Goal: Information Seeking & Learning: Check status

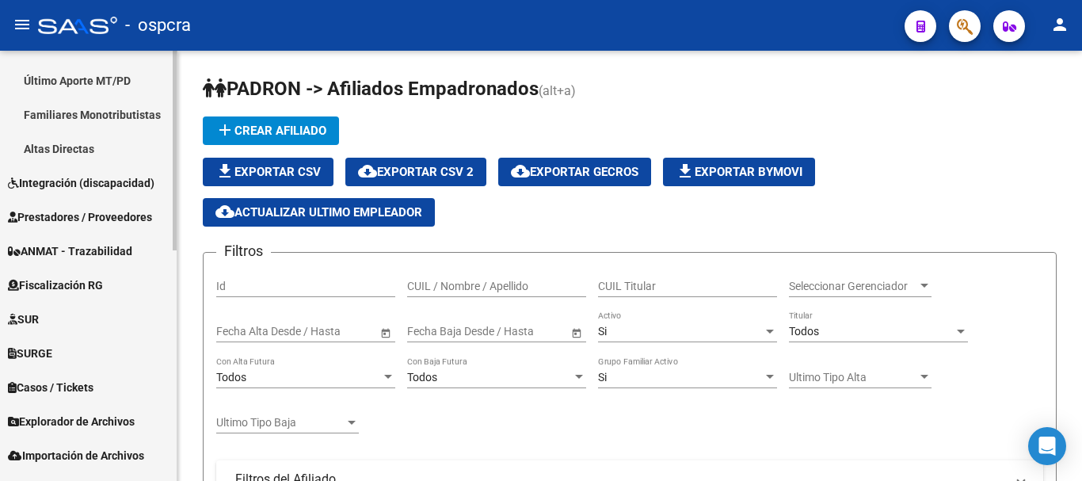
scroll to position [475, 0]
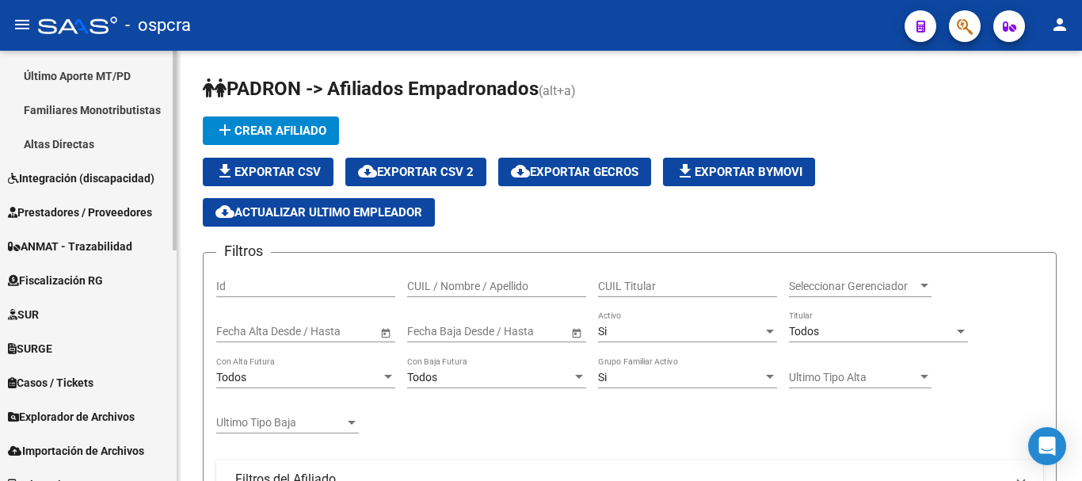
click at [81, 277] on span "Fiscalización RG" at bounding box center [55, 280] width 95 height 17
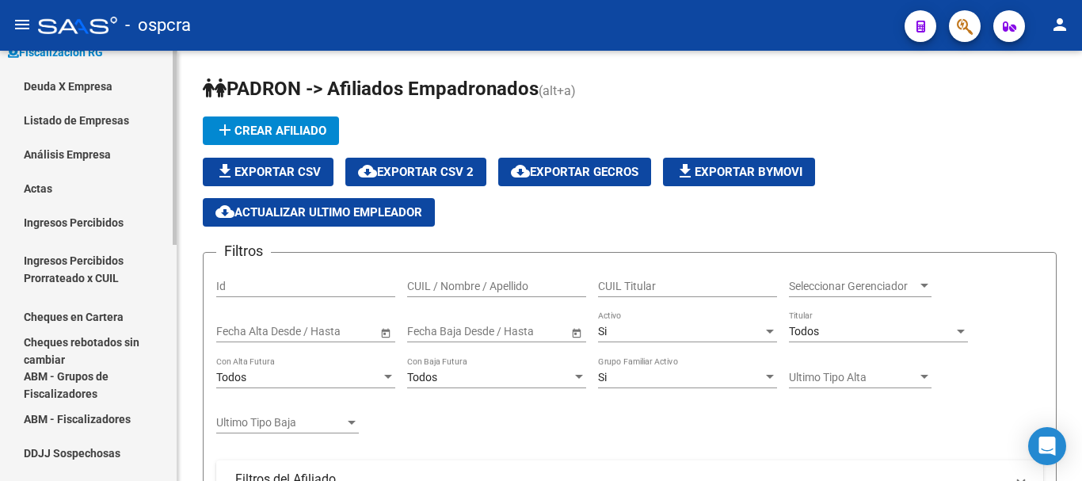
scroll to position [317, 0]
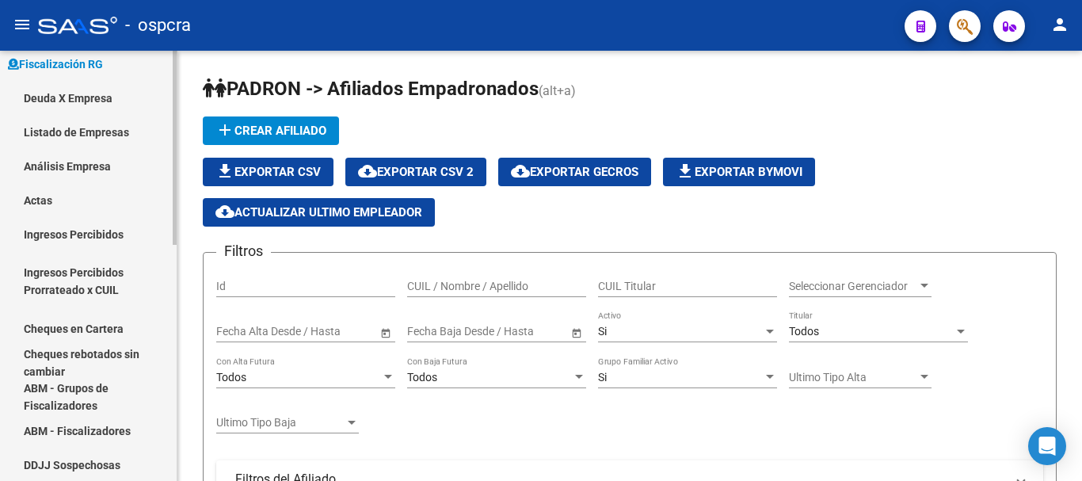
click at [71, 98] on link "Deuda X Empresa" at bounding box center [88, 98] width 177 height 34
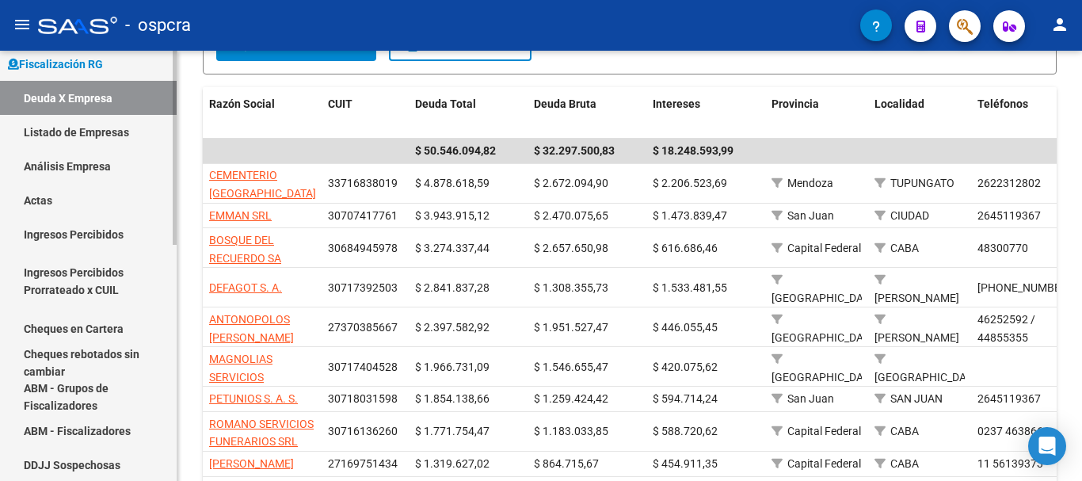
click at [40, 196] on link "Actas" at bounding box center [88, 200] width 177 height 34
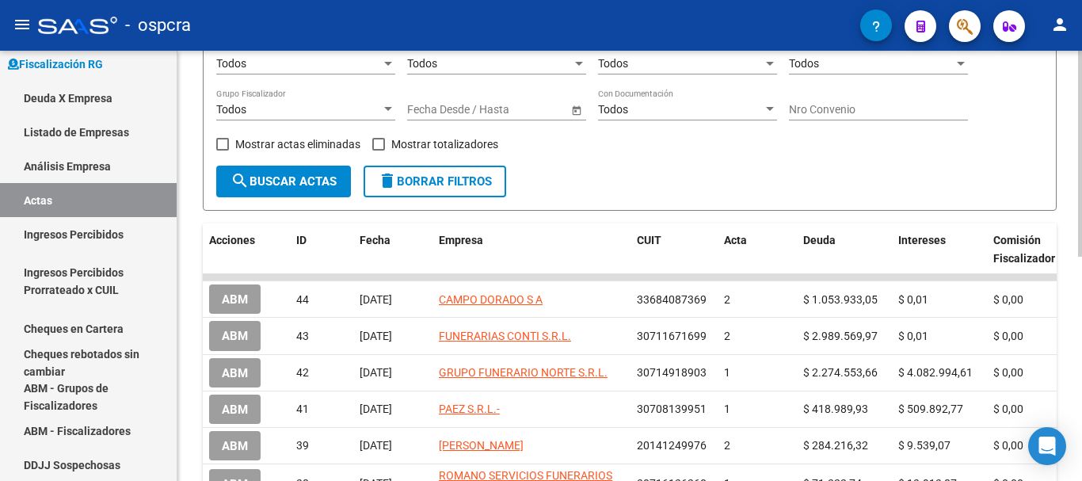
scroll to position [153, 0]
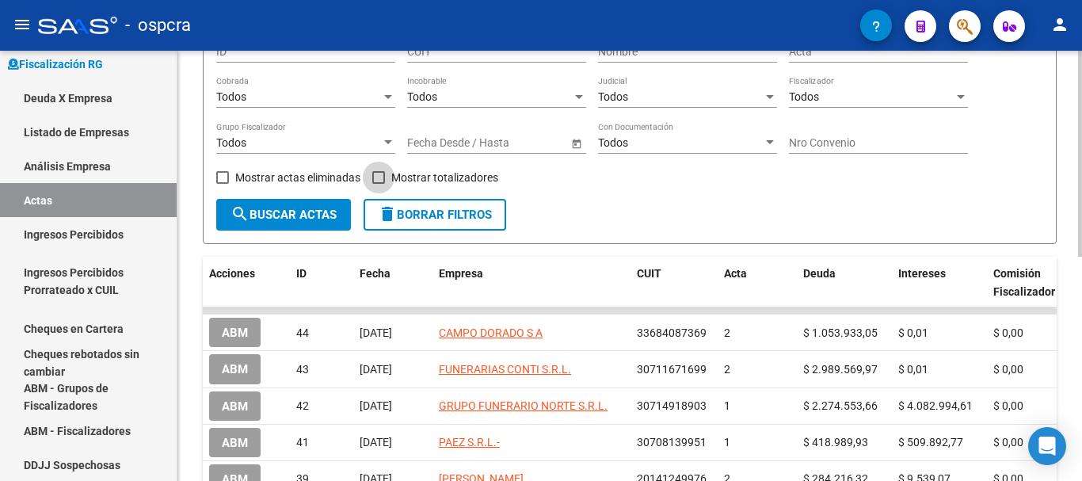
click at [407, 179] on span "Mostrar totalizadores" at bounding box center [444, 177] width 107 height 19
click at [379, 184] on input "Mostrar totalizadores" at bounding box center [378, 184] width 1 height 1
checkbox input "true"
click at [317, 211] on span "search Buscar Actas" at bounding box center [284, 215] width 106 height 14
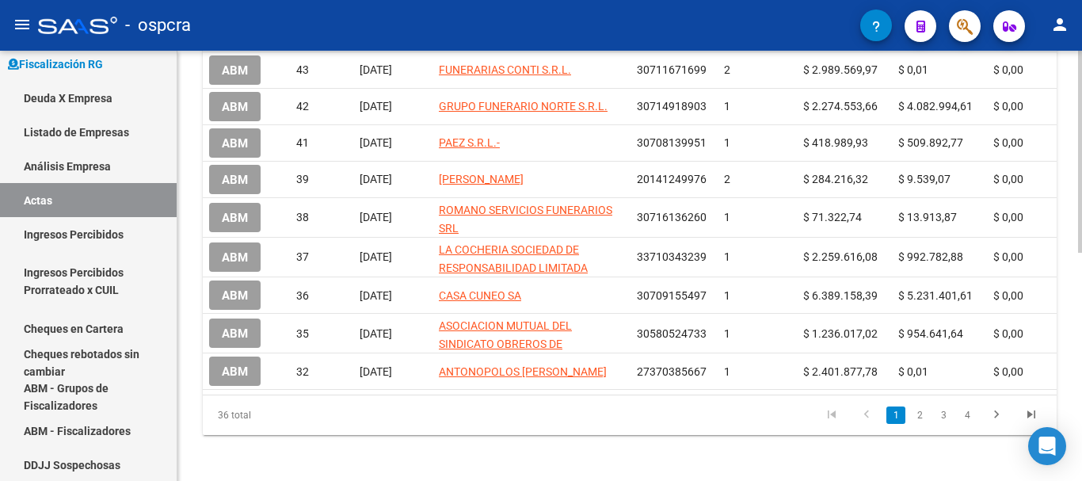
scroll to position [487, 0]
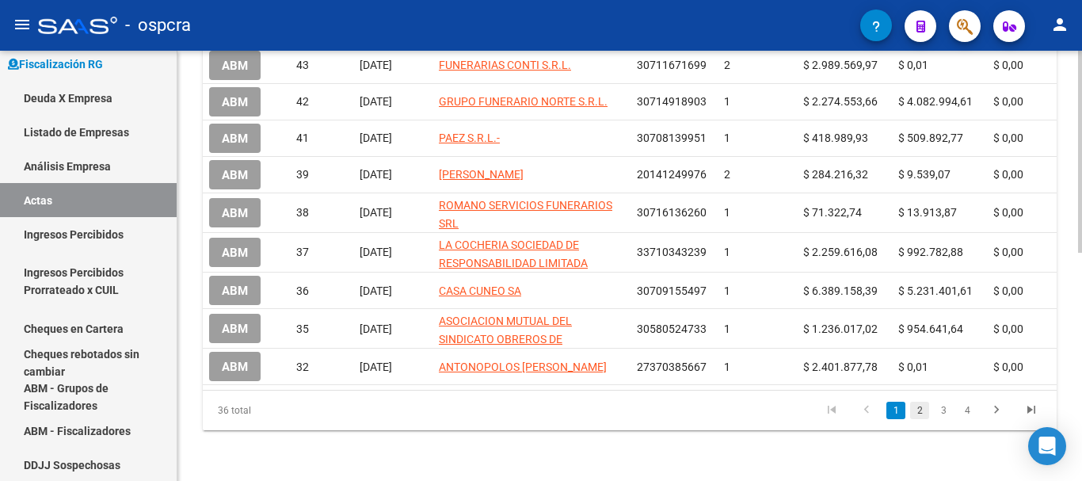
click at [914, 416] on link "2" at bounding box center [919, 410] width 19 height 17
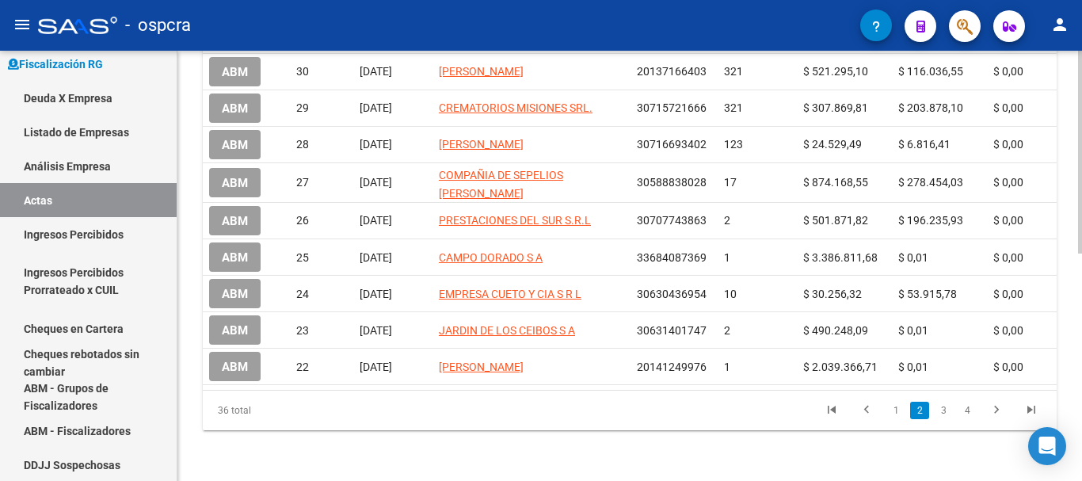
click at [914, 416] on div "36 total 1 2 3 4" at bounding box center [630, 411] width 854 height 40
click at [914, 416] on link "2" at bounding box center [919, 410] width 19 height 17
click at [900, 412] on link "1" at bounding box center [896, 410] width 19 height 17
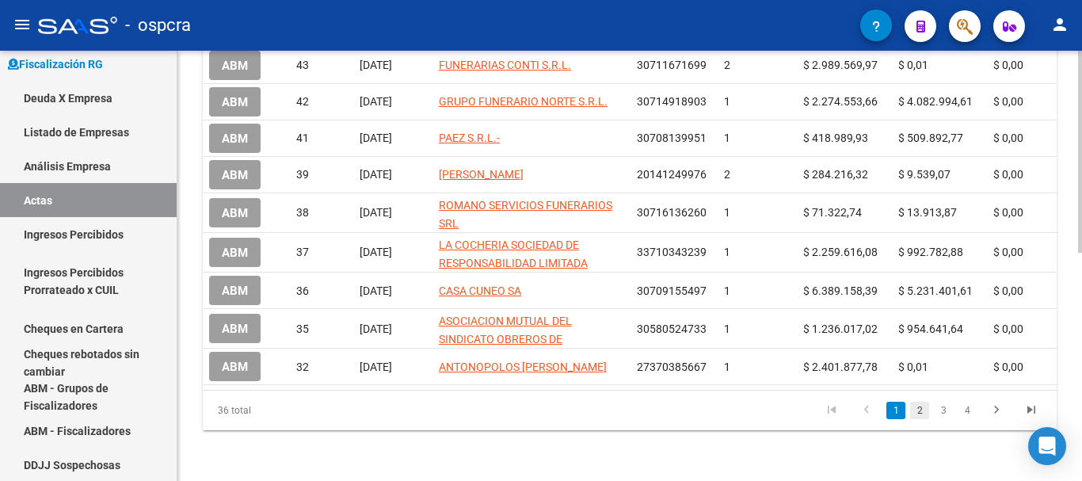
click at [918, 419] on link "2" at bounding box center [919, 410] width 19 height 17
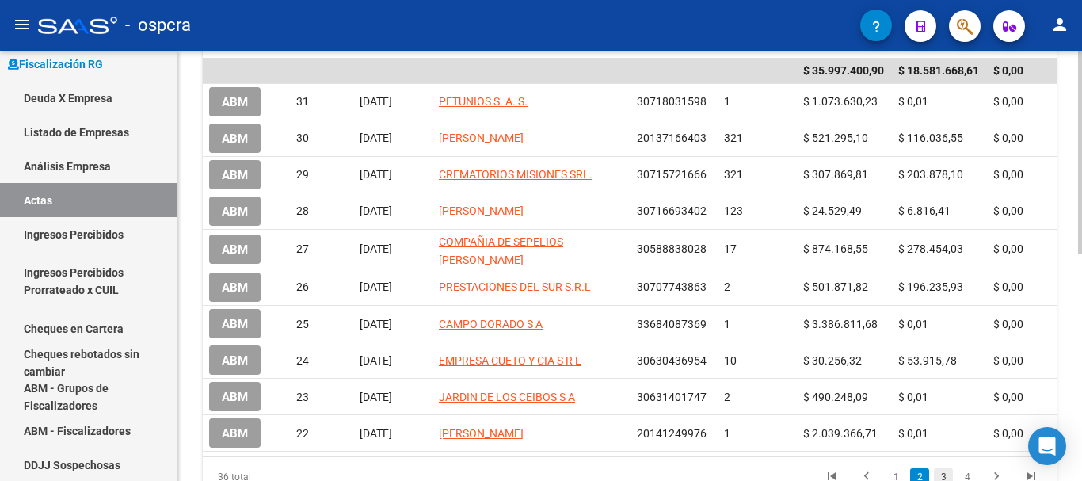
scroll to position [322, 0]
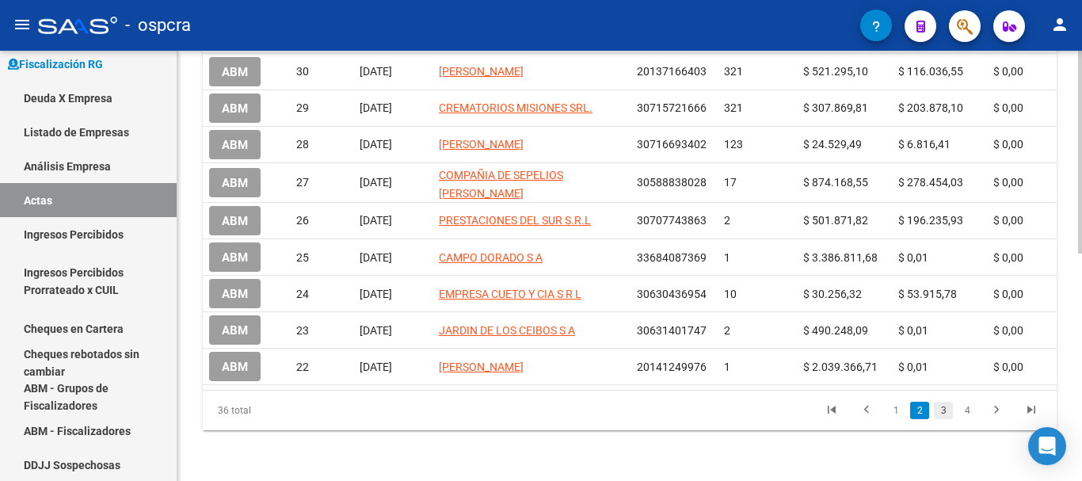
click at [951, 414] on link "3" at bounding box center [943, 410] width 19 height 17
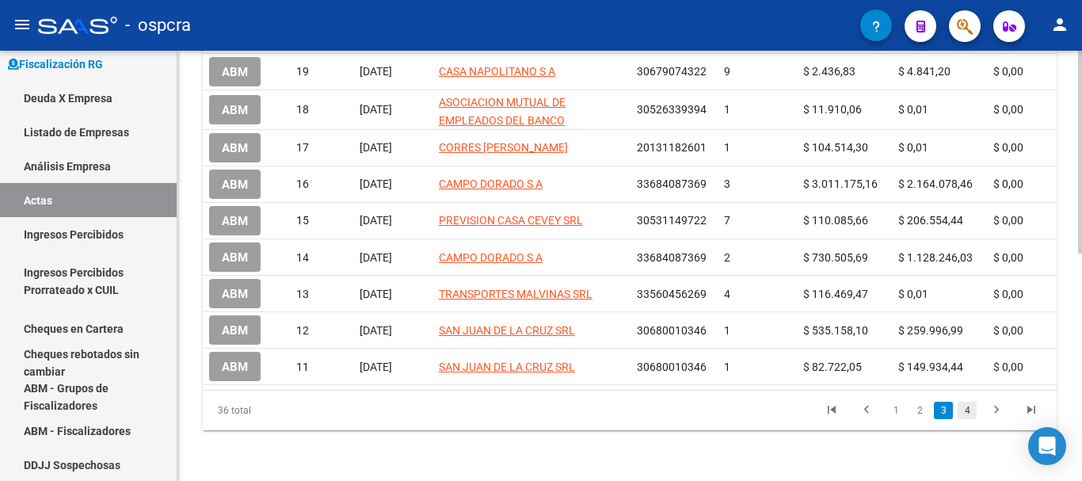
click at [968, 406] on link "4" at bounding box center [967, 410] width 19 height 17
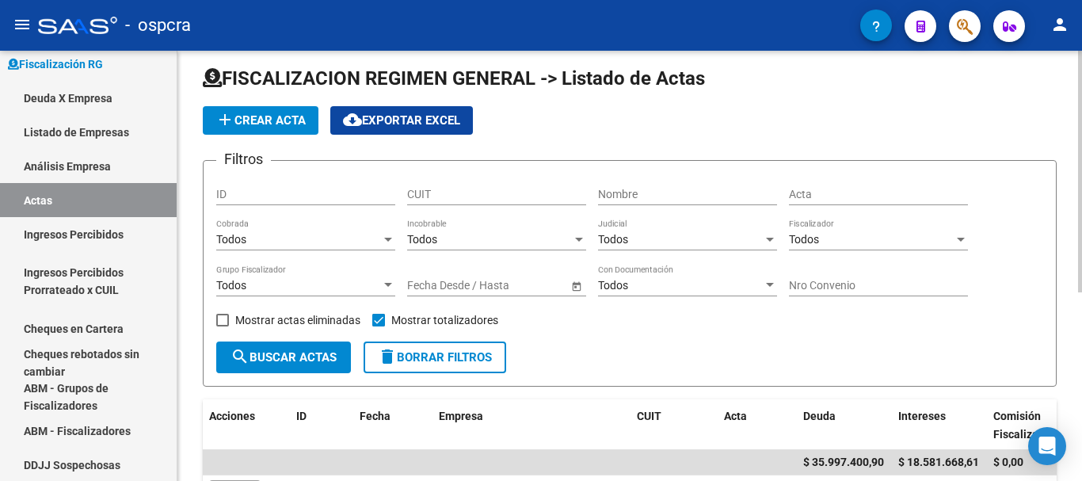
scroll to position [0, 0]
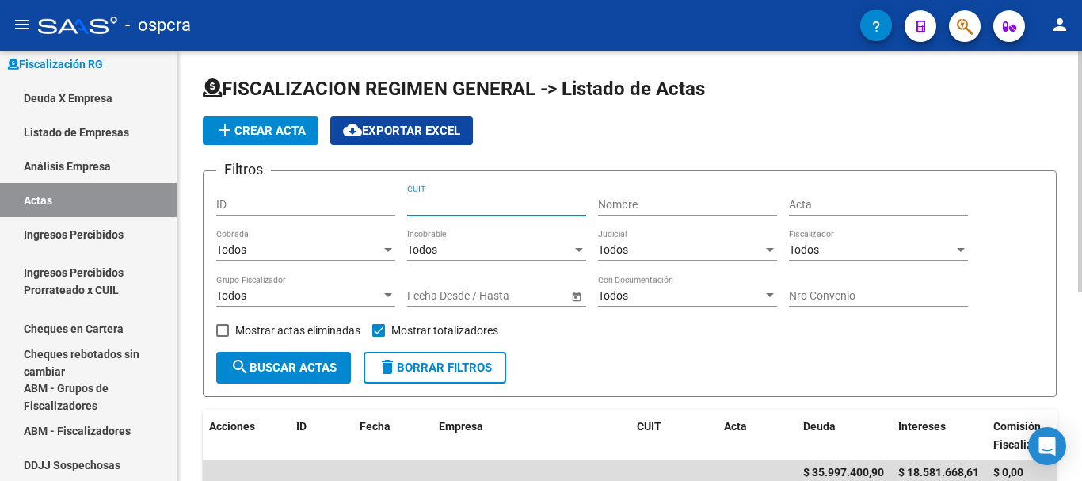
click at [442, 203] on input "CUIT" at bounding box center [496, 204] width 179 height 13
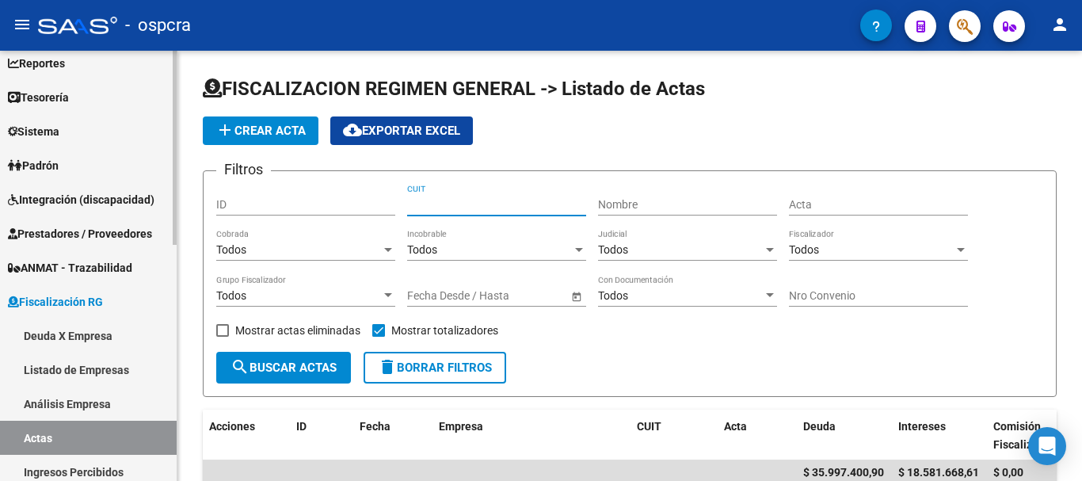
click at [76, 170] on link "Padrón" at bounding box center [88, 165] width 177 height 34
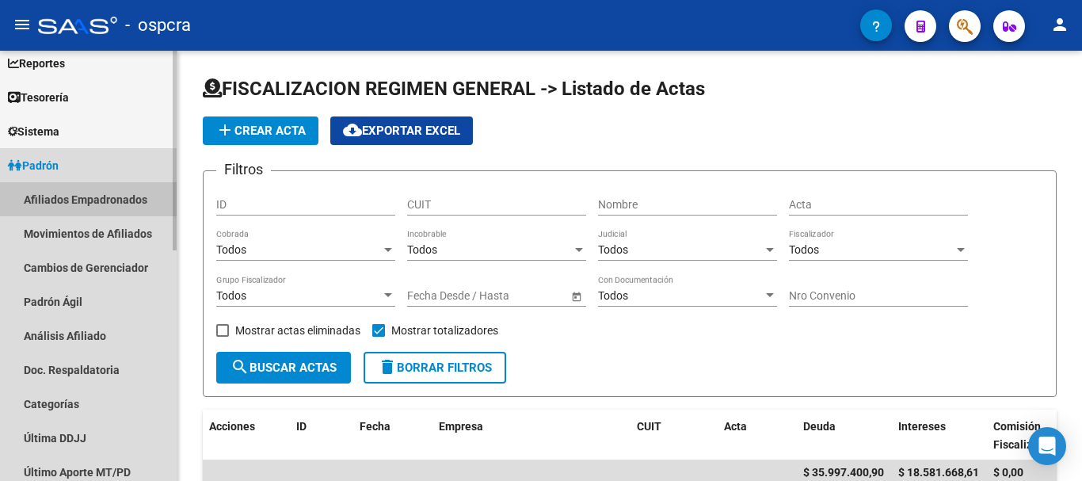
click at [92, 189] on link "Afiliados Empadronados" at bounding box center [88, 199] width 177 height 34
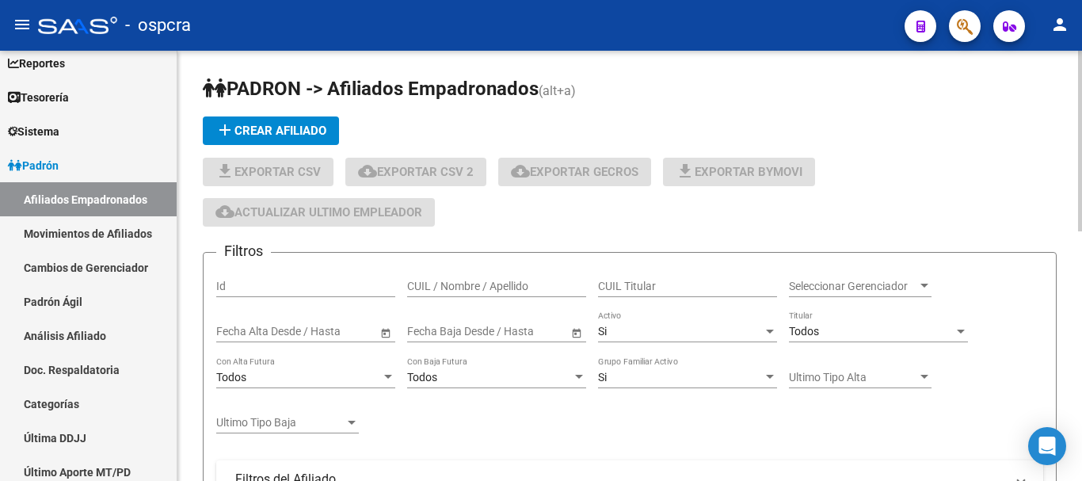
click at [475, 288] on input "CUIL / Nombre / Apellido" at bounding box center [496, 286] width 179 height 13
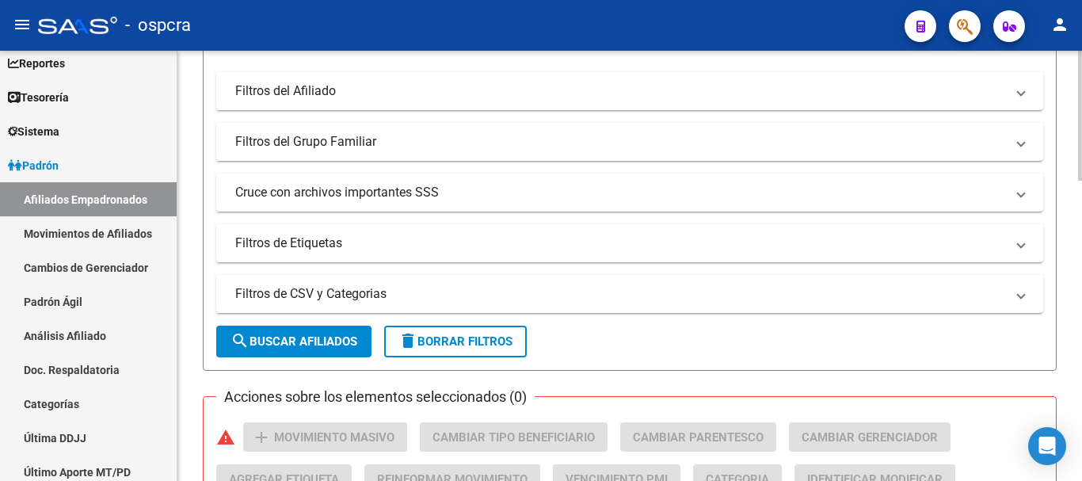
scroll to position [396, 0]
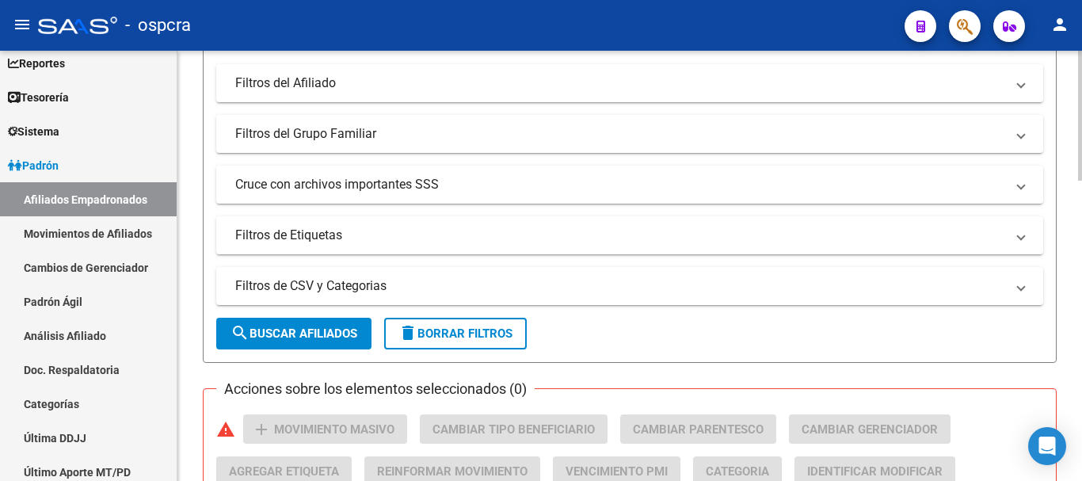
type input "amarillo"
click at [327, 322] on button "search Buscar Afiliados" at bounding box center [293, 334] width 155 height 32
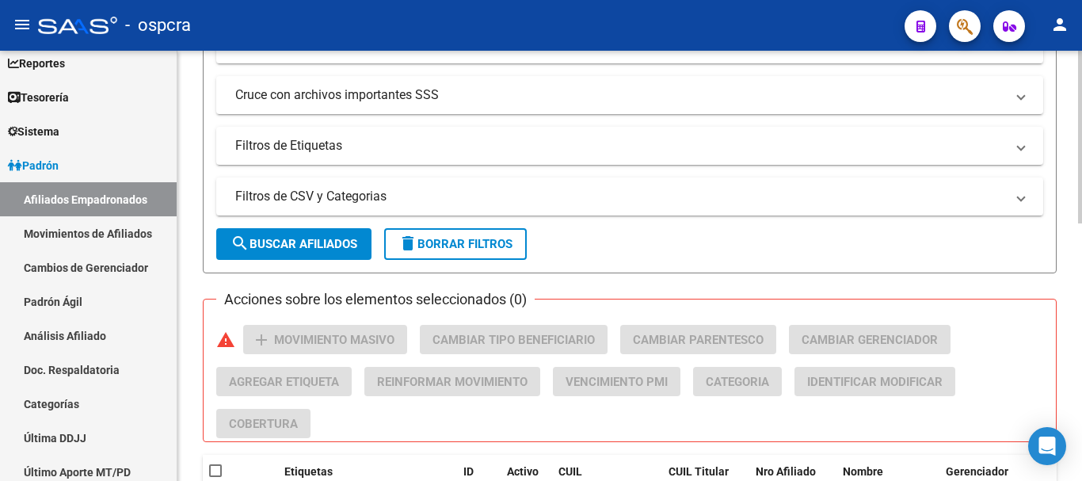
scroll to position [642, 0]
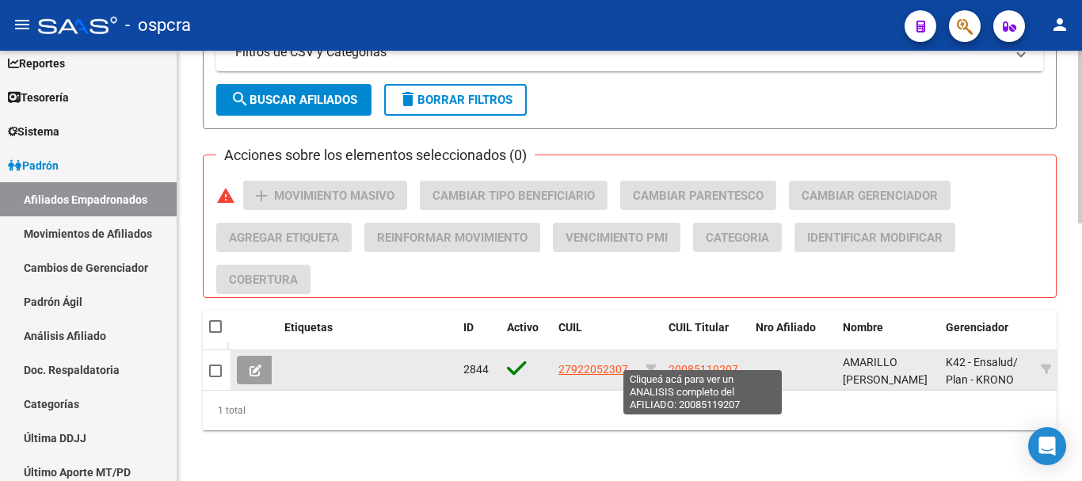
click at [673, 363] on span "20085119207" at bounding box center [704, 369] width 70 height 13
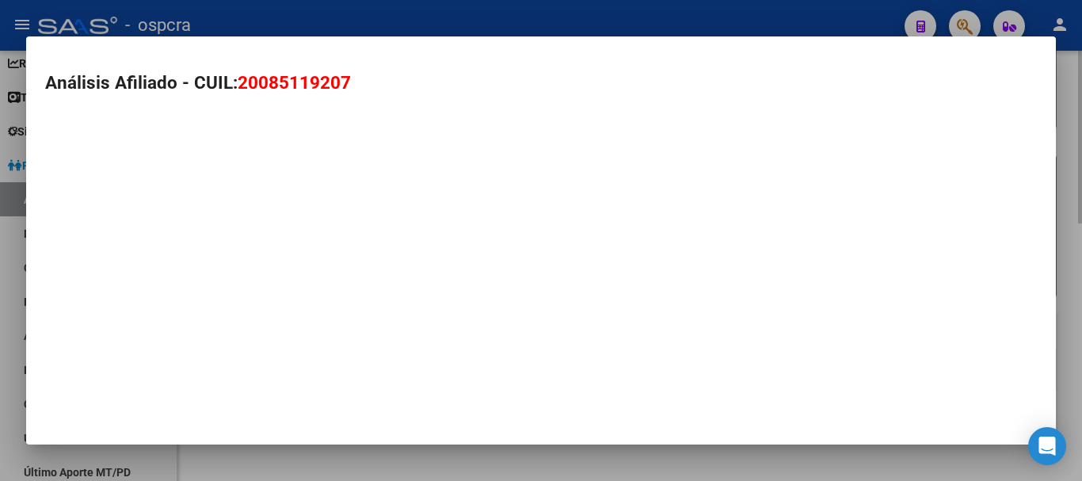
type textarea "20085119207"
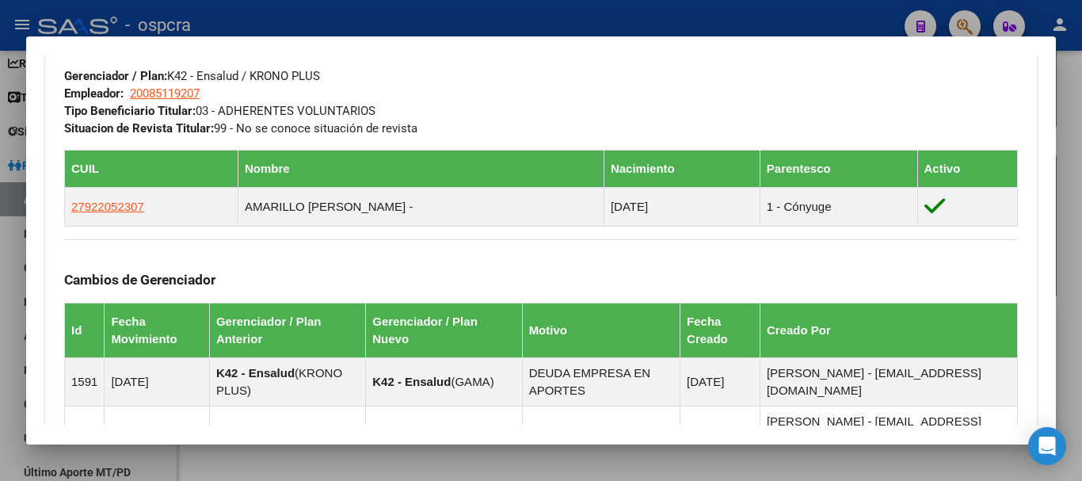
scroll to position [1109, 0]
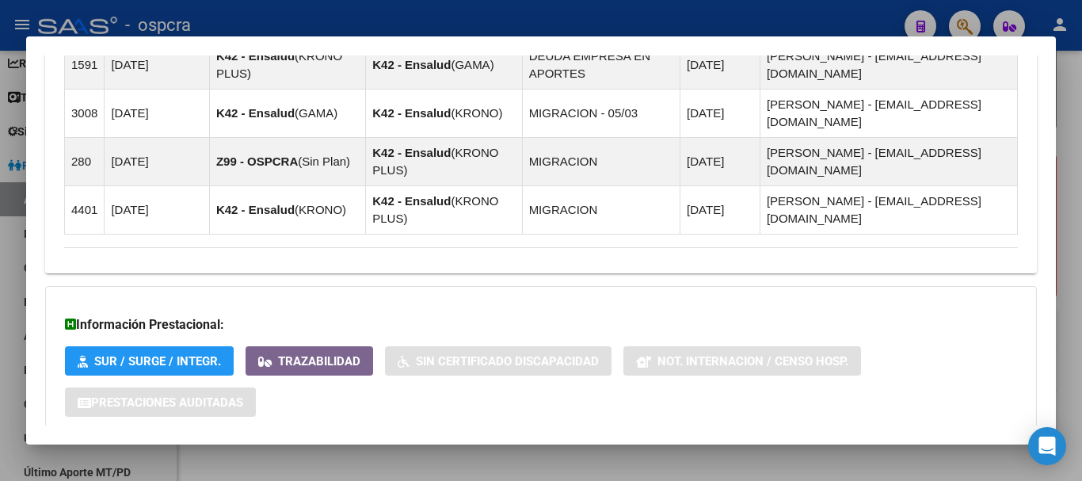
click at [440, 459] on mat-panel-title "Aportes y Contribuciones del Afiliado: 20085119207" at bounding box center [531, 468] width 935 height 19
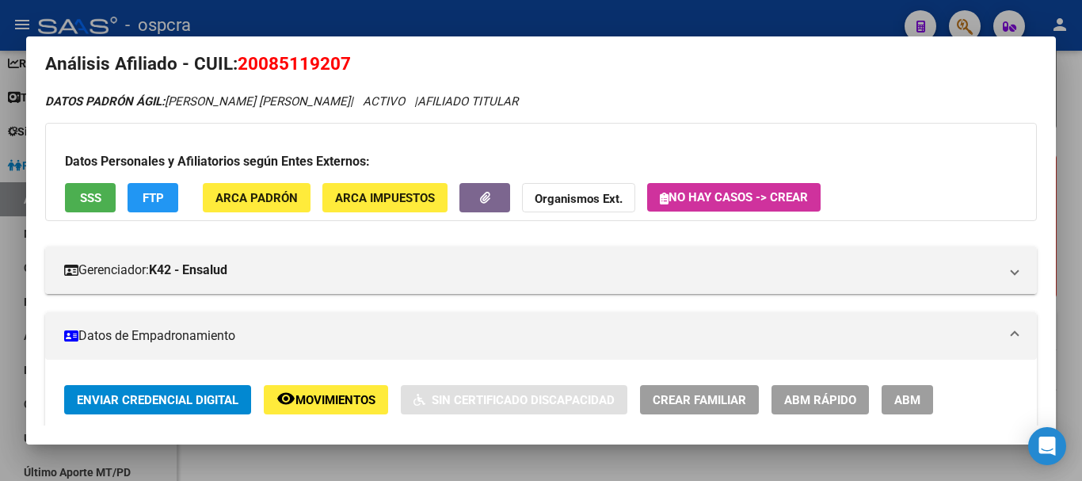
scroll to position [0, 0]
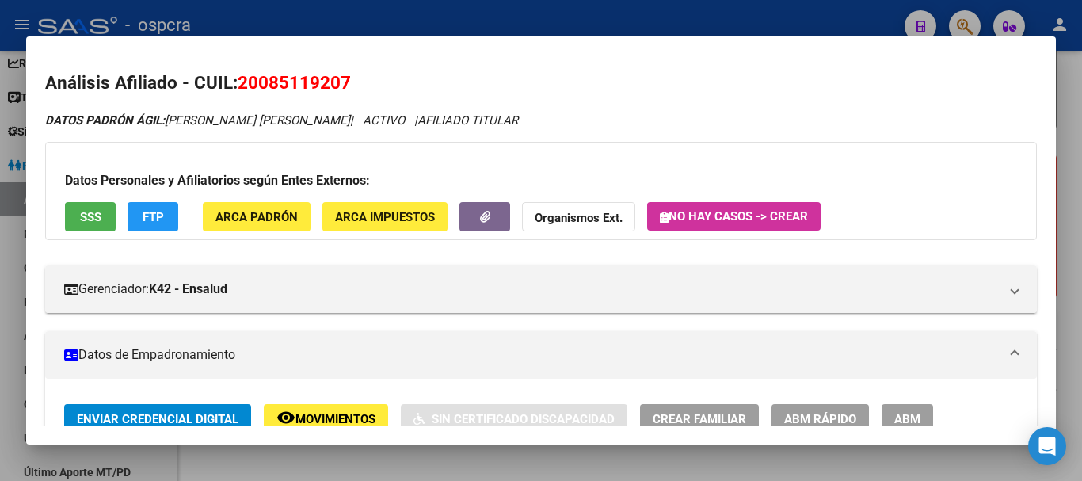
click at [0, 128] on div at bounding box center [541, 240] width 1082 height 481
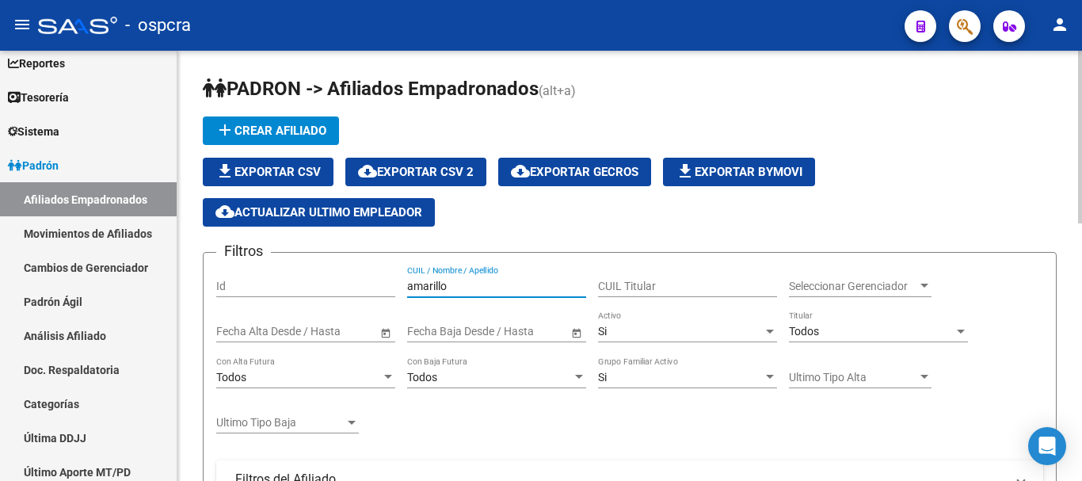
drag, startPoint x: 487, startPoint y: 282, endPoint x: 261, endPoint y: 250, distance: 228.1
click at [262, 265] on div "Filtros Id amarillo CUIL / Nombre / Apellido CUIL Titular Seleccionar Gerenciad…" at bounding box center [629, 457] width 827 height 385
click at [445, 285] on input "heredianicolas" at bounding box center [496, 286] width 179 height 13
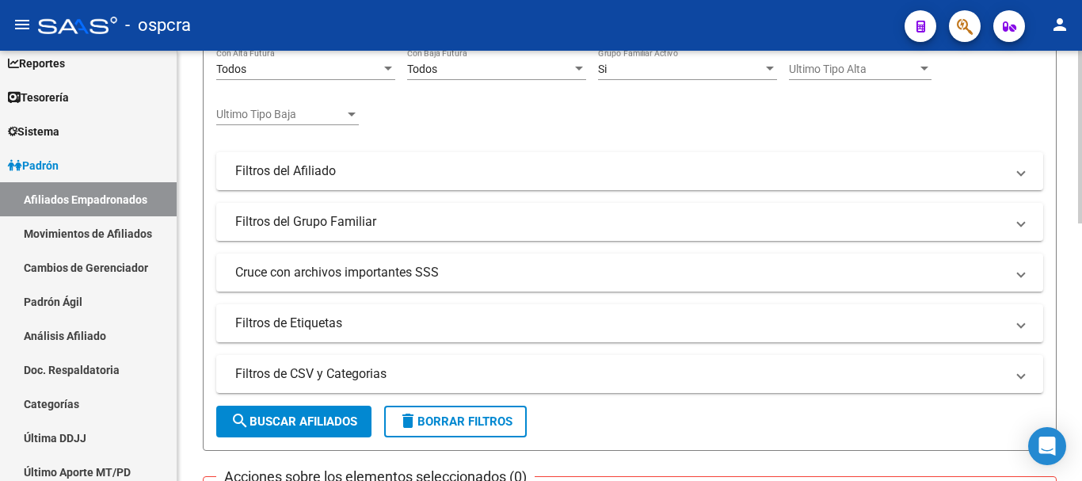
scroll to position [317, 0]
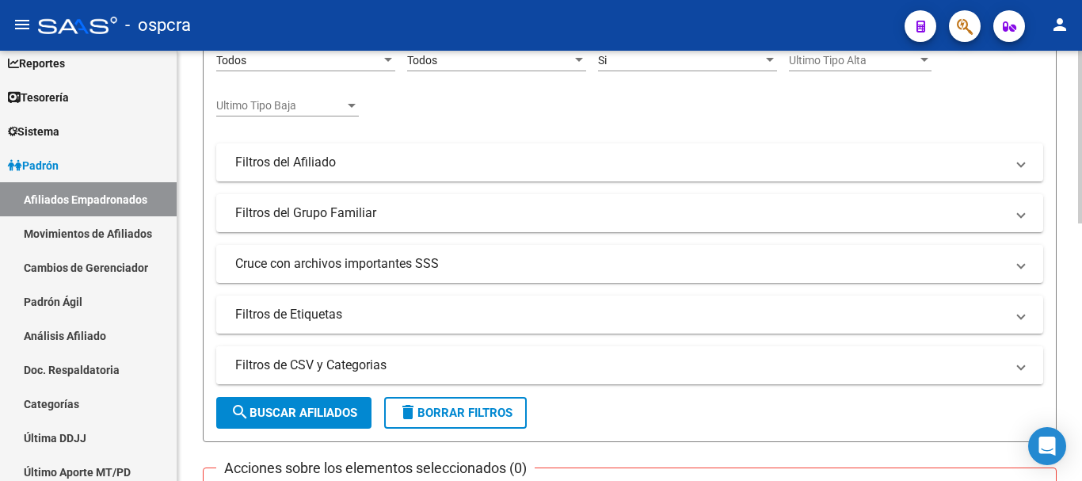
click at [296, 379] on mat-expansion-panel-header "Filtros de CSV y Categorias" at bounding box center [629, 365] width 827 height 38
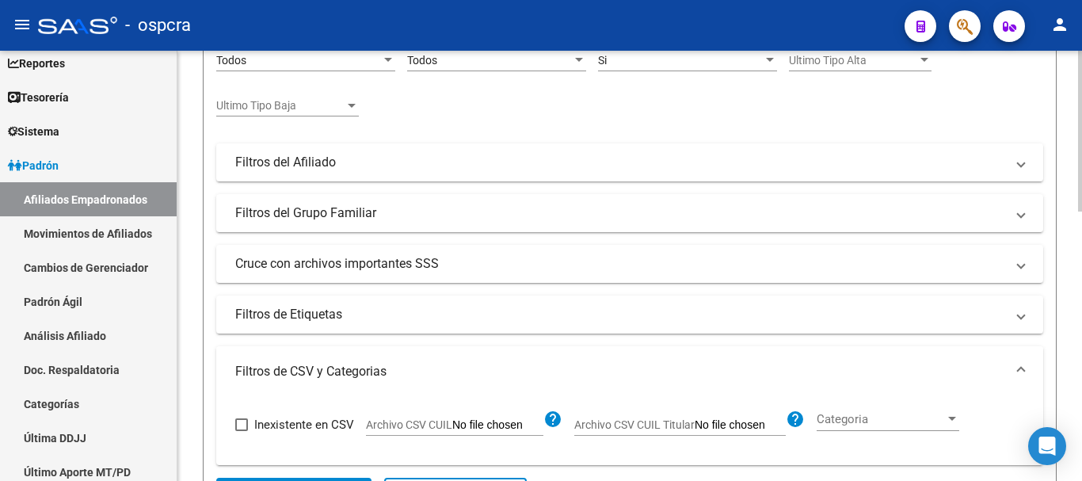
scroll to position [396, 0]
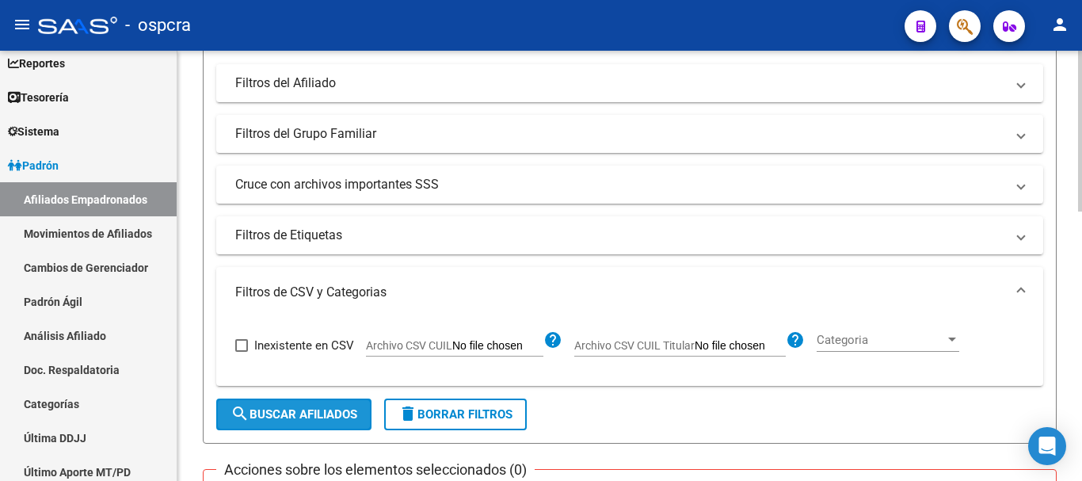
click at [311, 417] on span "search Buscar Afiliados" at bounding box center [294, 414] width 127 height 14
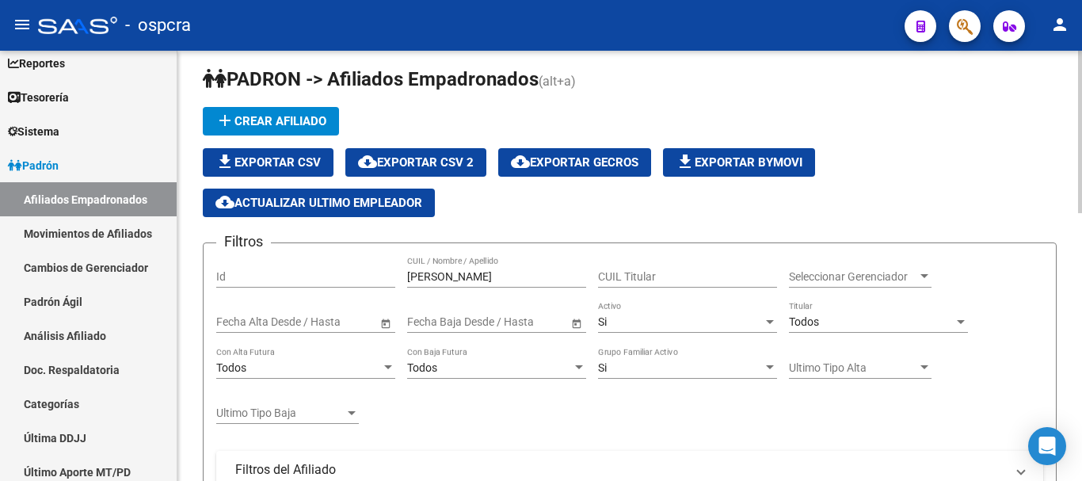
scroll to position [0, 0]
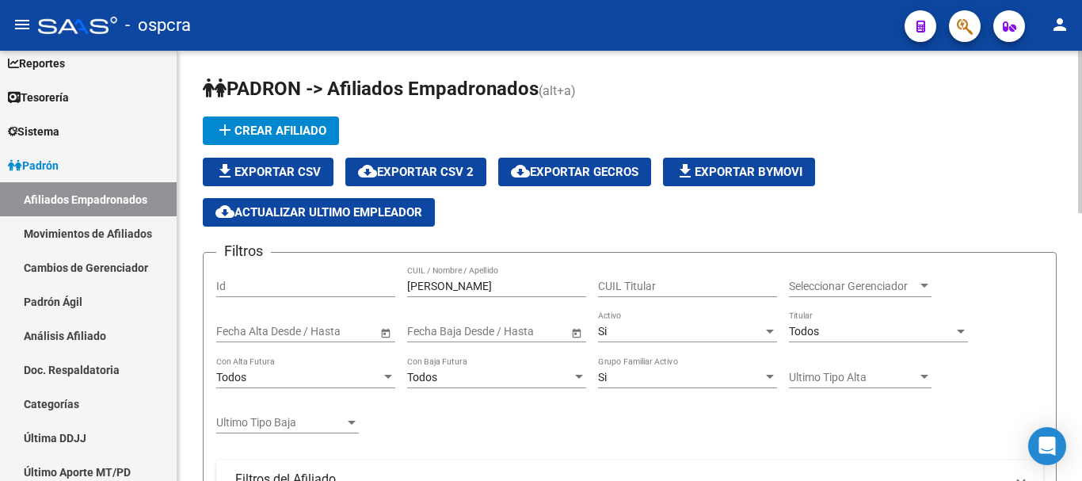
click at [508, 287] on input "[PERSON_NAME]" at bounding box center [496, 286] width 179 height 13
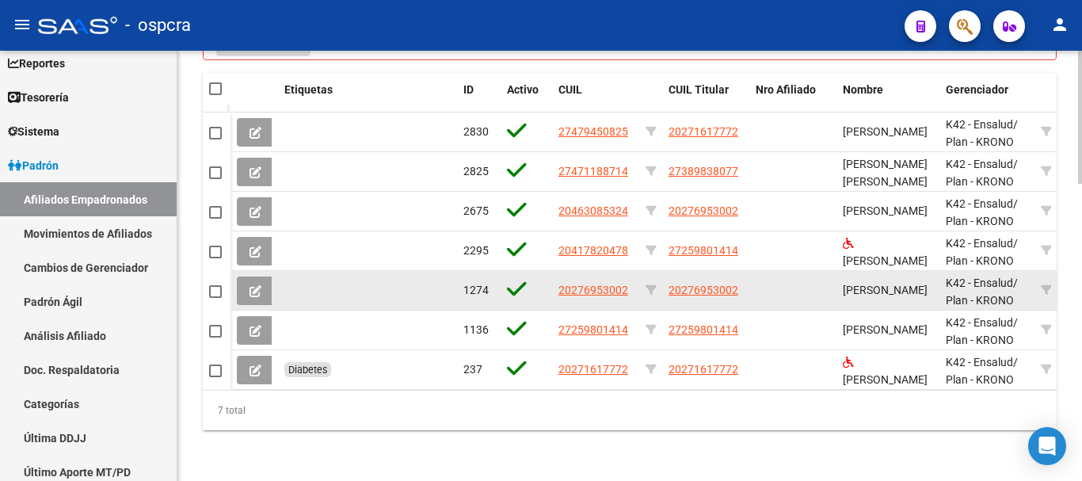
scroll to position [961, 0]
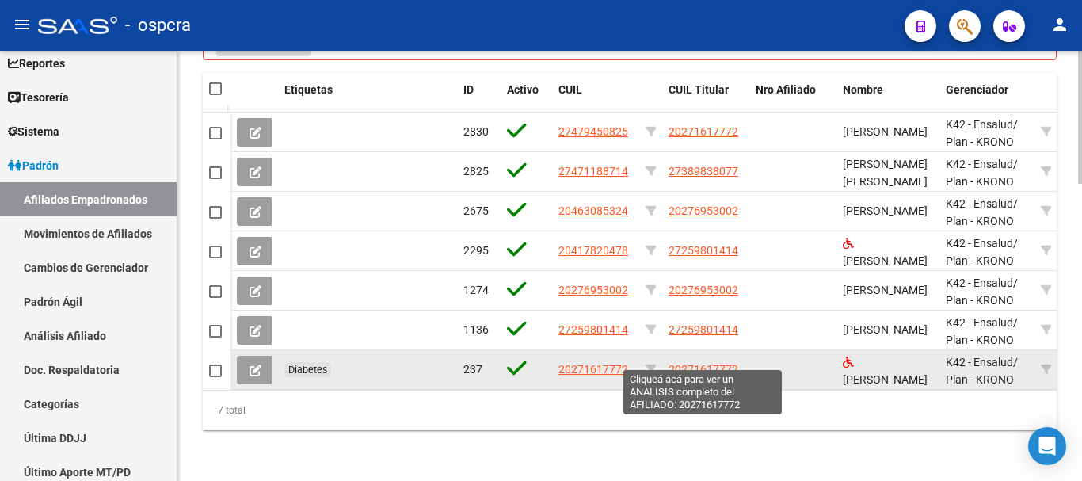
type input "heredia"
click at [701, 363] on span "20271617772" at bounding box center [704, 369] width 70 height 13
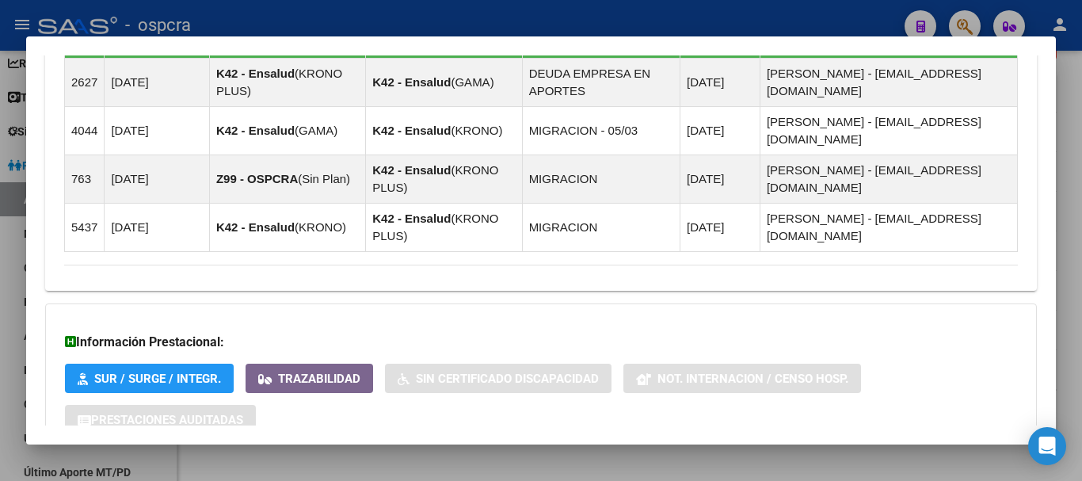
scroll to position [1102, 0]
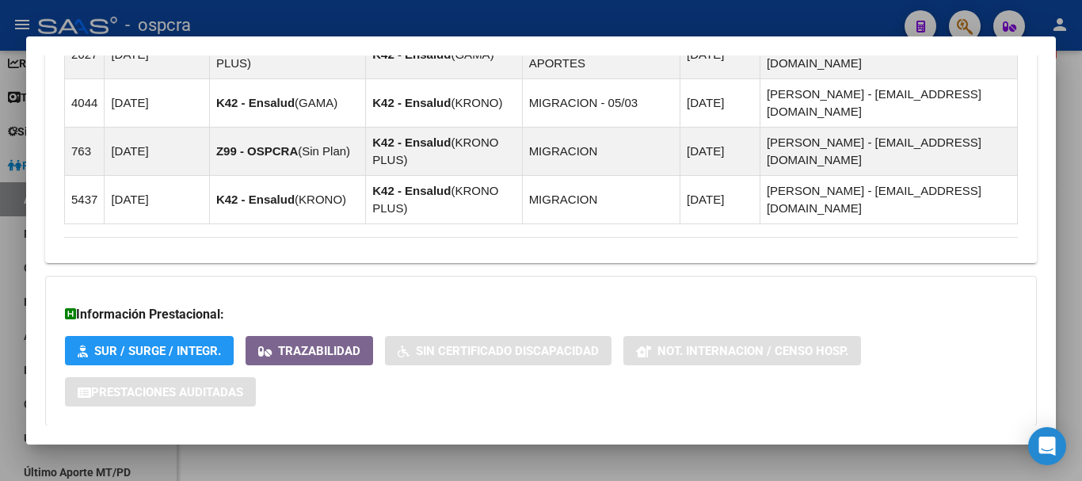
click at [443, 448] on mat-panel-title "Aportes y Contribuciones del Afiliado: 20271617772" at bounding box center [531, 457] width 935 height 19
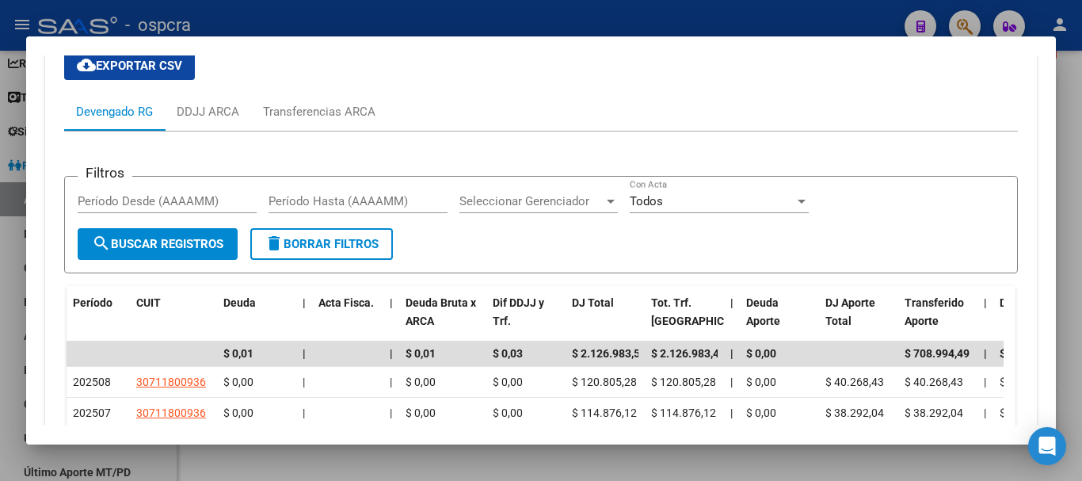
scroll to position [1569, 0]
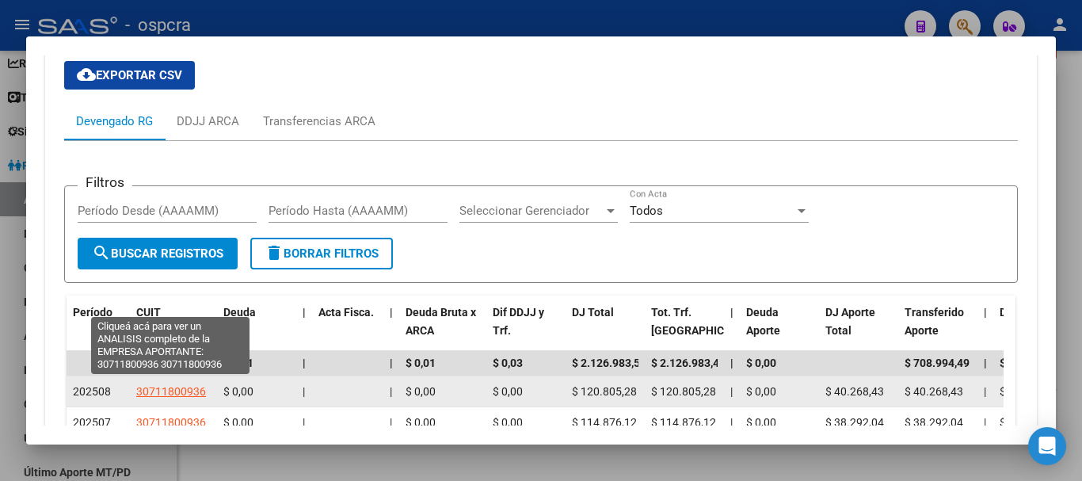
click at [202, 385] on span "30711800936" at bounding box center [171, 391] width 70 height 13
type textarea "30711800936"
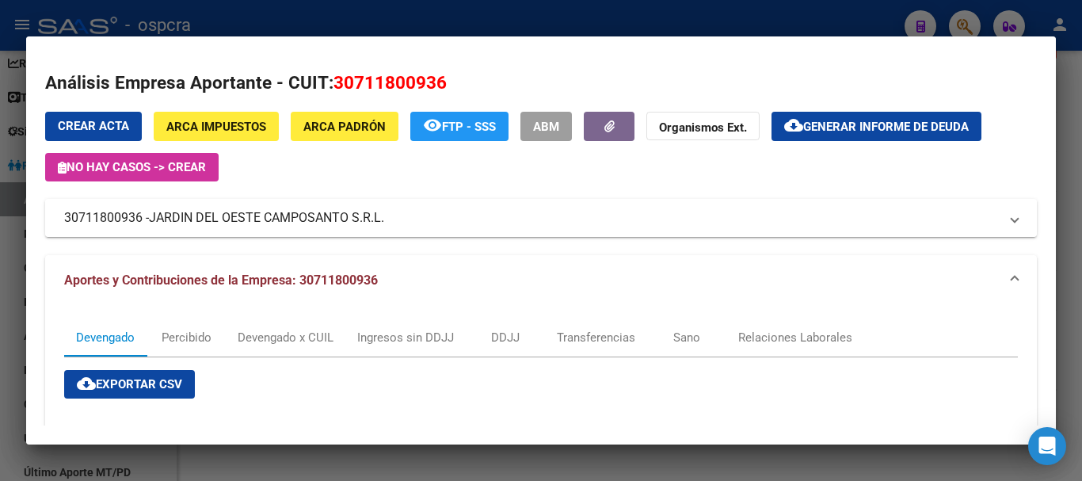
click at [413, 225] on mat-panel-title "30711800936 - [GEOGRAPHIC_DATA]" at bounding box center [531, 217] width 935 height 19
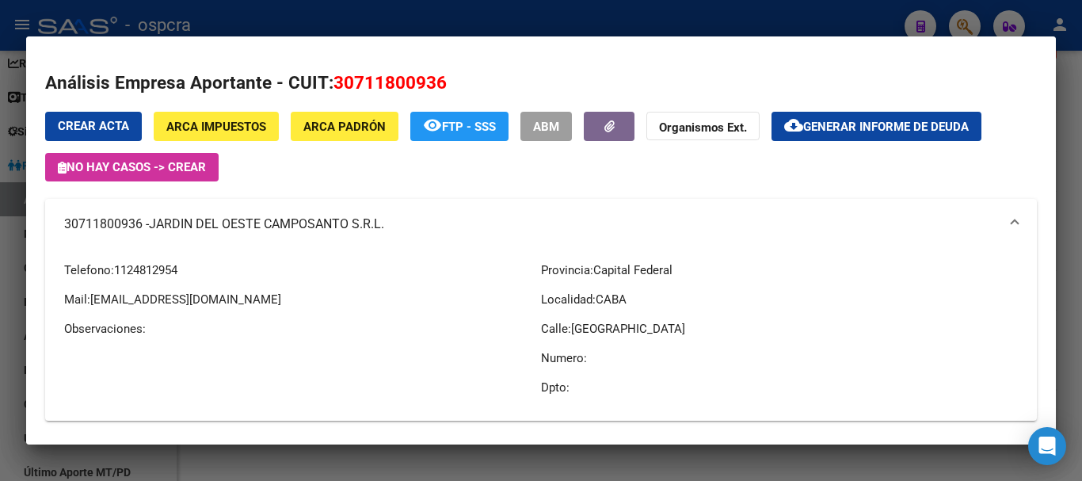
click at [2, 206] on div at bounding box center [541, 240] width 1082 height 481
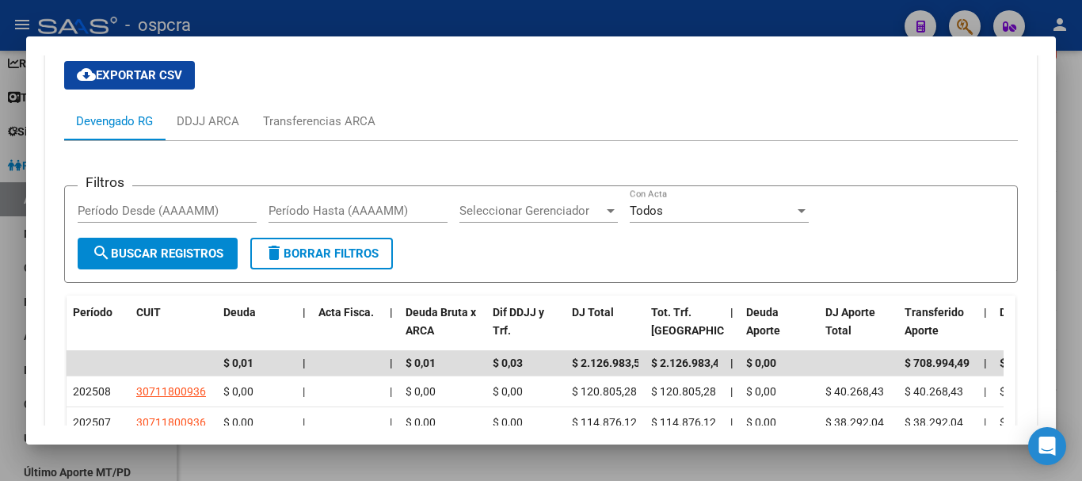
click at [17, 257] on div at bounding box center [541, 240] width 1082 height 481
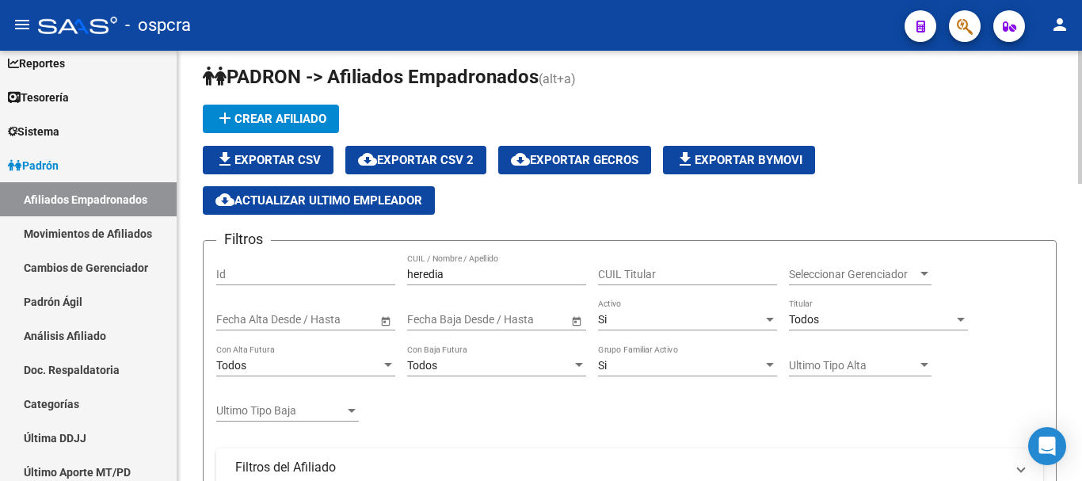
scroll to position [0, 0]
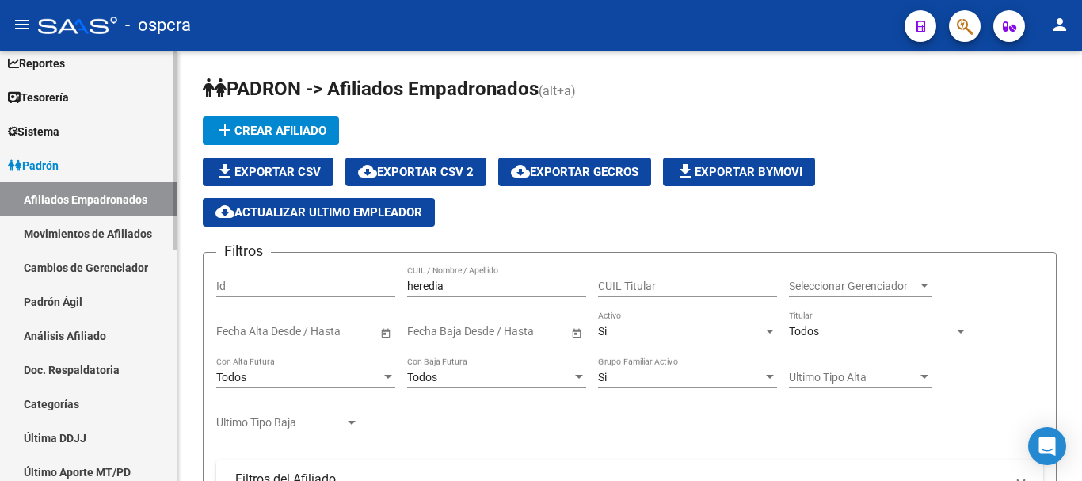
drag, startPoint x: 470, startPoint y: 286, endPoint x: 0, endPoint y: 204, distance: 476.9
click at [0, 204] on mat-sidenav-container "Firma Express Inicio Calendario SSS Instructivos Contacto OS Reportes Ingresos …" at bounding box center [541, 266] width 1082 height 430
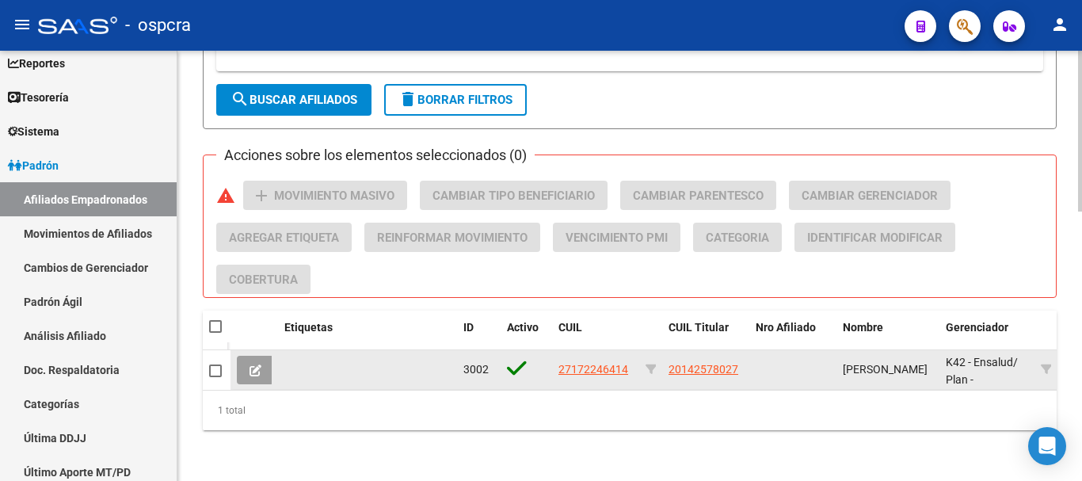
type input "[PERSON_NAME]"
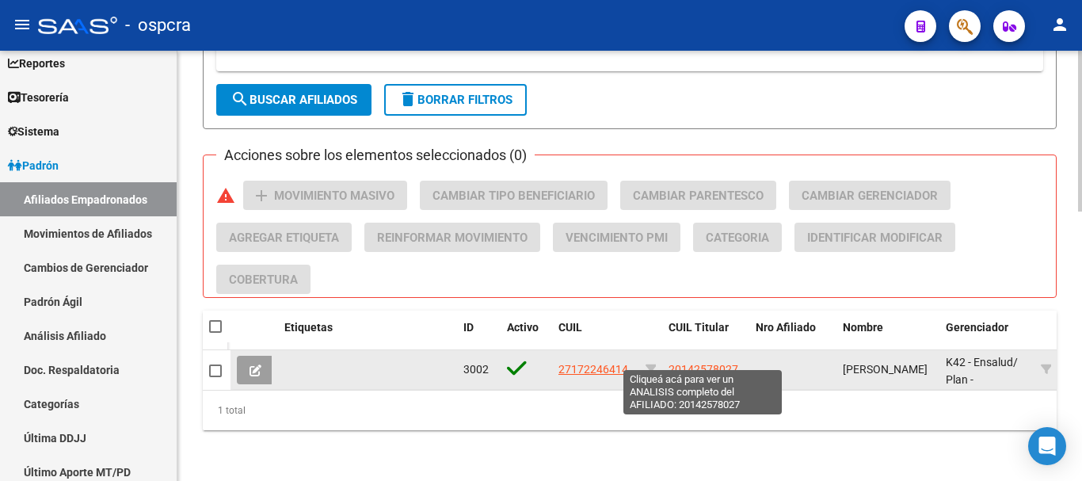
click at [681, 363] on span "20142578027" at bounding box center [704, 369] width 70 height 13
type textarea "20142578027"
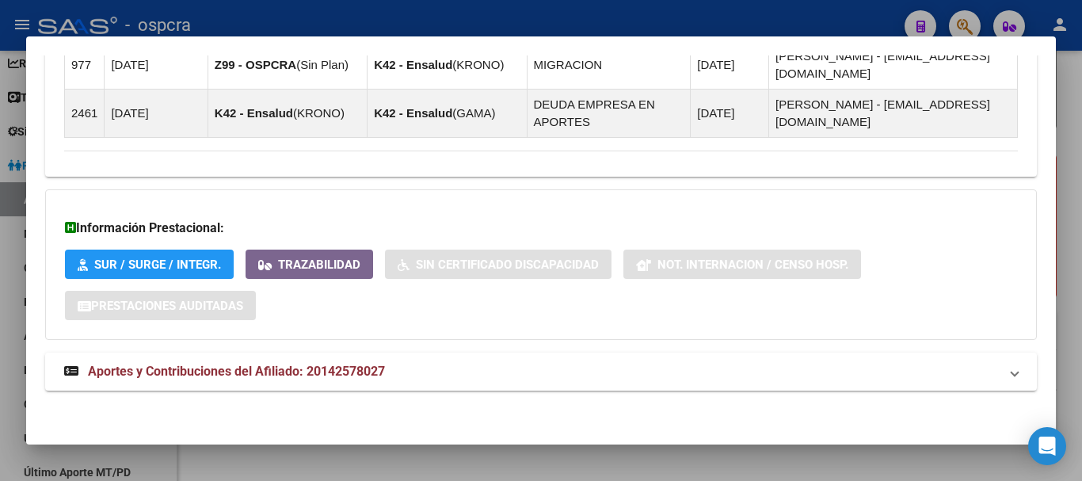
scroll to position [1352, 0]
click at [391, 384] on mat-expansion-panel-header "Aportes y Contribuciones del Afiliado: 20142578027" at bounding box center [541, 371] width 992 height 38
click at [391, 380] on mat-panel-title "Aportes y Contribuciones del Afiliado: 20142578027" at bounding box center [531, 377] width 935 height 19
click at [391, 380] on mat-panel-title "Aportes y Contribuciones del Afiliado: 20142578027" at bounding box center [531, 370] width 935 height 19
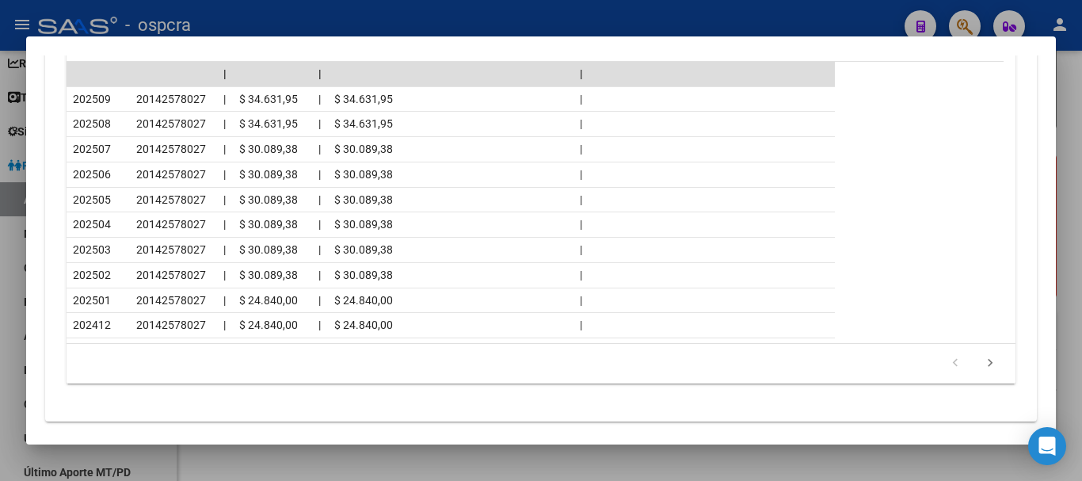
scroll to position [1984, 0]
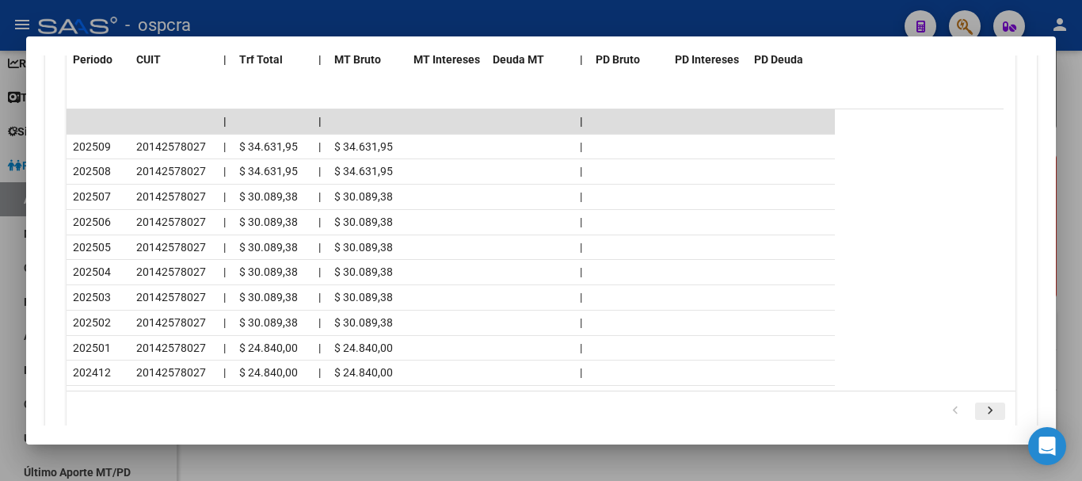
click at [980, 412] on icon "go to next page" at bounding box center [990, 412] width 21 height 19
click at [0, 182] on div at bounding box center [541, 240] width 1082 height 481
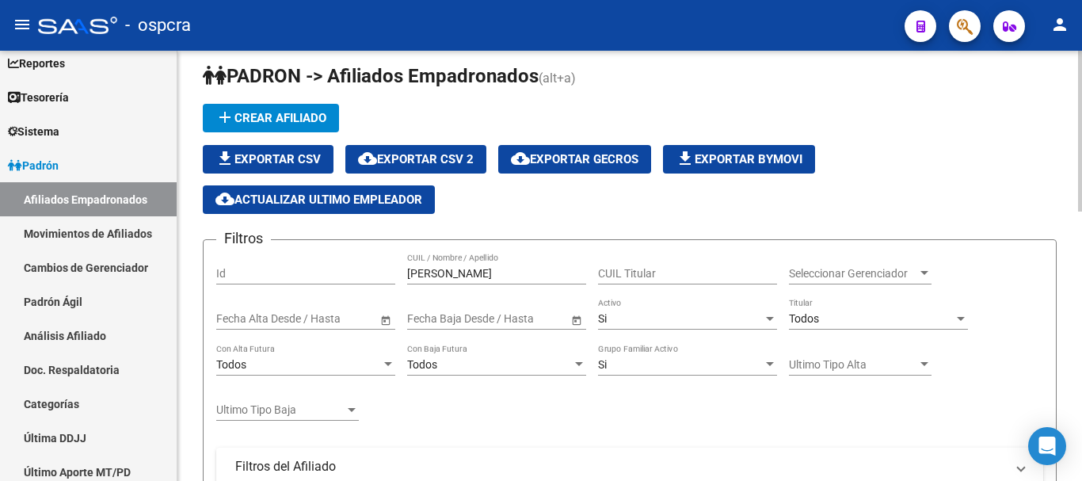
scroll to position [0, 0]
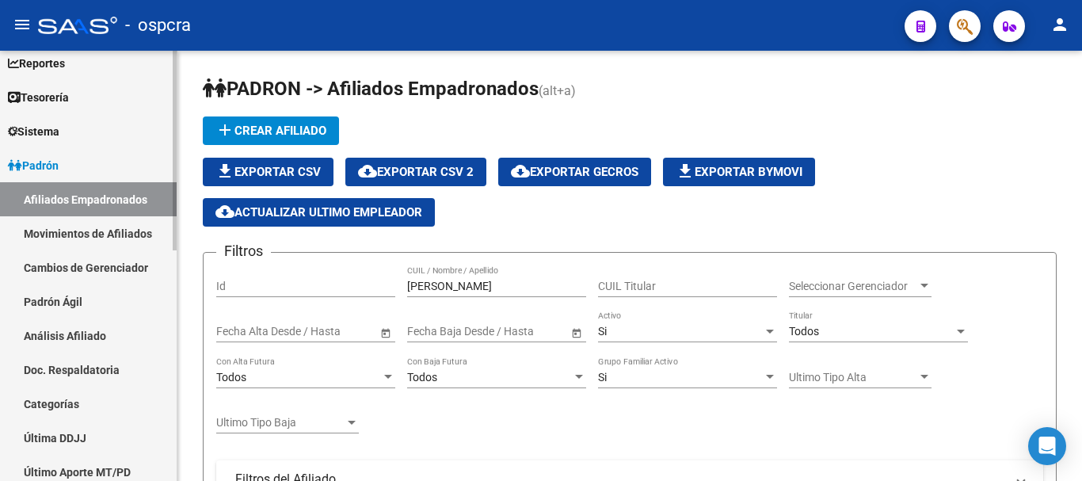
drag, startPoint x: 448, startPoint y: 287, endPoint x: 116, endPoint y: 228, distance: 336.3
click at [116, 238] on mat-sidenav-container "Firma Express Inicio Calendario SSS Instructivos Contacto OS Reportes Ingresos …" at bounding box center [541, 266] width 1082 height 430
type input "¿"
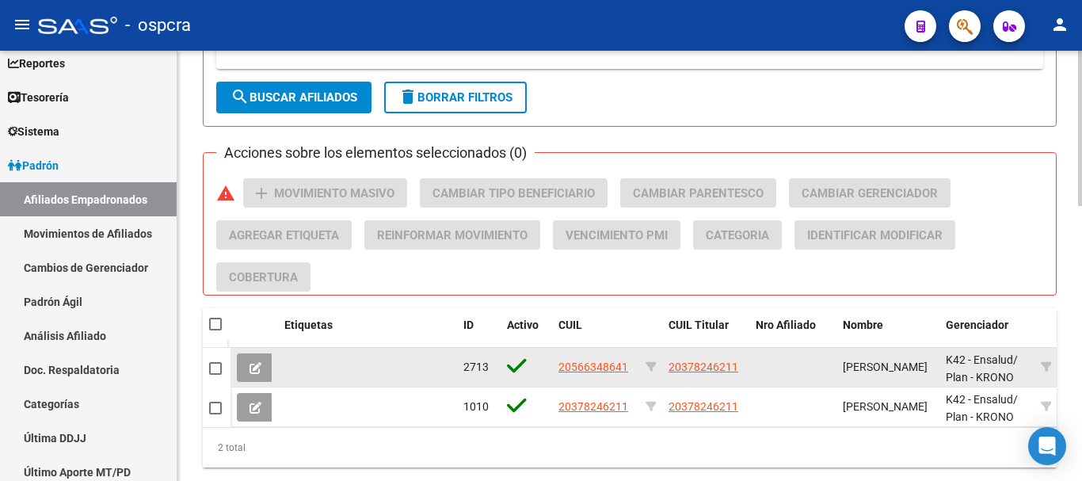
scroll to position [763, 0]
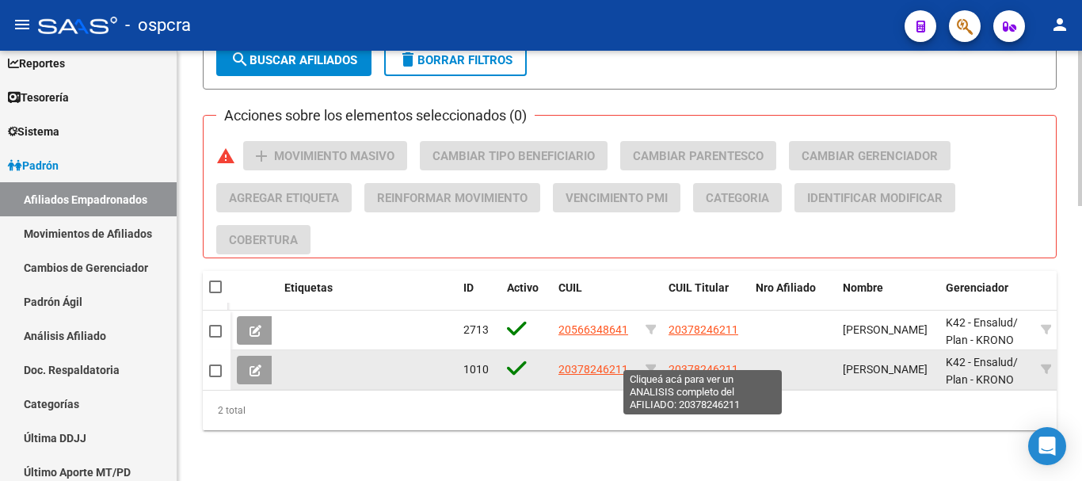
type input "TARICO"
click at [715, 363] on span "20378246211" at bounding box center [704, 369] width 70 height 13
type textarea "20378246211"
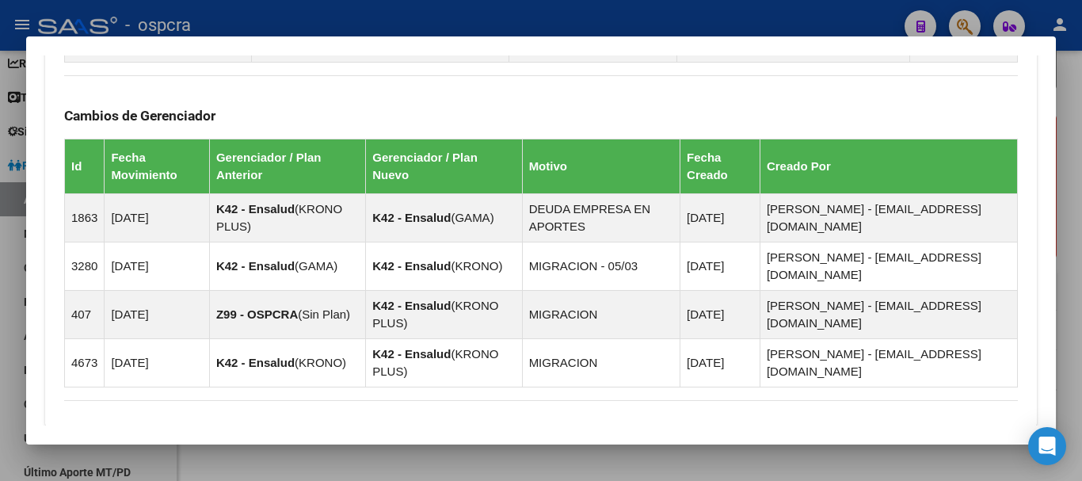
scroll to position [1120, 0]
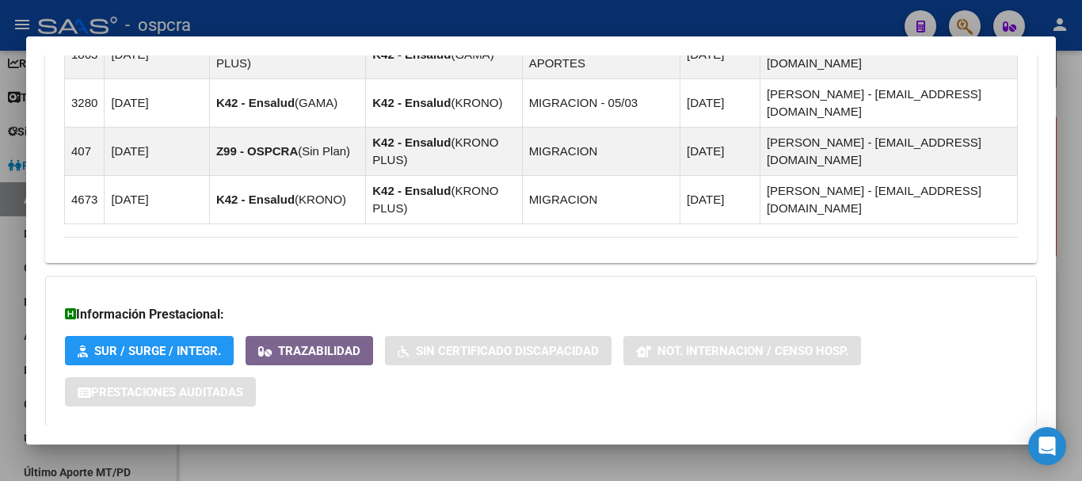
click at [590, 448] on mat-panel-title "Aportes y Contribuciones del Afiliado: 20378246211" at bounding box center [531, 457] width 935 height 19
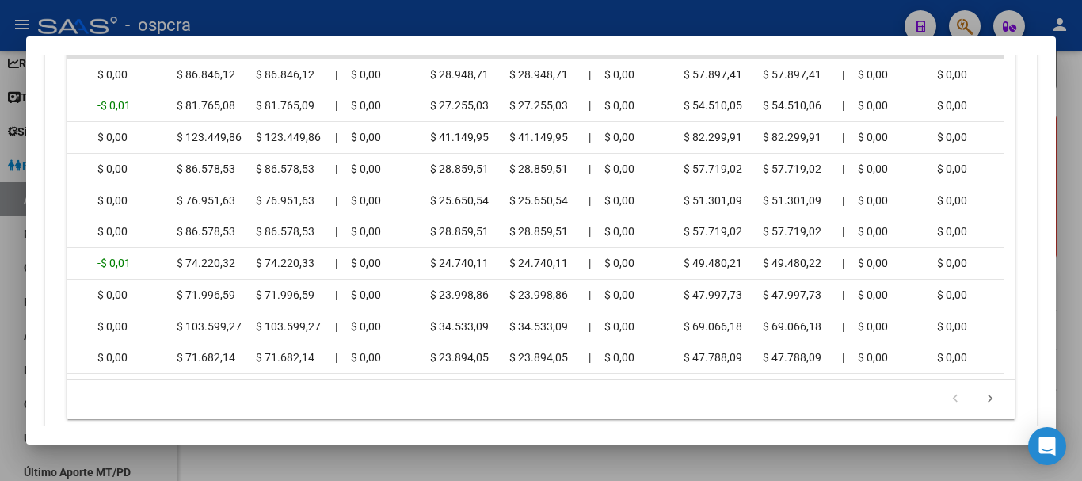
scroll to position [0, 401]
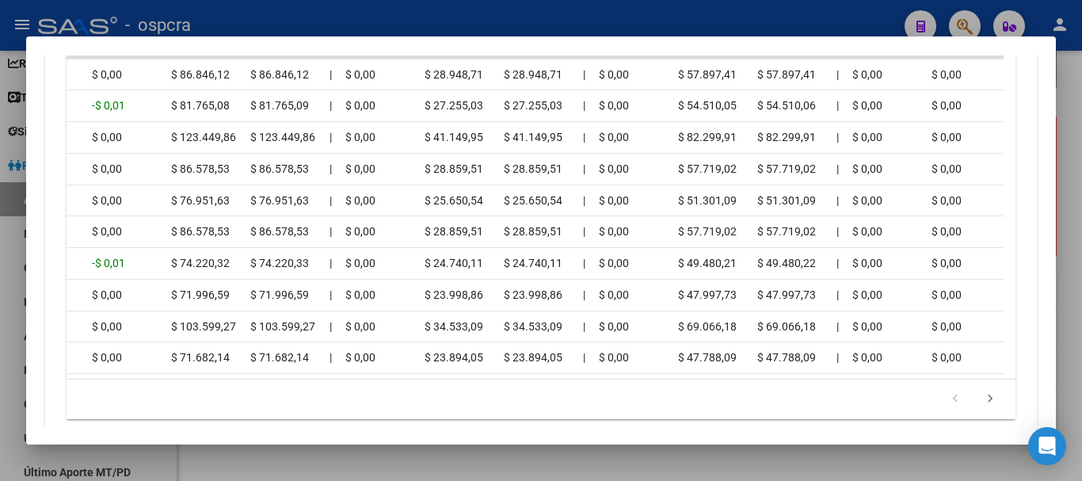
click at [0, 224] on div at bounding box center [541, 240] width 1082 height 481
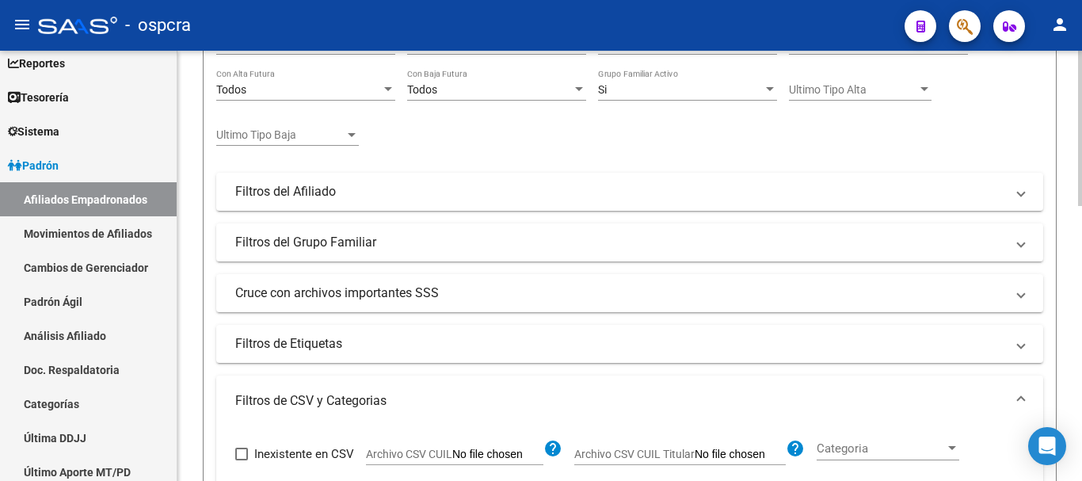
scroll to position [0, 0]
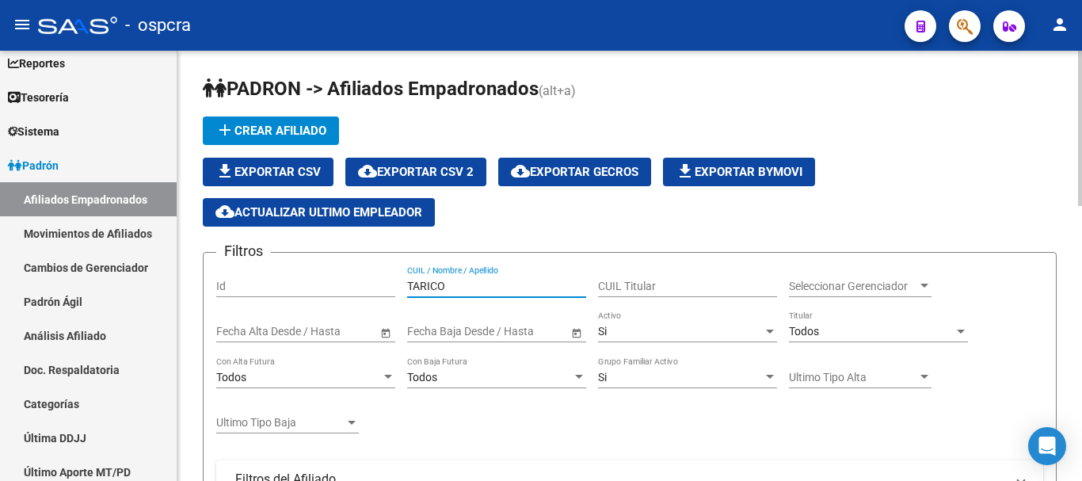
drag, startPoint x: 450, startPoint y: 280, endPoint x: 298, endPoint y: 281, distance: 152.1
click at [300, 281] on div "Filtros Id TARICO CUIL / Nombre / Apellido CUIL Titular Seleccionar Gerenciador…" at bounding box center [629, 457] width 827 height 385
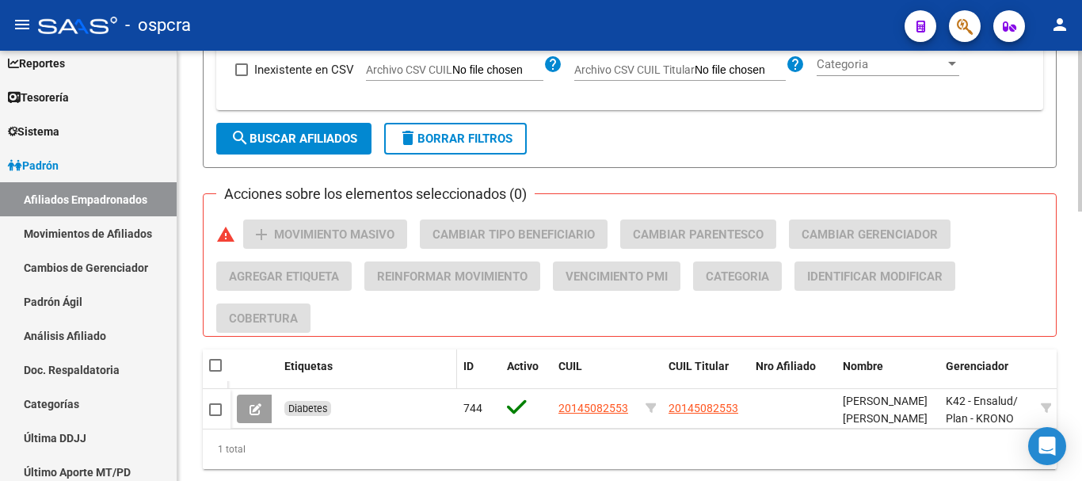
scroll to position [723, 0]
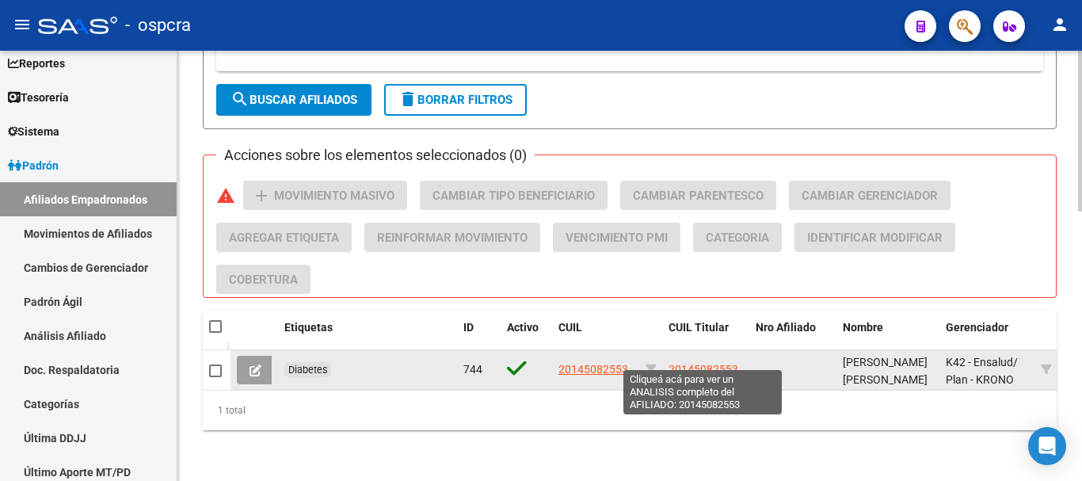
type input "[PERSON_NAME]"
click at [699, 363] on span "20145082553" at bounding box center [704, 369] width 70 height 13
type textarea "20145082553"
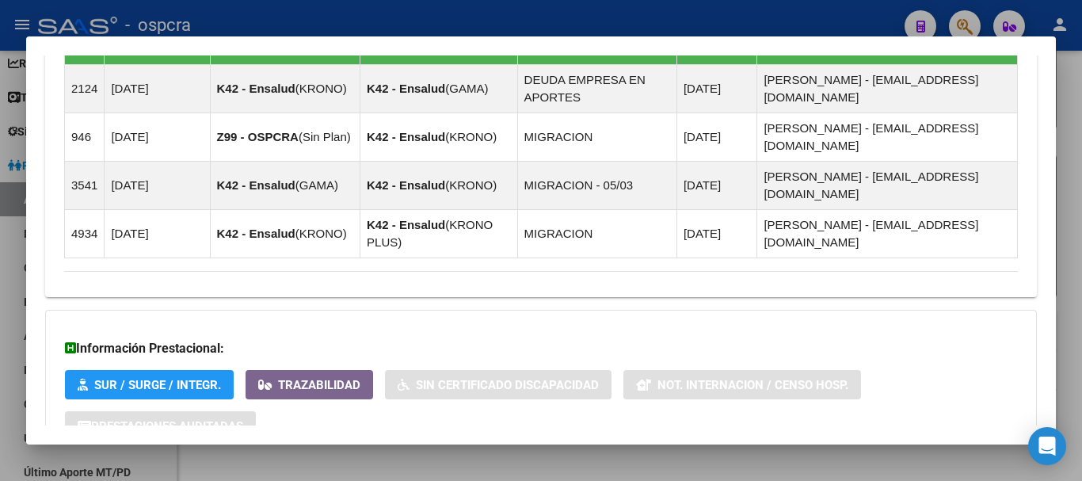
scroll to position [1048, 0]
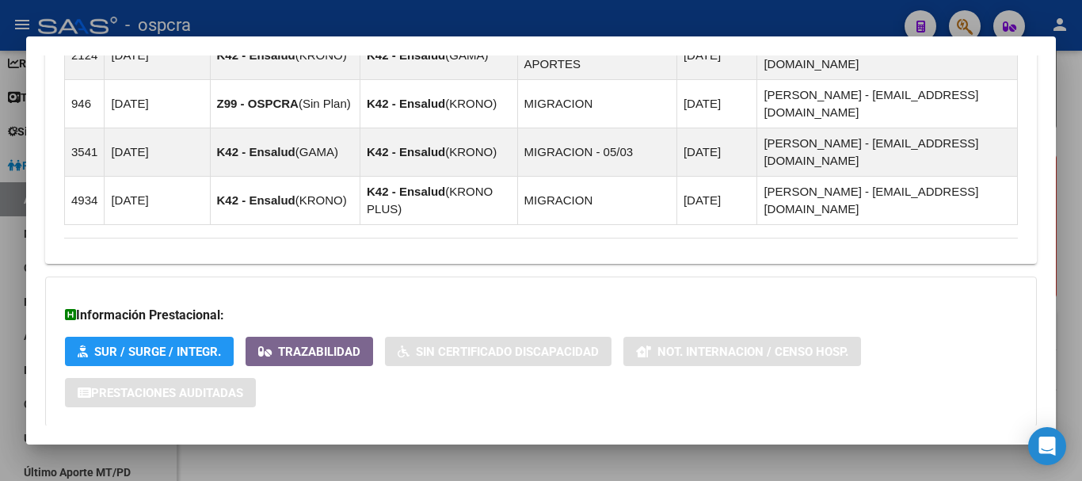
click at [210, 451] on span "Aportes y Contribuciones del Afiliado: 20145082553" at bounding box center [236, 458] width 297 height 15
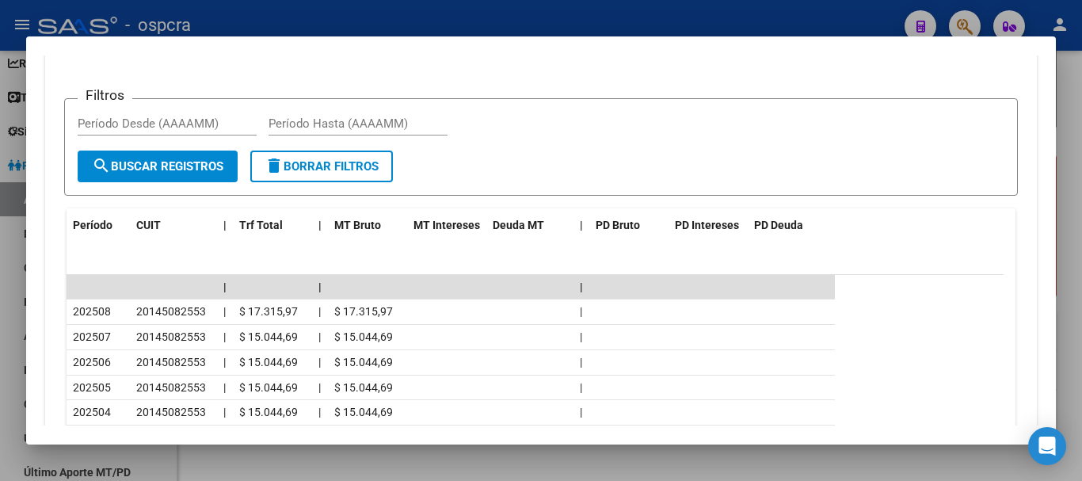
scroll to position [1602, 0]
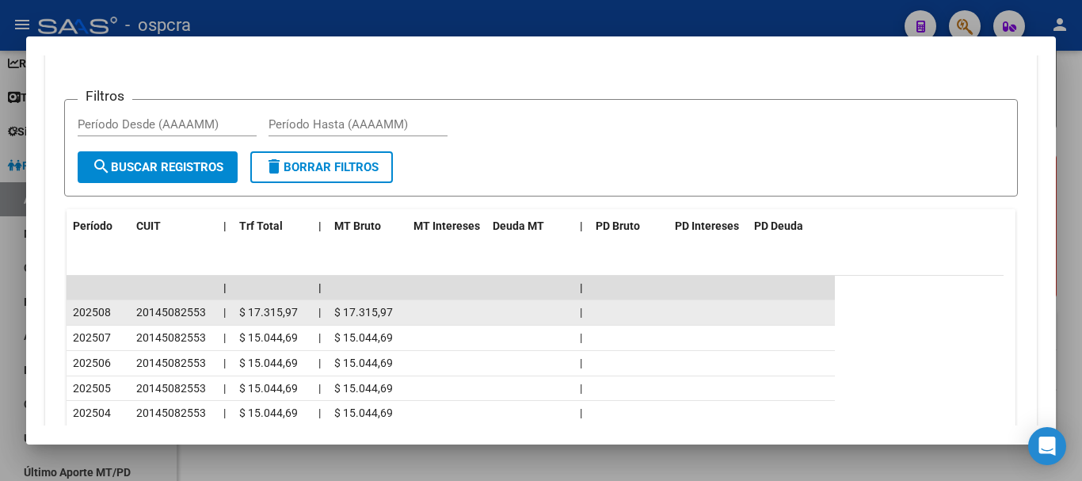
click at [151, 306] on span "20145082553" at bounding box center [171, 312] width 70 height 13
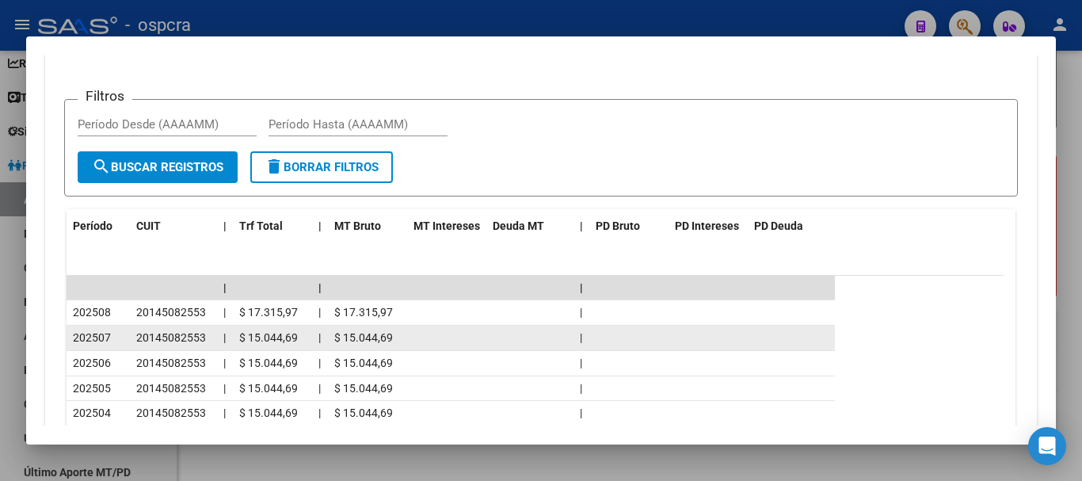
click at [151, 331] on span "20145082553" at bounding box center [171, 337] width 70 height 13
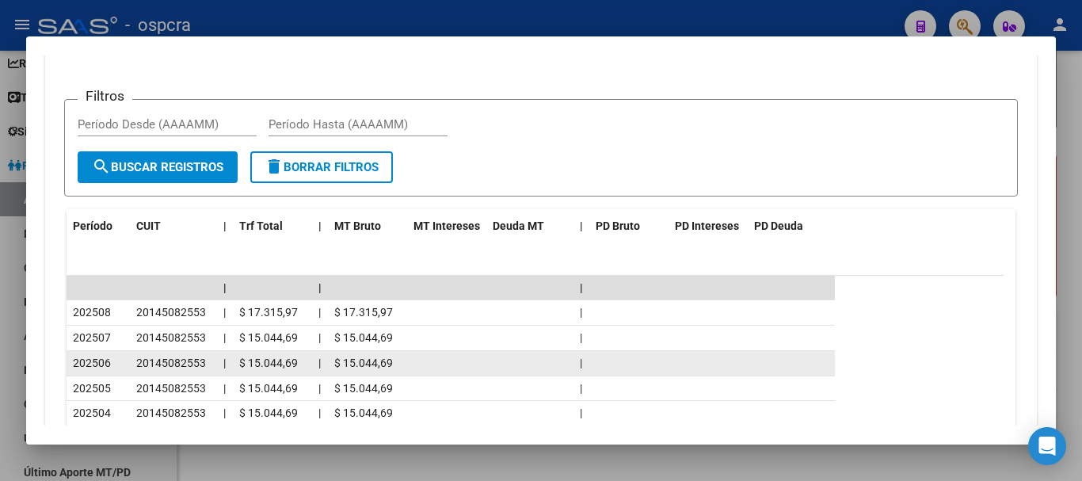
click at [145, 357] on span "20145082553" at bounding box center [171, 363] width 70 height 13
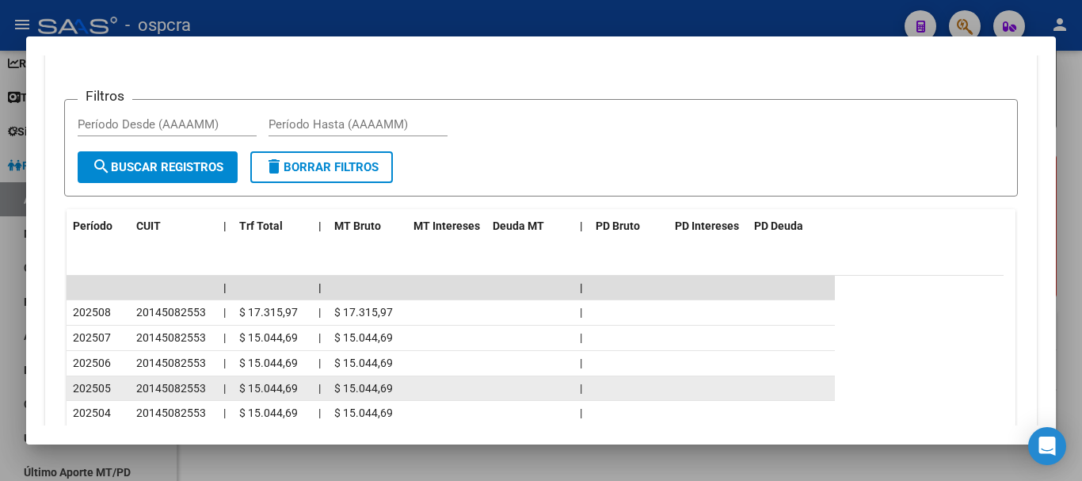
click at [144, 382] on span "20145082553" at bounding box center [171, 388] width 70 height 13
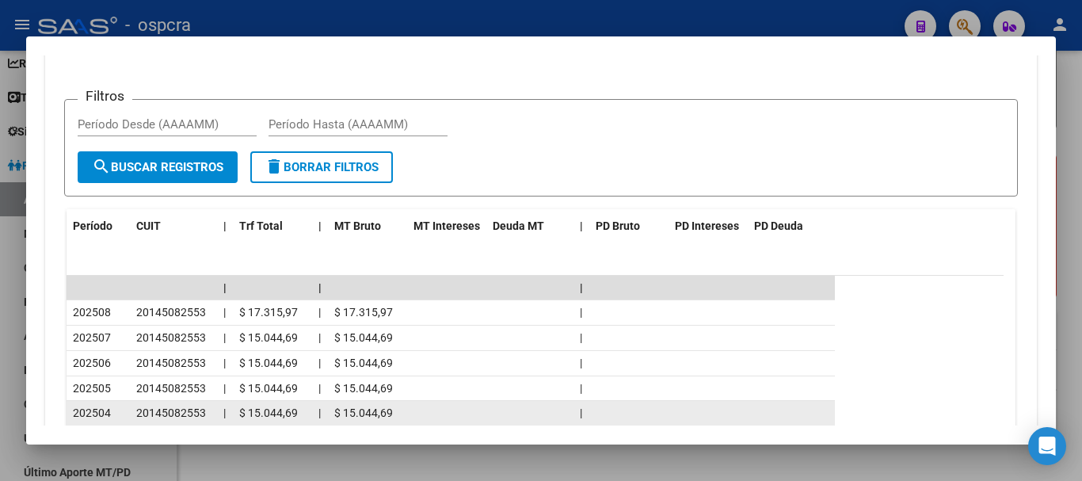
click at [146, 406] on span "20145082553" at bounding box center [171, 412] width 70 height 13
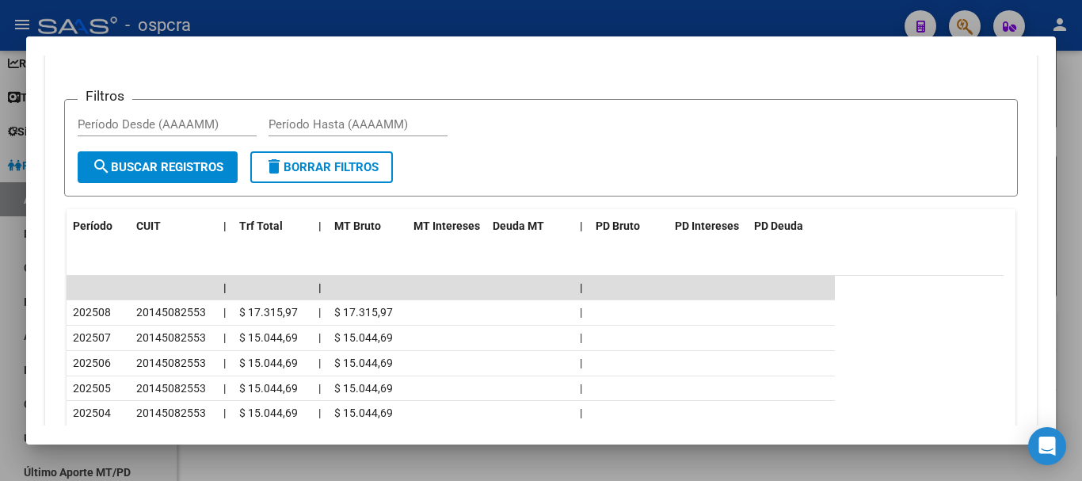
click at [150, 432] on span "20145082553" at bounding box center [171, 438] width 70 height 13
click at [162, 452] on datatable-body-cell "20145082553" at bounding box center [173, 464] width 87 height 25
drag, startPoint x: 172, startPoint y: 401, endPoint x: 96, endPoint y: 10, distance: 398.0
click at [172, 480] on span "20145082553" at bounding box center [171, 489] width 70 height 13
drag, startPoint x: 0, startPoint y: 167, endPoint x: 7, endPoint y: 156, distance: 13.2
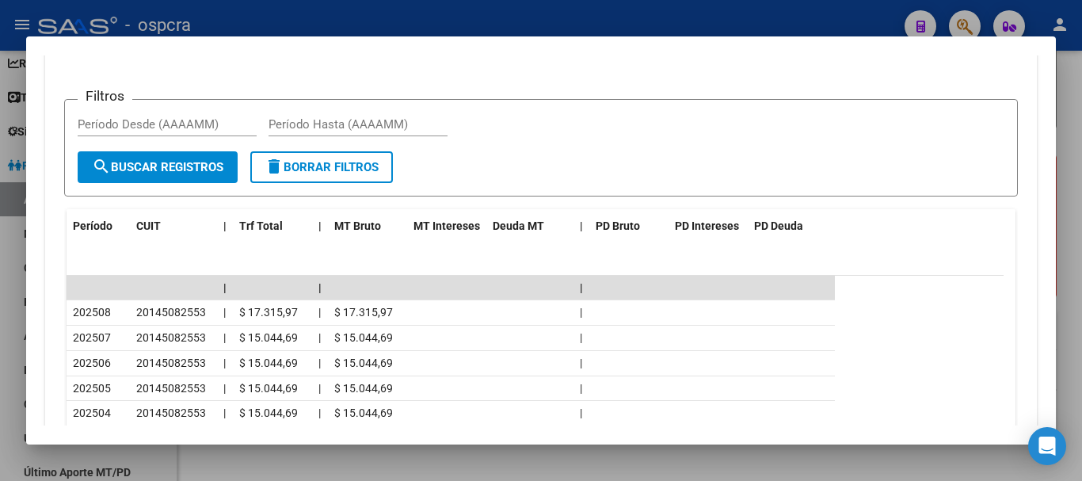
click at [1, 166] on div at bounding box center [541, 240] width 1082 height 481
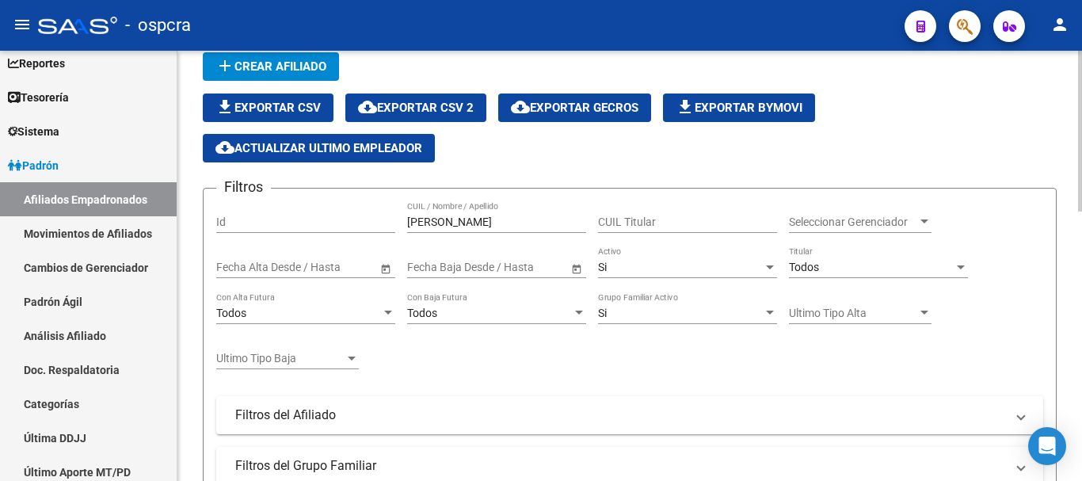
scroll to position [0, 0]
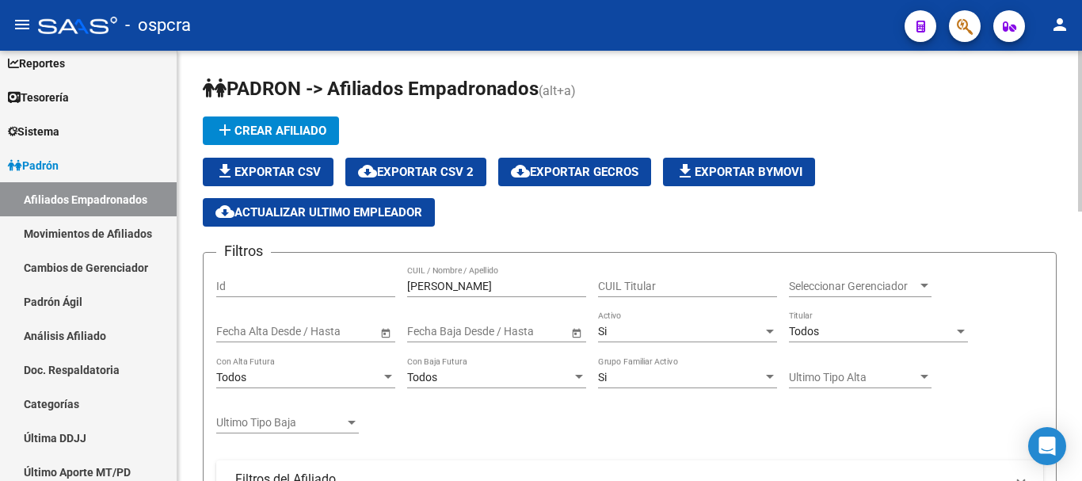
click at [466, 296] on div "[PERSON_NAME] CUIL / Nombre / Apellido" at bounding box center [496, 281] width 179 height 32
drag, startPoint x: 465, startPoint y: 290, endPoint x: 58, endPoint y: 165, distance: 426.1
click at [234, 220] on app-list-header "PADRON -> Afiliados Empadronados (alt+a) add Crear Afiliado file_download Expor…" at bounding box center [630, 458] width 854 height 764
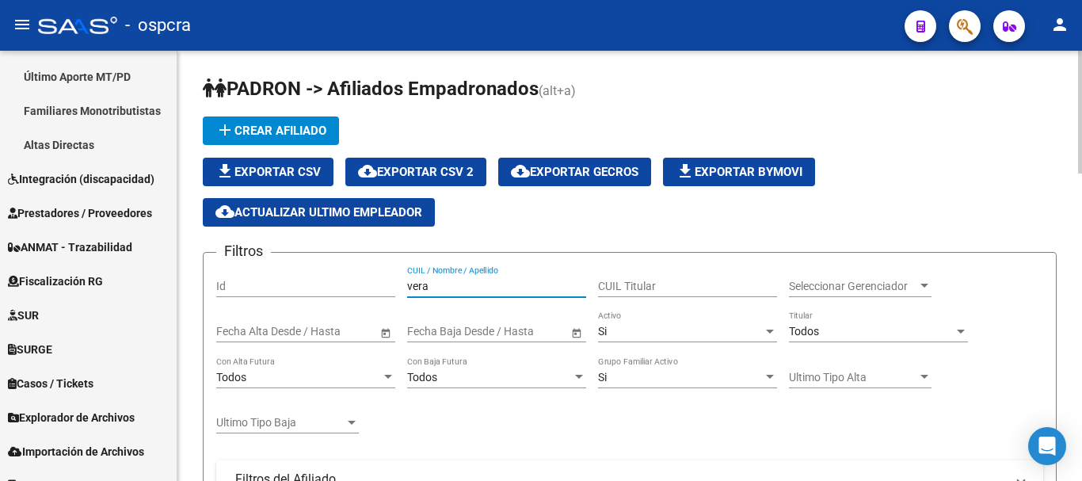
scroll to position [496, 0]
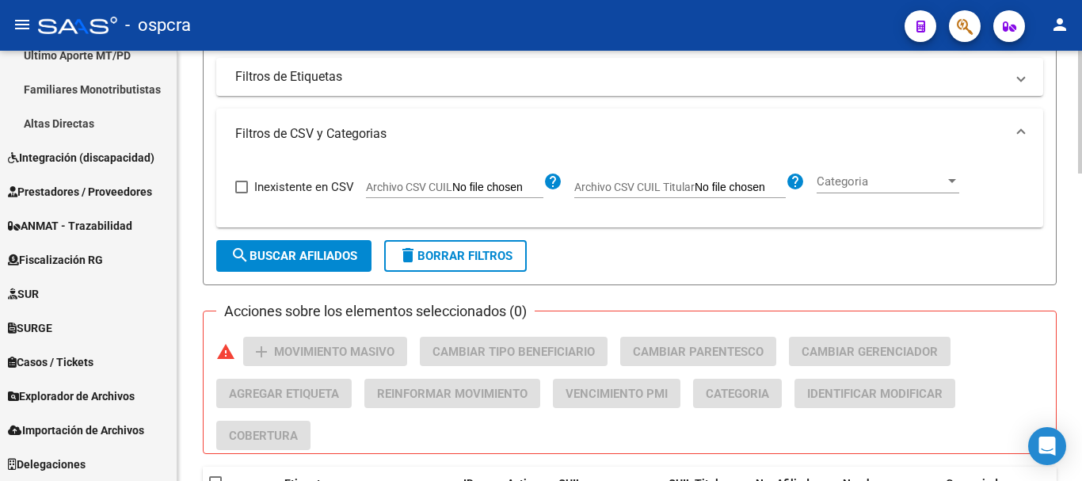
type input "vera"
click at [255, 250] on span "search Buscar Afiliados" at bounding box center [294, 256] width 127 height 14
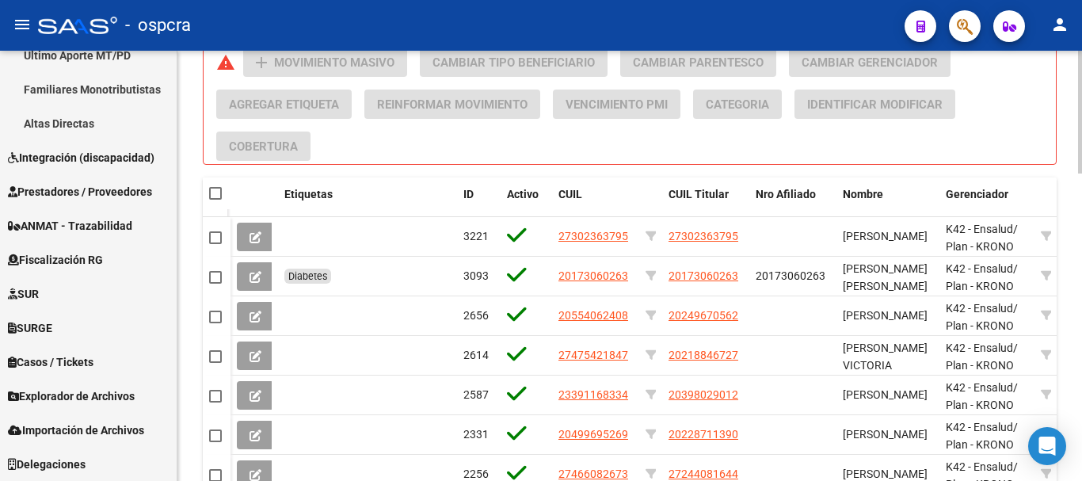
scroll to position [1080, 0]
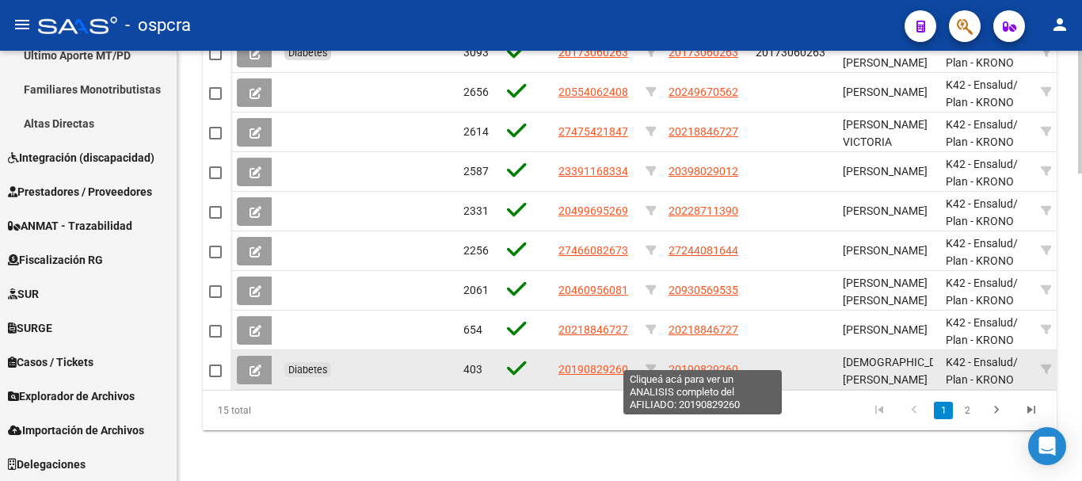
click at [715, 363] on span "20190829260" at bounding box center [704, 369] width 70 height 13
type textarea "20190829260"
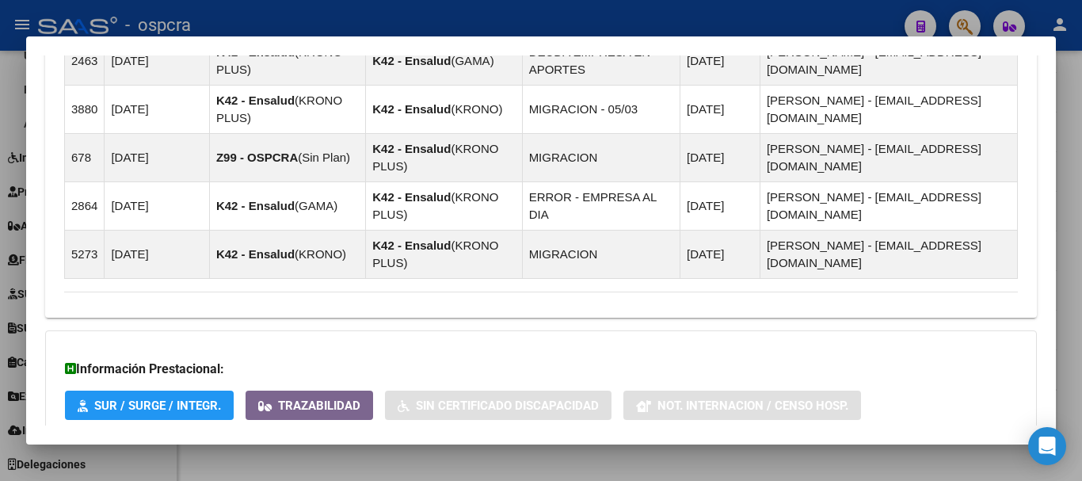
scroll to position [1182, 0]
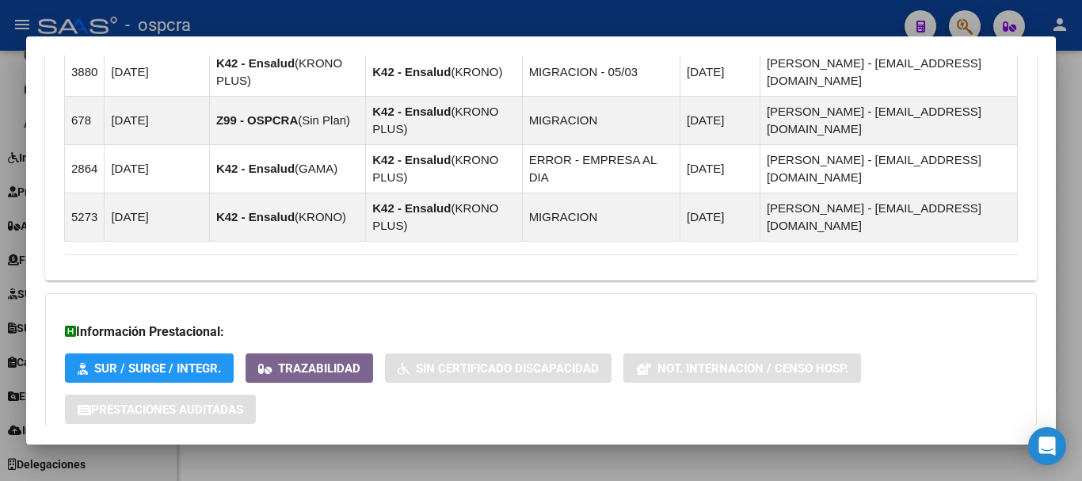
click at [474, 456] on mat-expansion-panel-header "Aportes y Contribuciones del Afiliado: 20190829260" at bounding box center [541, 475] width 992 height 38
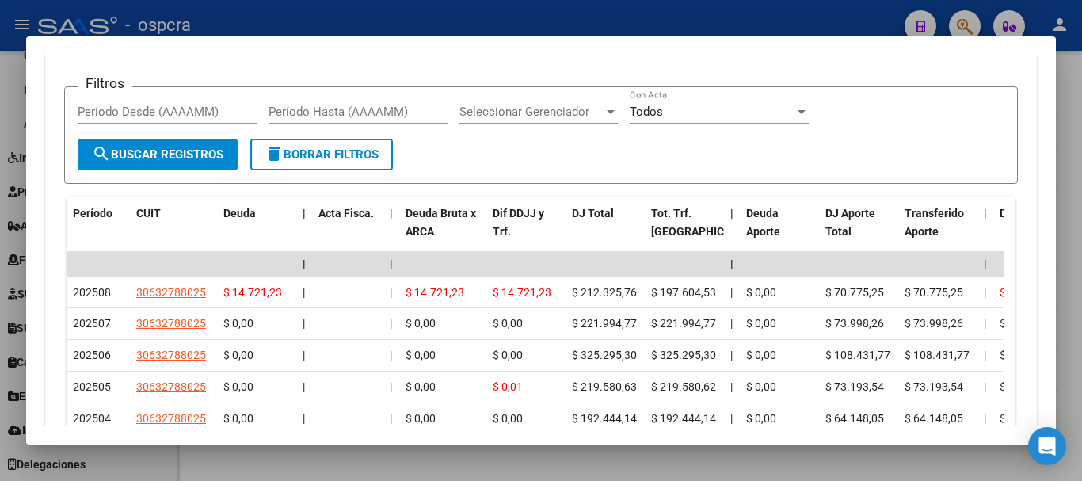
scroll to position [1830, 0]
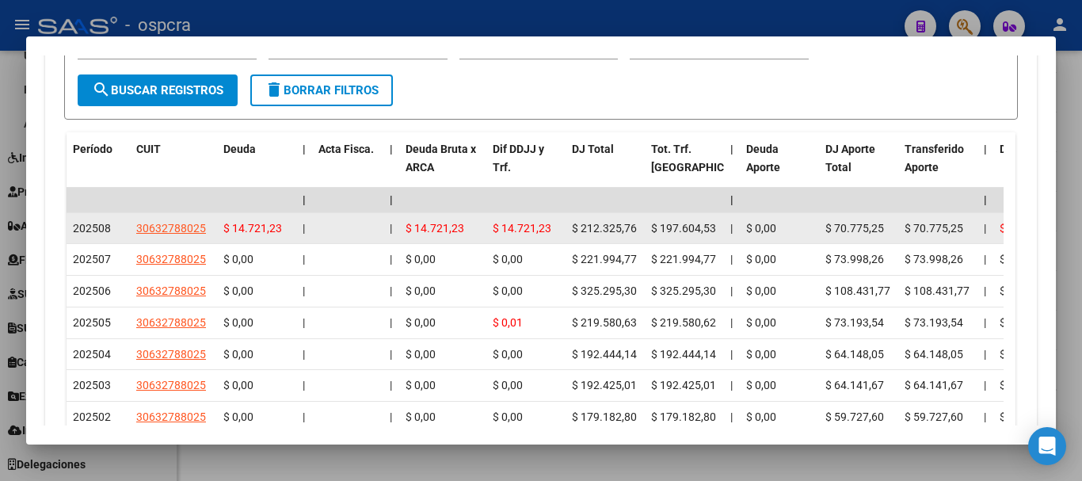
click at [316, 213] on datatable-body-cell at bounding box center [347, 228] width 71 height 31
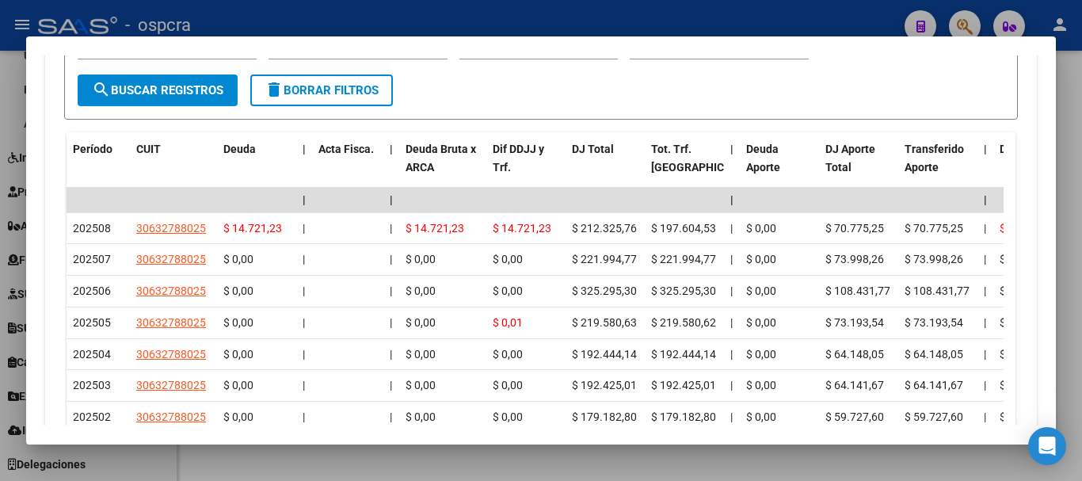
click at [12, 189] on div at bounding box center [541, 240] width 1082 height 481
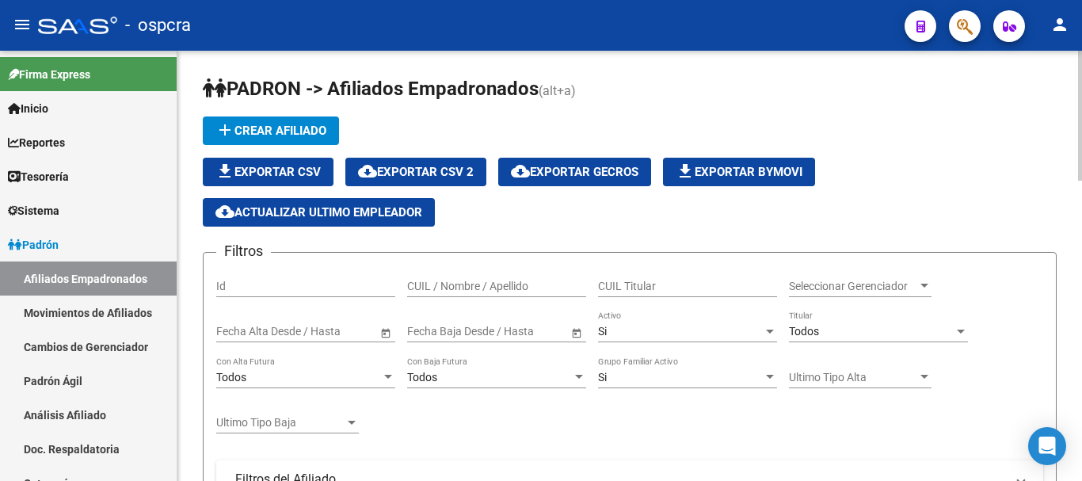
click at [462, 280] on input "CUIL / Nombre / Apellido" at bounding box center [496, 286] width 179 height 13
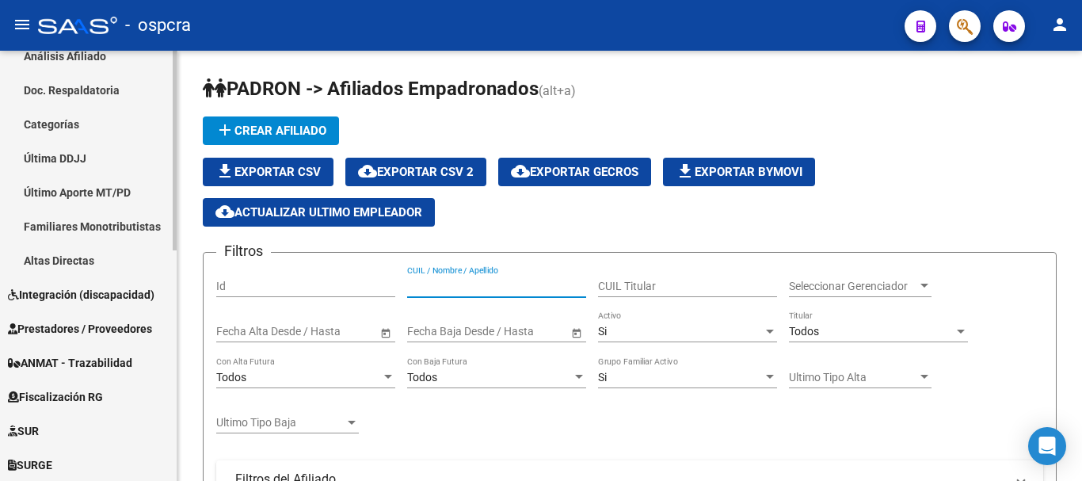
scroll to position [396, 0]
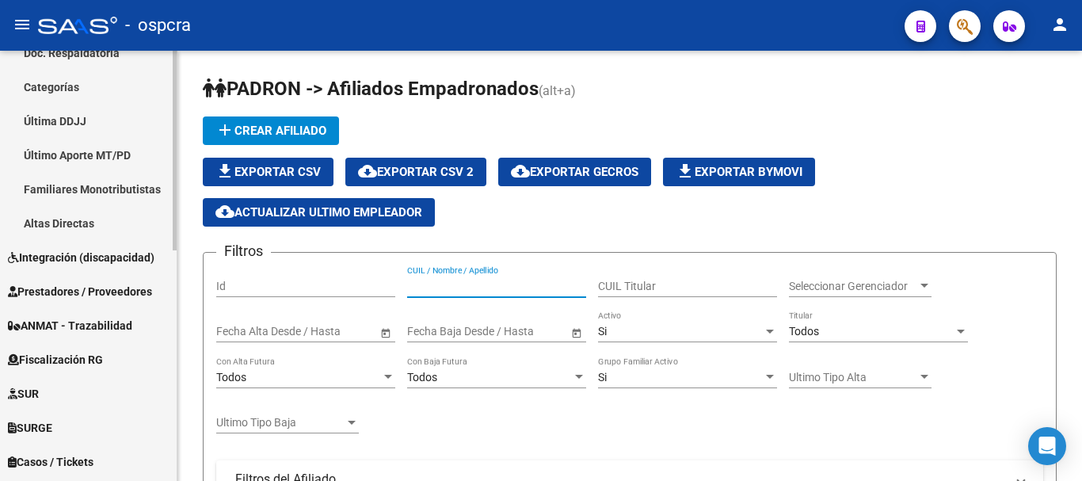
click at [103, 351] on span "Fiscalización RG" at bounding box center [55, 359] width 95 height 17
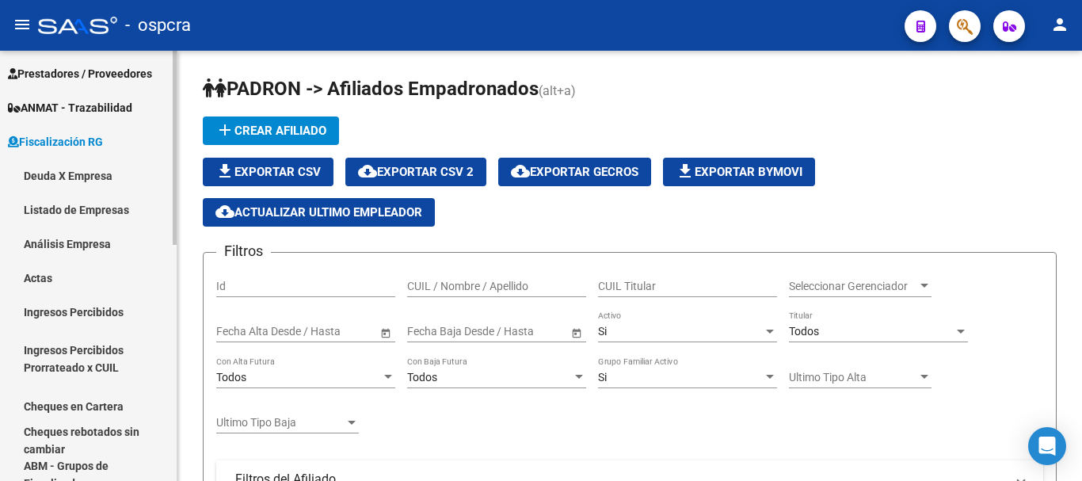
scroll to position [238, 0]
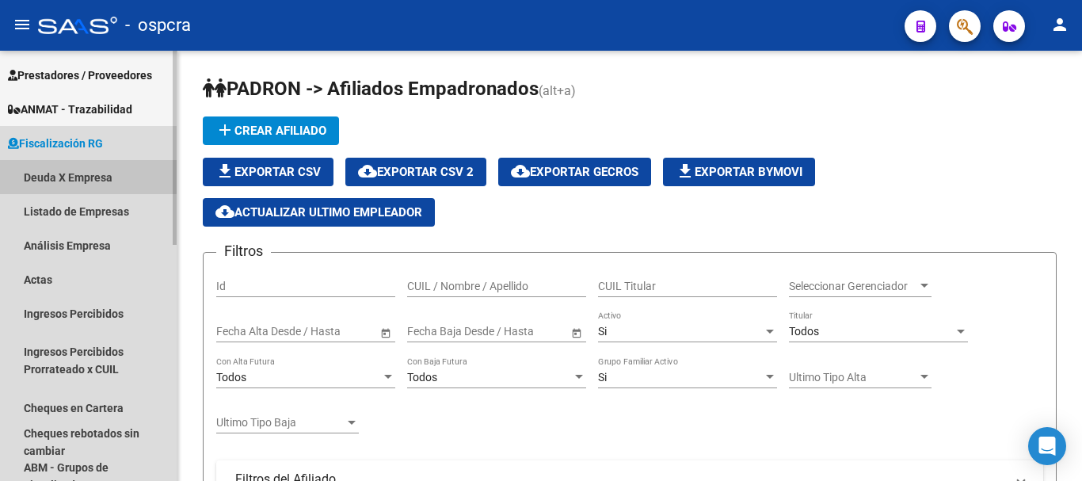
click at [69, 171] on link "Deuda X Empresa" at bounding box center [88, 177] width 177 height 34
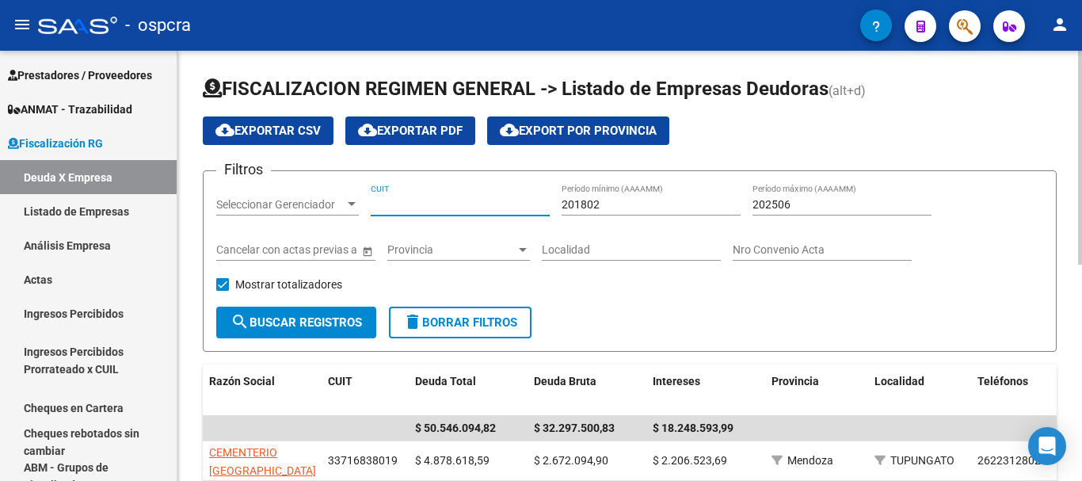
click at [448, 204] on input "CUIT" at bounding box center [460, 204] width 179 height 13
click at [115, 212] on link "Listado de Empresas" at bounding box center [88, 211] width 177 height 34
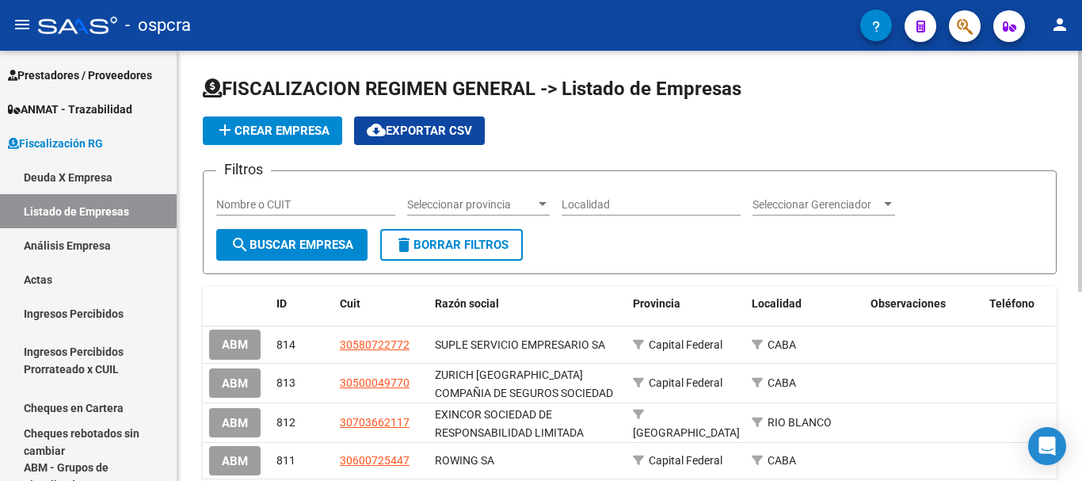
click at [637, 200] on input "Localidad" at bounding box center [651, 204] width 179 height 13
click at [282, 200] on input "Nombre o CUIT" at bounding box center [305, 204] width 179 height 13
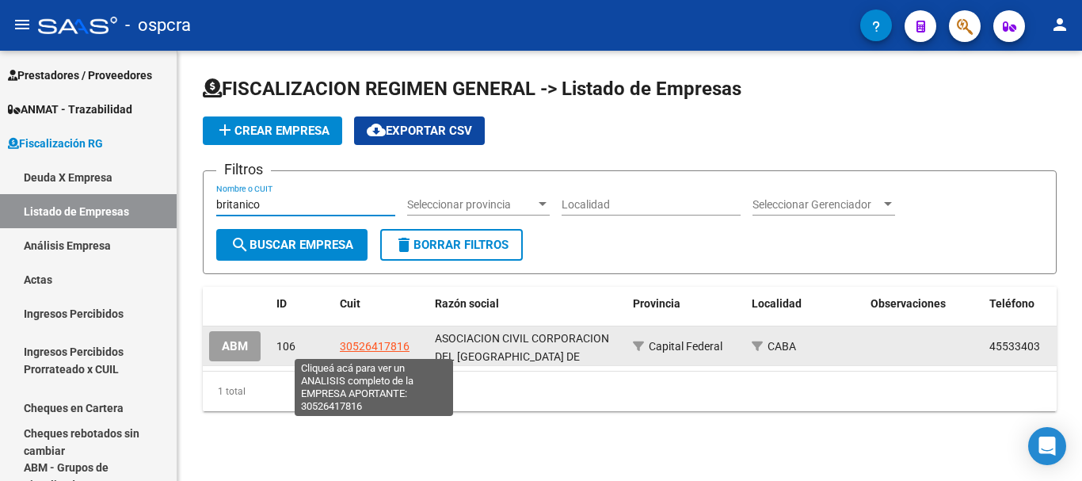
type input "britanico"
click at [344, 347] on span "30526417816" at bounding box center [375, 346] width 70 height 13
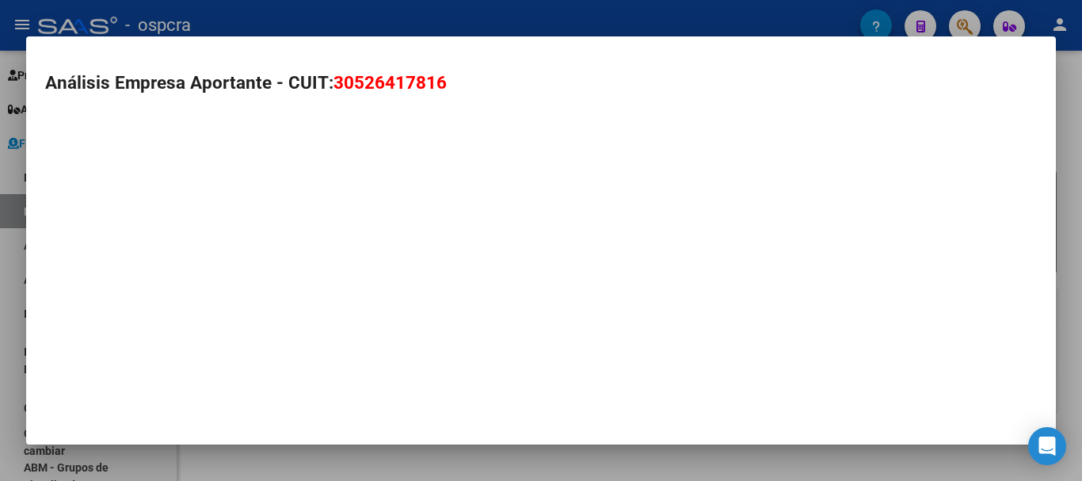
click at [365, 348] on mat-dialog-container "Análisis Empresa Aportante - CUIT: 30526417816" at bounding box center [541, 240] width 1030 height 409
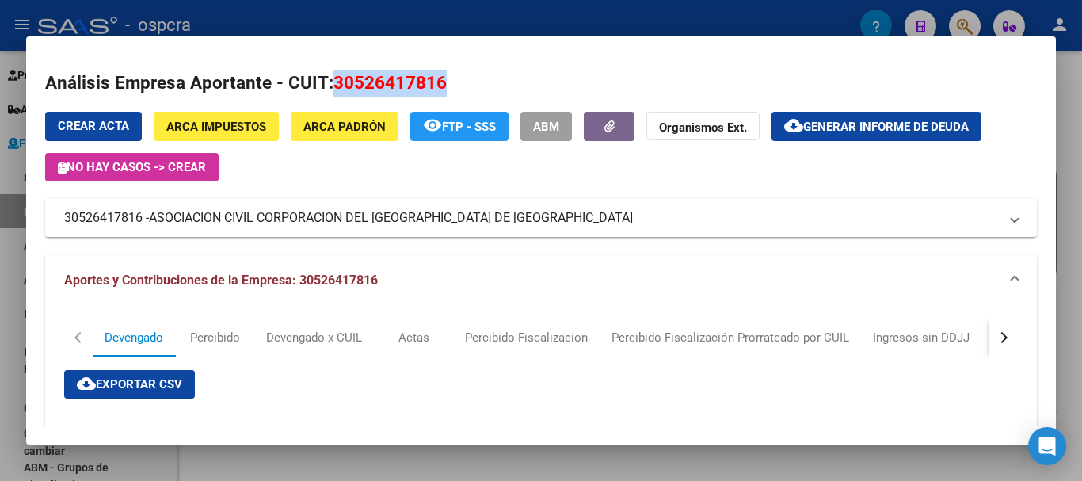
drag, startPoint x: 336, startPoint y: 82, endPoint x: 455, endPoint y: 82, distance: 118.9
click at [455, 82] on h2 "Análisis Empresa Aportante - CUIT: 30526417816" at bounding box center [541, 83] width 992 height 27
copy span "30526417816"
click at [0, 118] on div at bounding box center [541, 240] width 1082 height 481
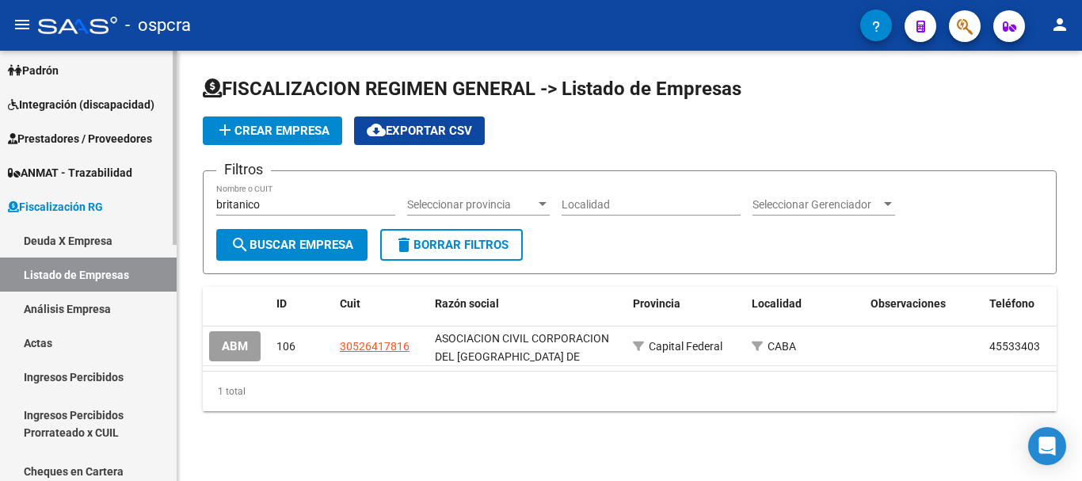
scroll to position [79, 0]
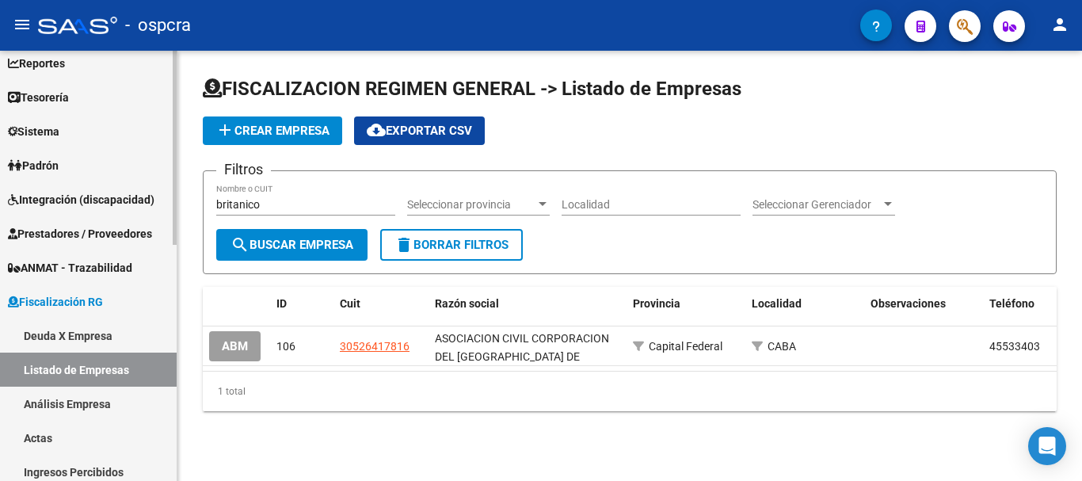
click at [106, 163] on link "Padrón" at bounding box center [88, 165] width 177 height 34
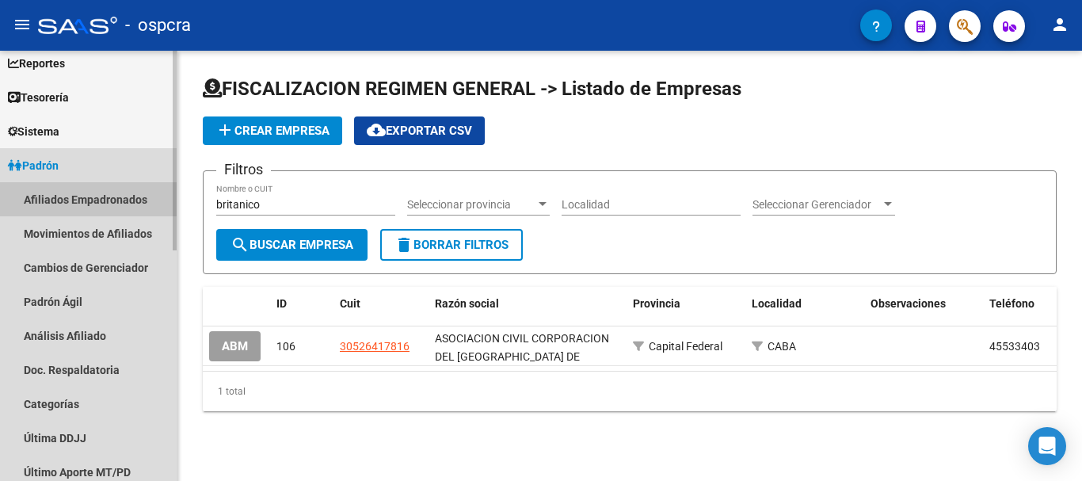
click at [124, 199] on link "Afiliados Empadronados" at bounding box center [88, 199] width 177 height 34
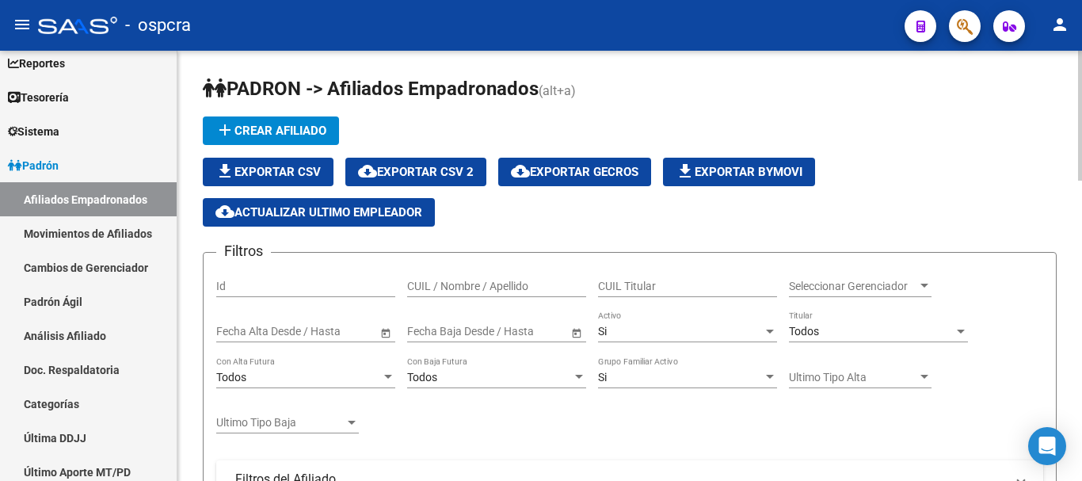
scroll to position [238, 0]
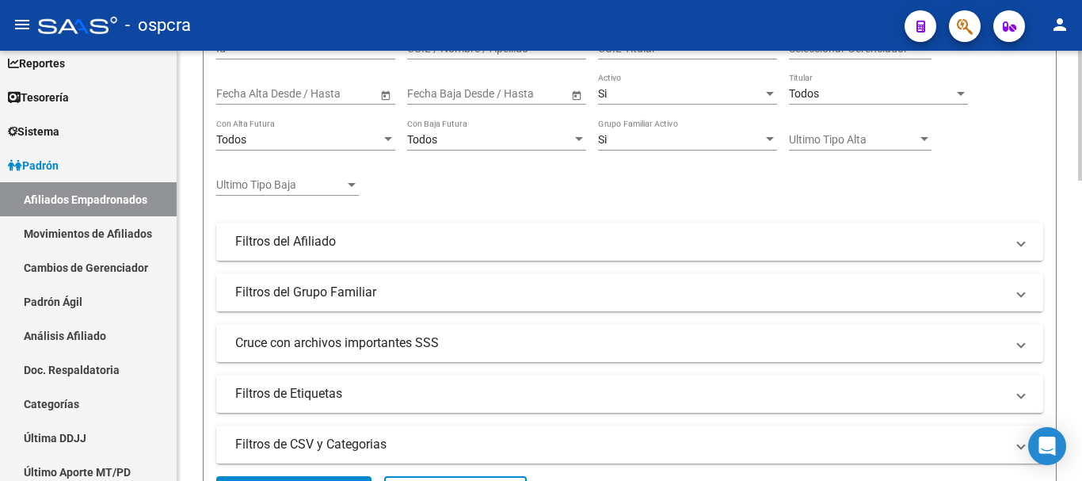
click at [513, 284] on mat-panel-title "Filtros del Grupo Familiar" at bounding box center [620, 292] width 770 height 17
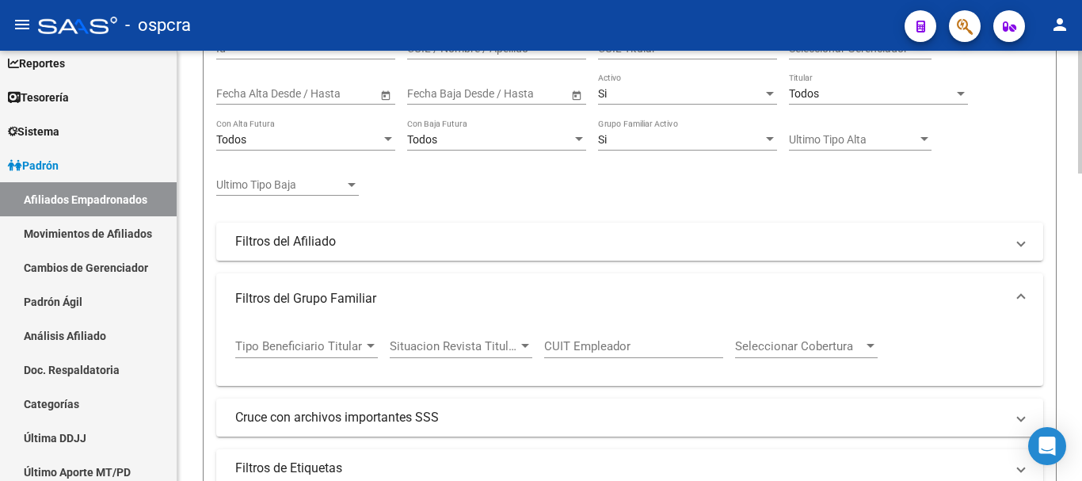
click at [612, 342] on input "CUIT Empleador" at bounding box center [633, 346] width 179 height 14
paste input "30-52641781-6"
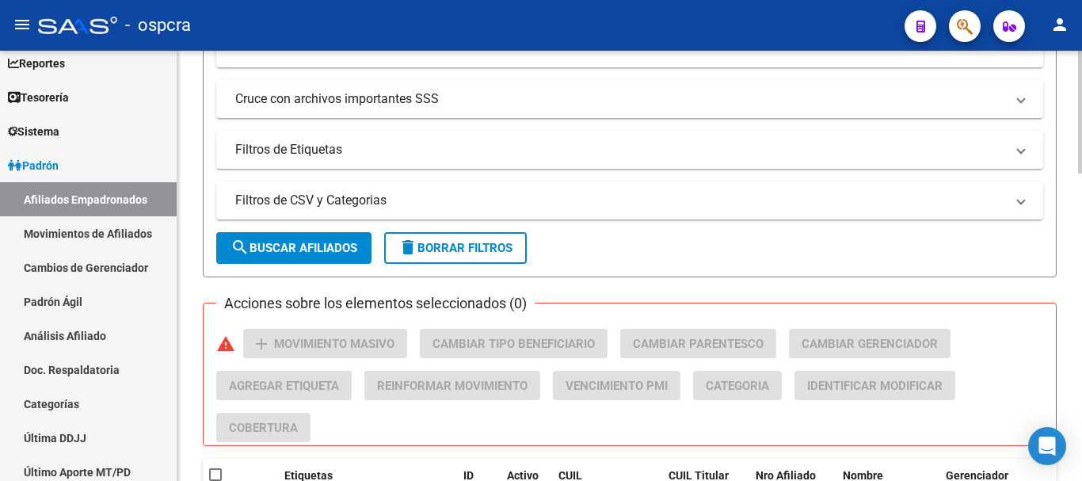
scroll to position [555, 0]
type input "30-52641781-6"
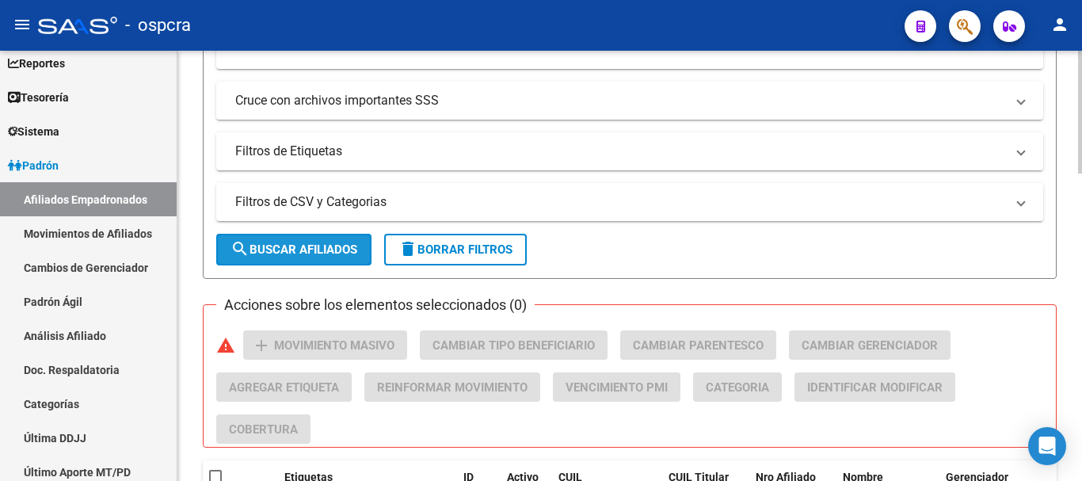
click at [334, 248] on span "search Buscar Afiliados" at bounding box center [294, 249] width 127 height 14
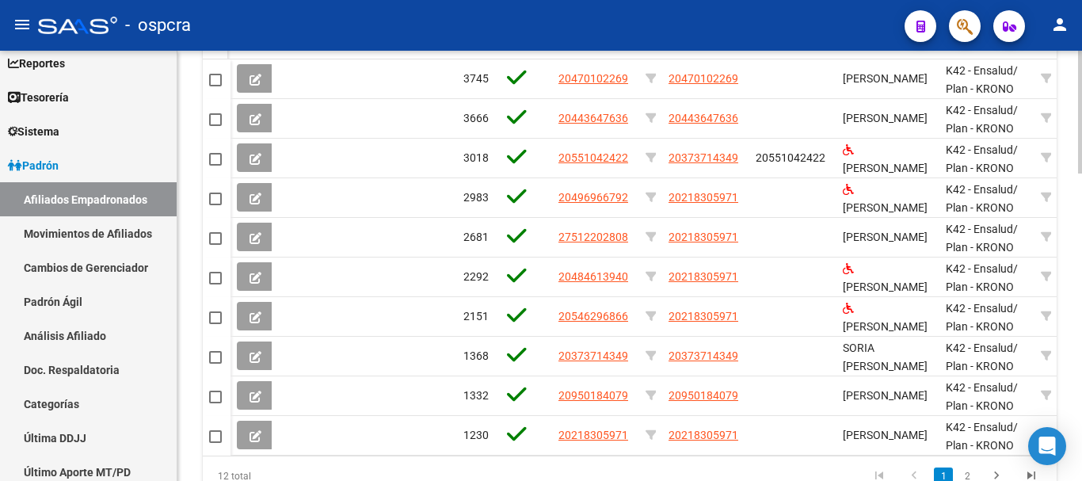
scroll to position [998, 0]
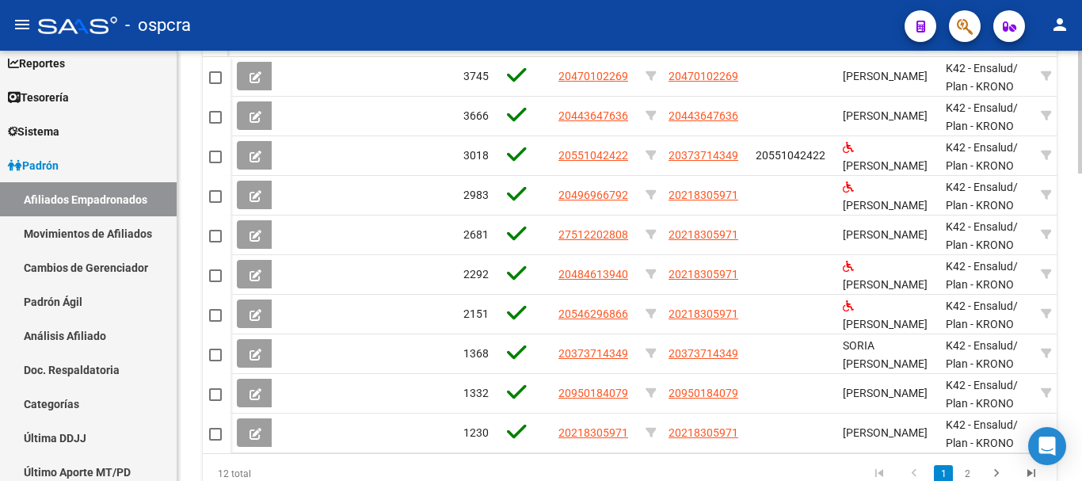
click at [1082, 357] on div at bounding box center [1080, 400] width 4 height 123
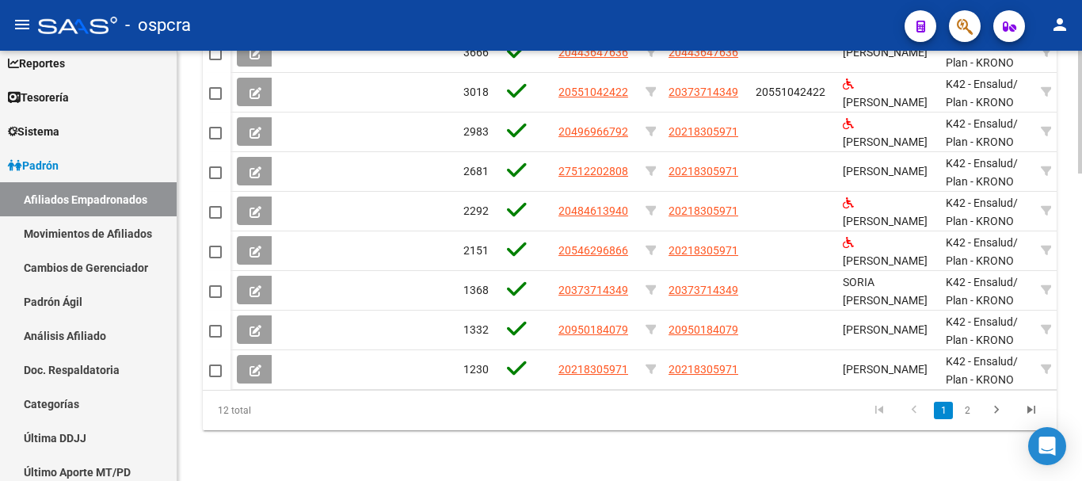
click at [966, 410] on link "2" at bounding box center [967, 410] width 19 height 17
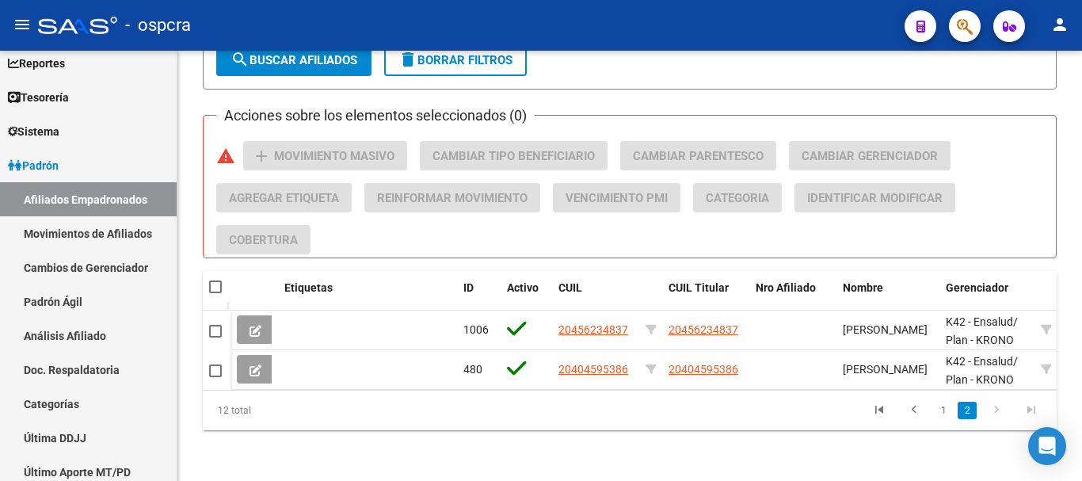
scroll to position [756, 0]
click at [941, 408] on link "1" at bounding box center [943, 410] width 19 height 17
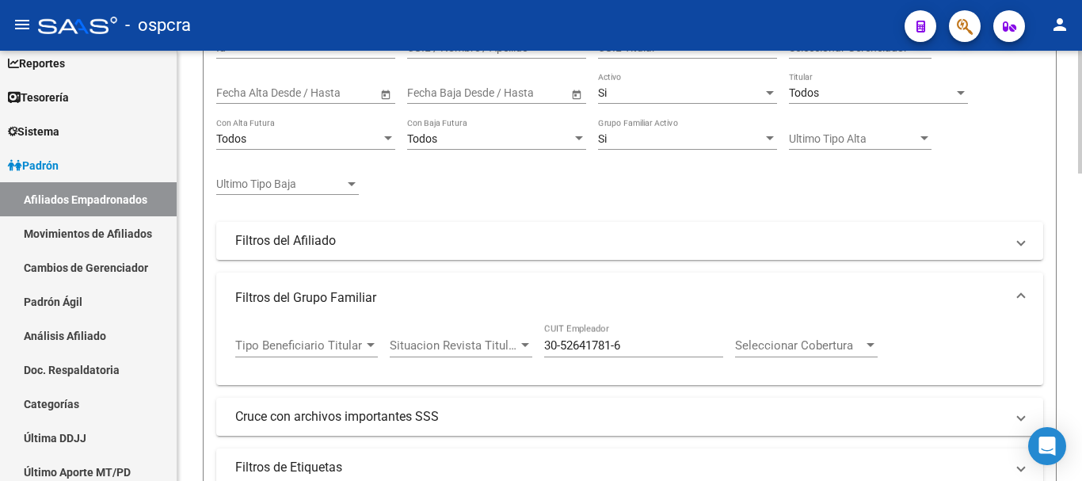
scroll to position [201, 0]
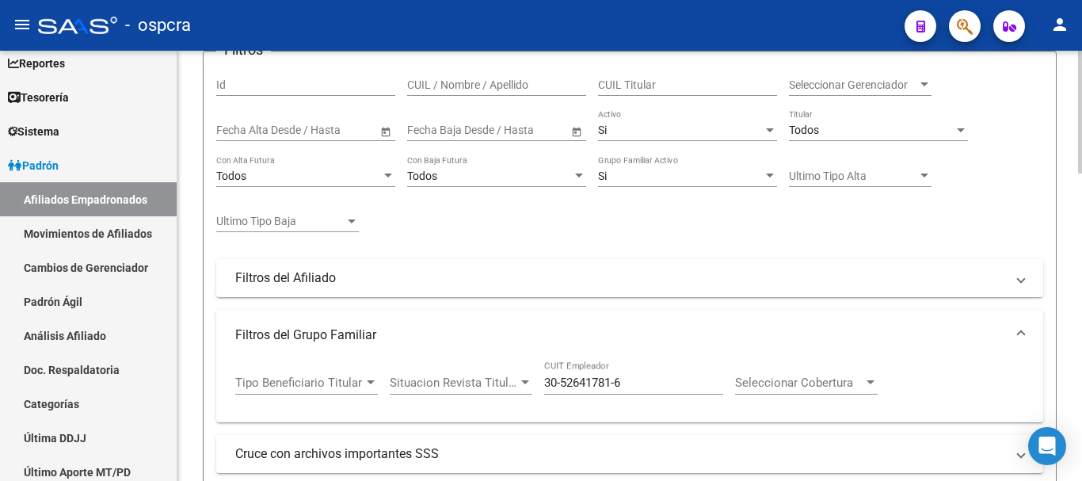
drag, startPoint x: 654, startPoint y: 387, endPoint x: 254, endPoint y: 341, distance: 402.8
click at [254, 341] on mat-expansion-panel "Filtros del Grupo Familiar Tipo Beneficiario Titular Tipo Beneficiario Titular …" at bounding box center [629, 366] width 827 height 113
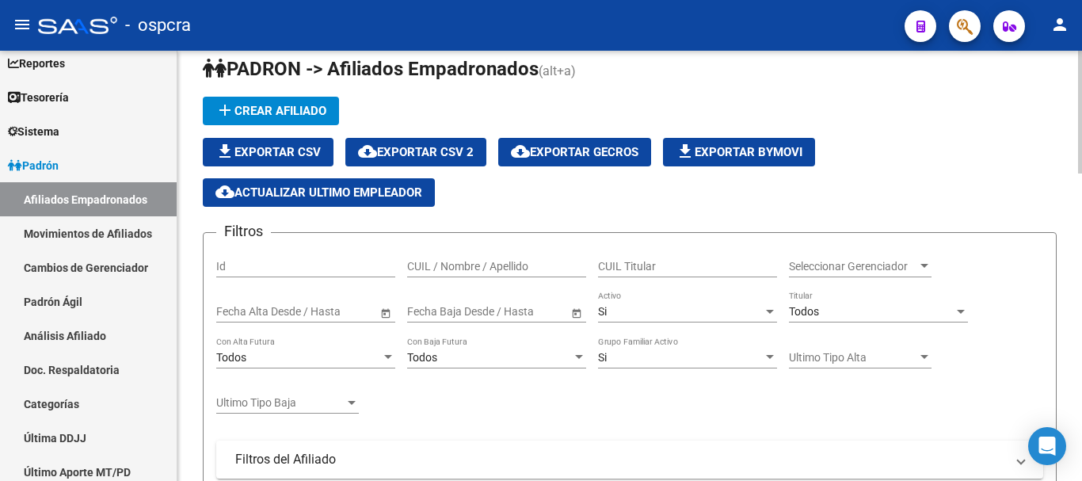
scroll to position [0, 0]
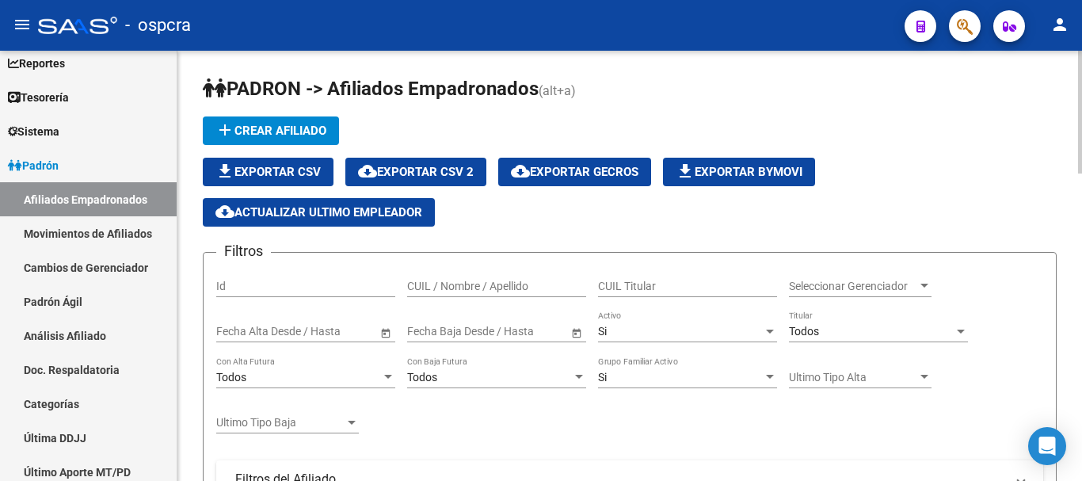
drag, startPoint x: 467, startPoint y: 269, endPoint x: 467, endPoint y: 280, distance: 11.9
click at [467, 272] on div "CUIL / Nombre / Apellido" at bounding box center [496, 281] width 179 height 32
click at [467, 280] on input "CUIL / Nombre / Apellido" at bounding box center [496, 286] width 179 height 13
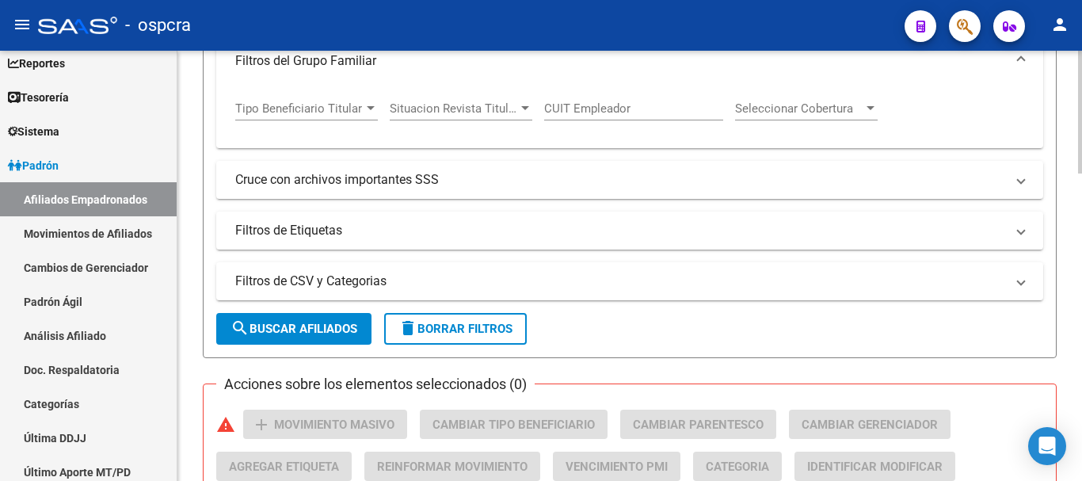
type input "23449735129"
click at [328, 330] on span "search Buscar Afiliados" at bounding box center [294, 329] width 127 height 14
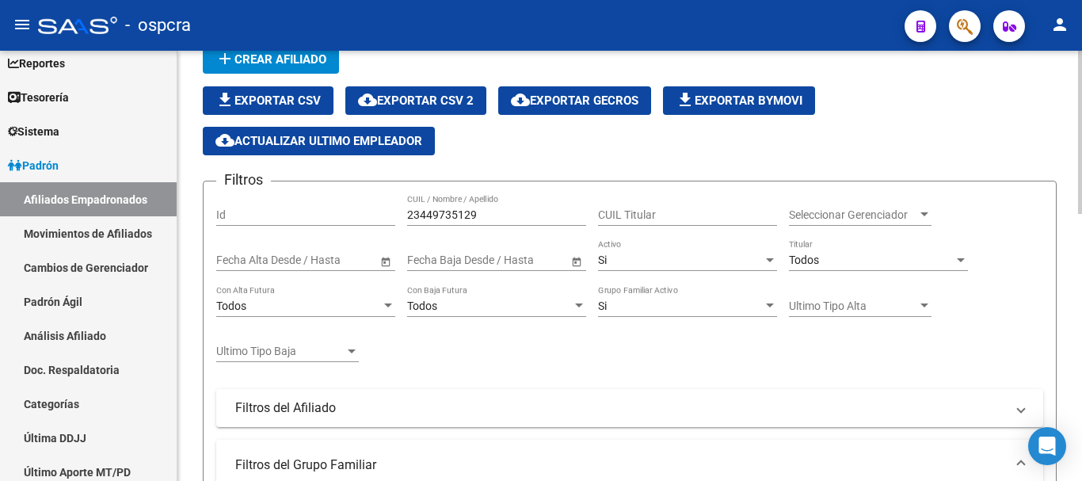
scroll to position [71, 0]
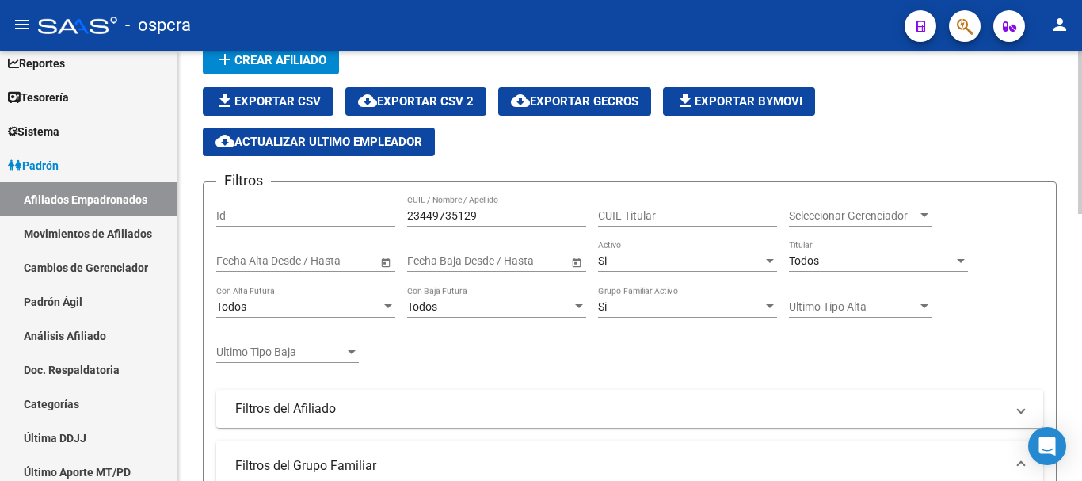
click at [770, 263] on div at bounding box center [770, 260] width 14 height 13
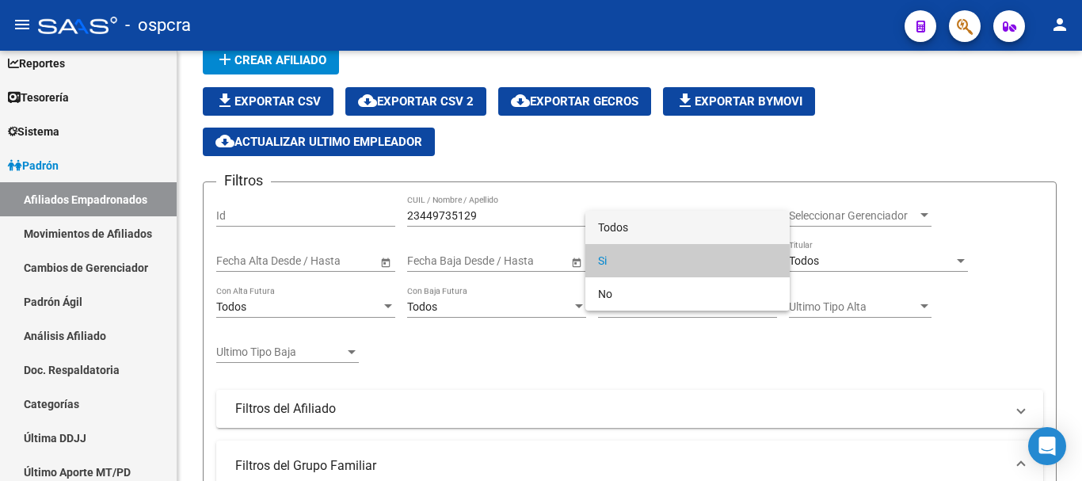
click at [728, 227] on span "Todos" at bounding box center [687, 227] width 179 height 33
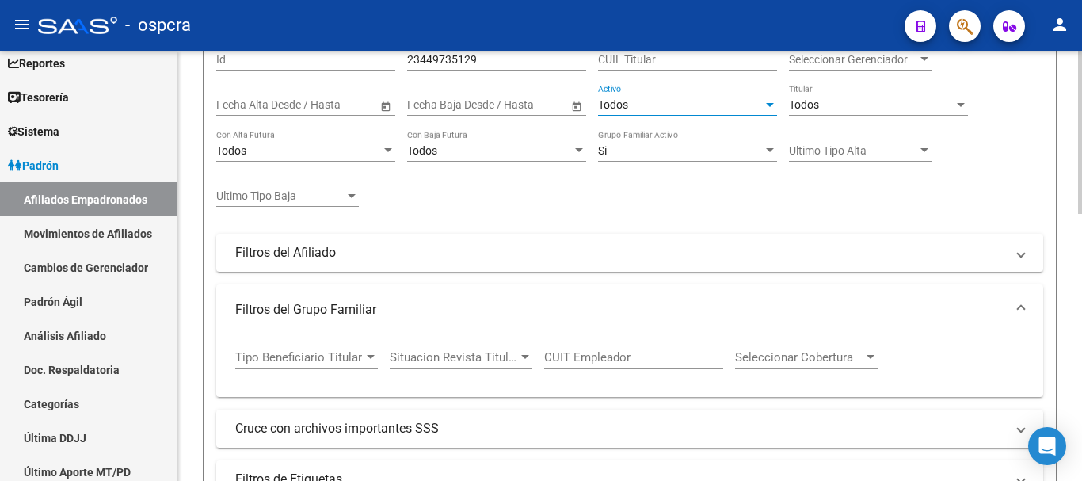
scroll to position [546, 0]
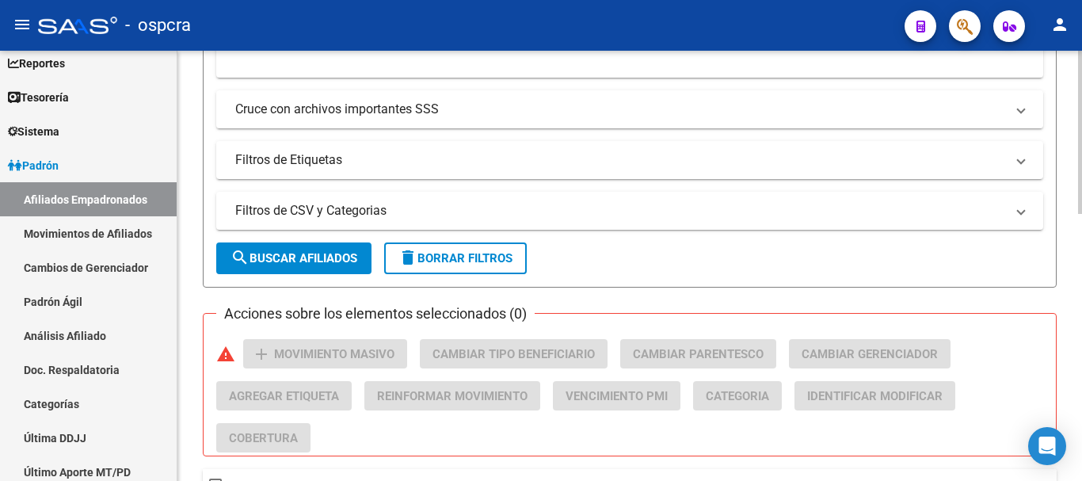
click at [332, 252] on span "search Buscar Afiliados" at bounding box center [294, 258] width 127 height 14
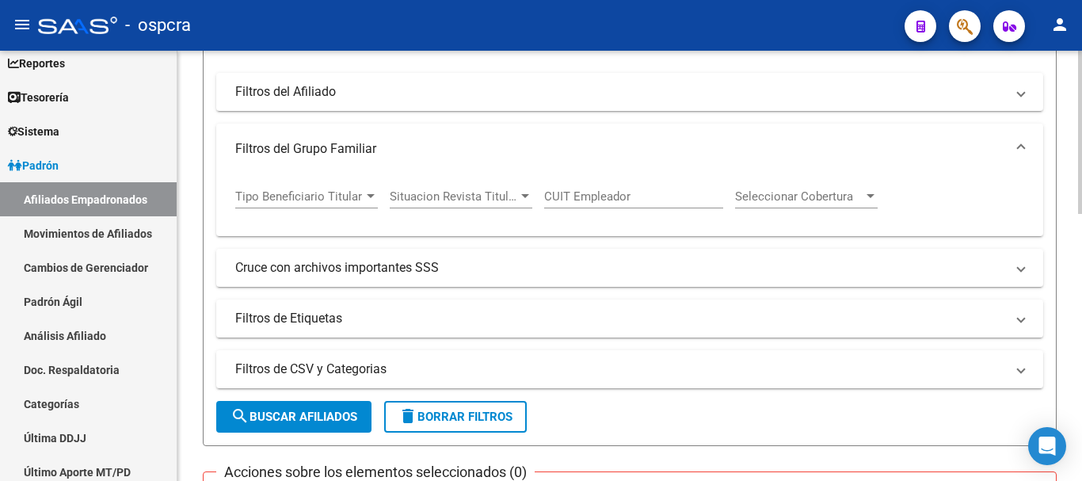
scroll to position [71, 0]
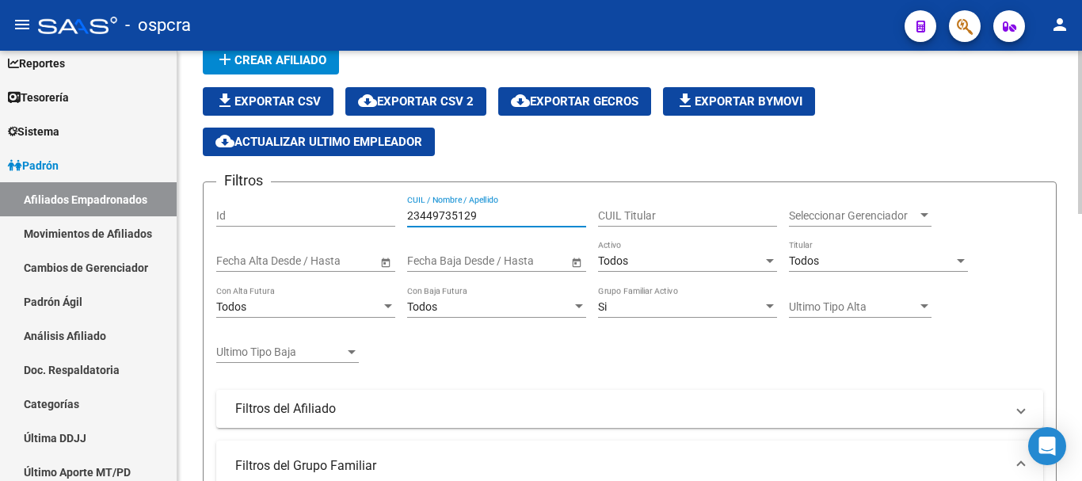
click at [412, 211] on input "23449735129" at bounding box center [496, 215] width 179 height 13
click at [498, 208] on div "23449735129 CUIL / Nombre / Apellido" at bounding box center [496, 211] width 179 height 32
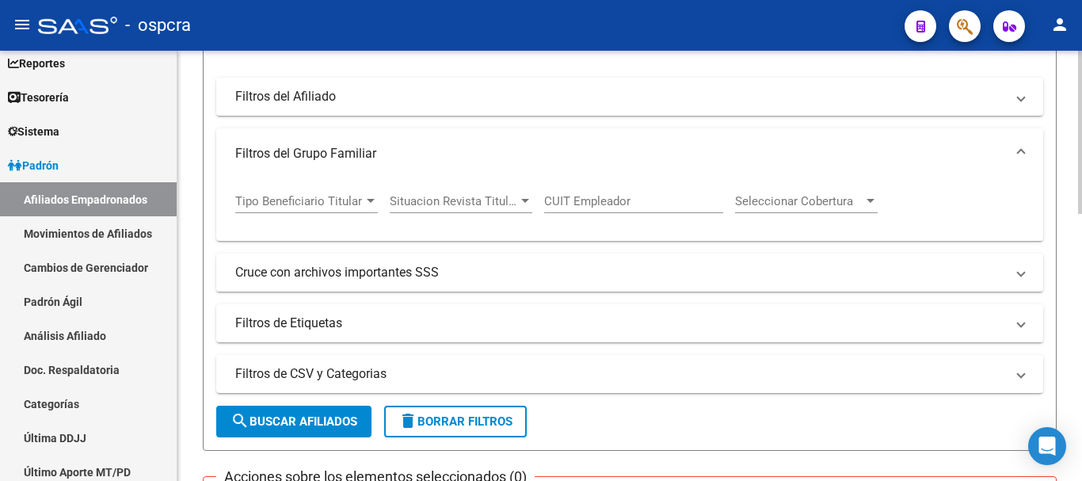
scroll to position [387, 0]
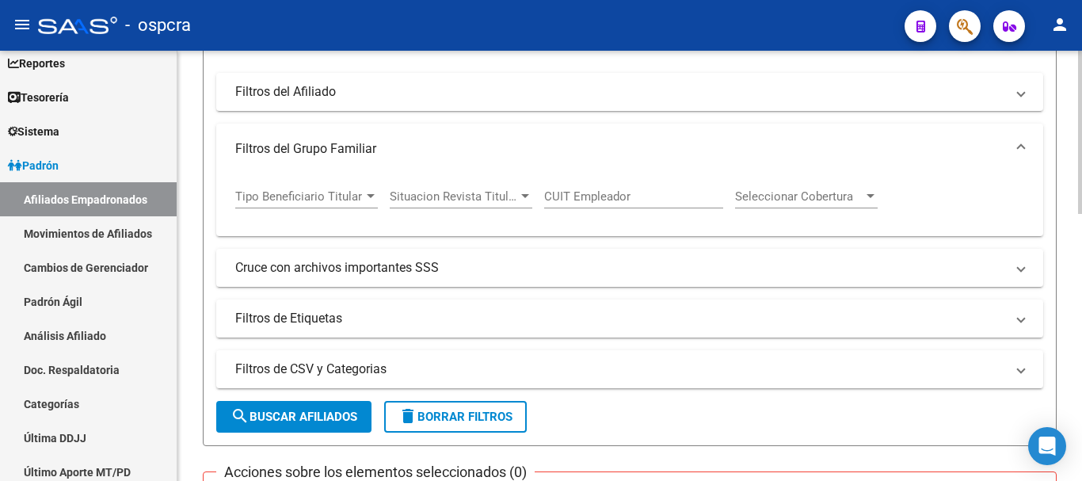
click at [485, 414] on span "delete Borrar Filtros" at bounding box center [456, 417] width 114 height 14
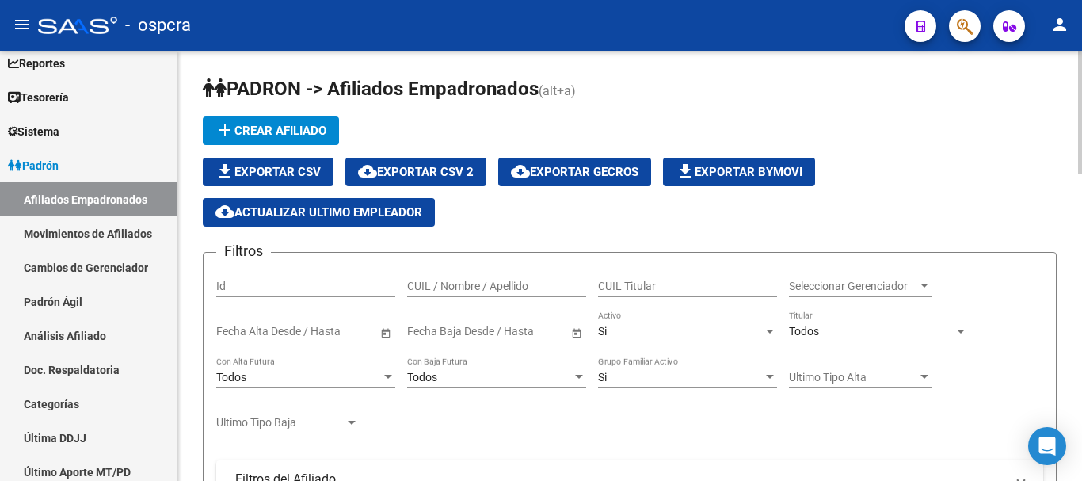
click at [471, 284] on input "CUIL / Nombre / Apellido" at bounding box center [496, 286] width 179 height 13
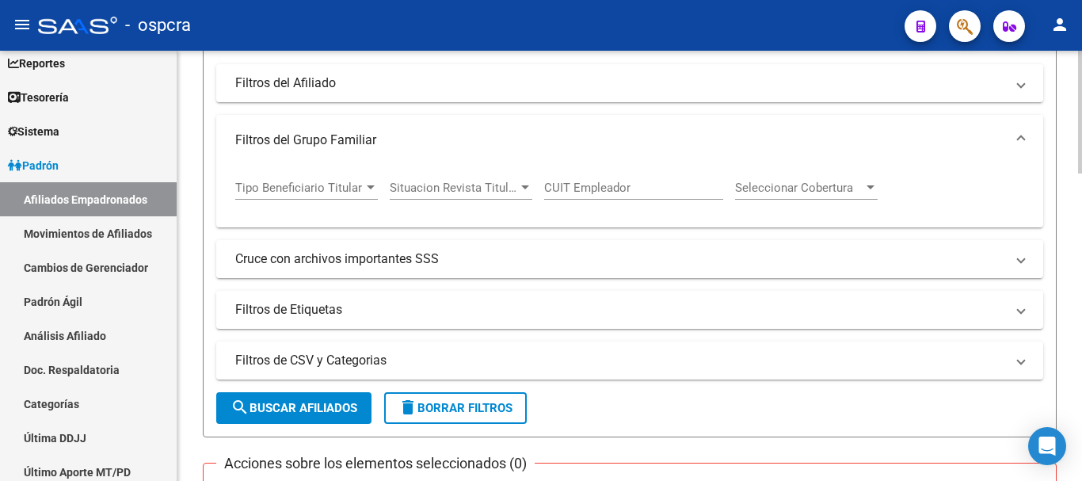
type input "23449735129"
click at [318, 406] on span "search Buscar Afiliados" at bounding box center [294, 408] width 127 height 14
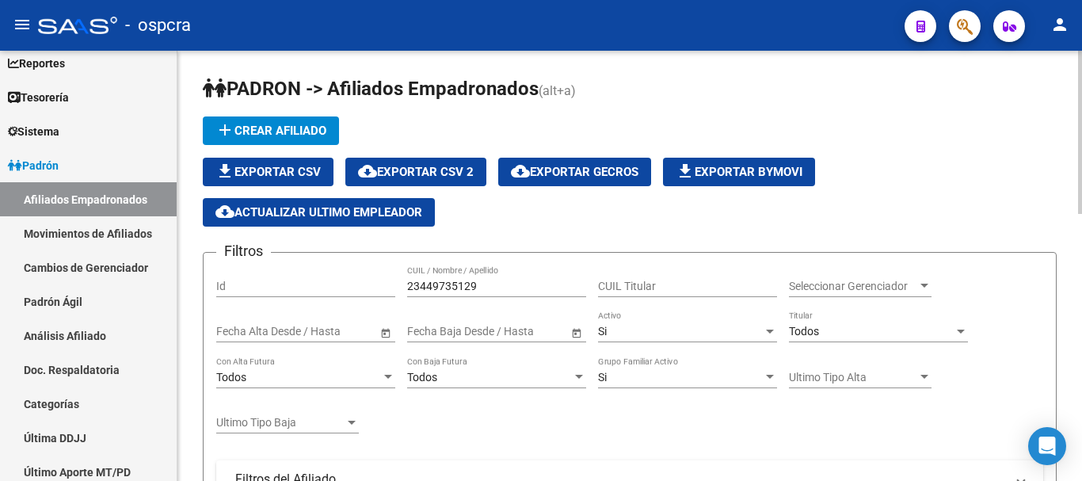
click at [654, 337] on div "Si" at bounding box center [680, 331] width 165 height 13
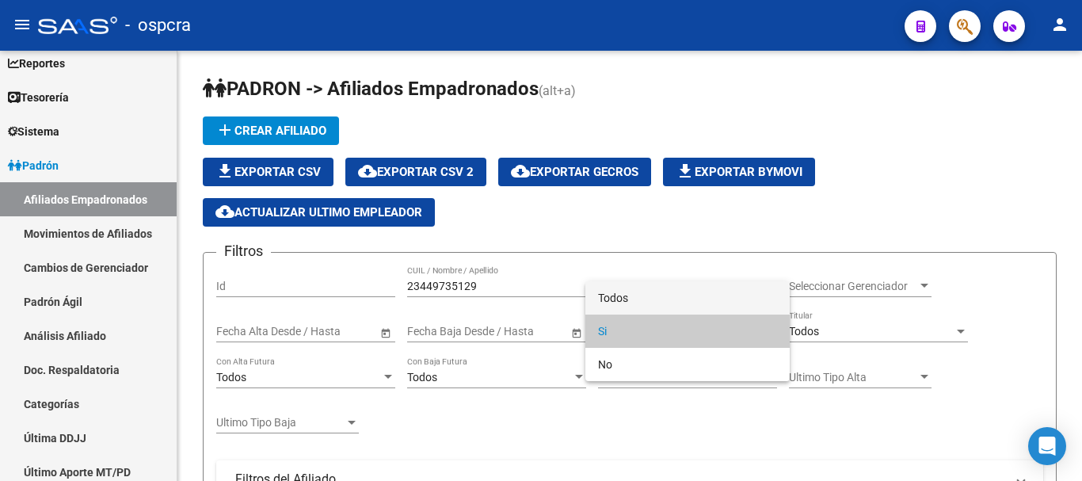
click at [656, 294] on span "Todos" at bounding box center [687, 297] width 179 height 33
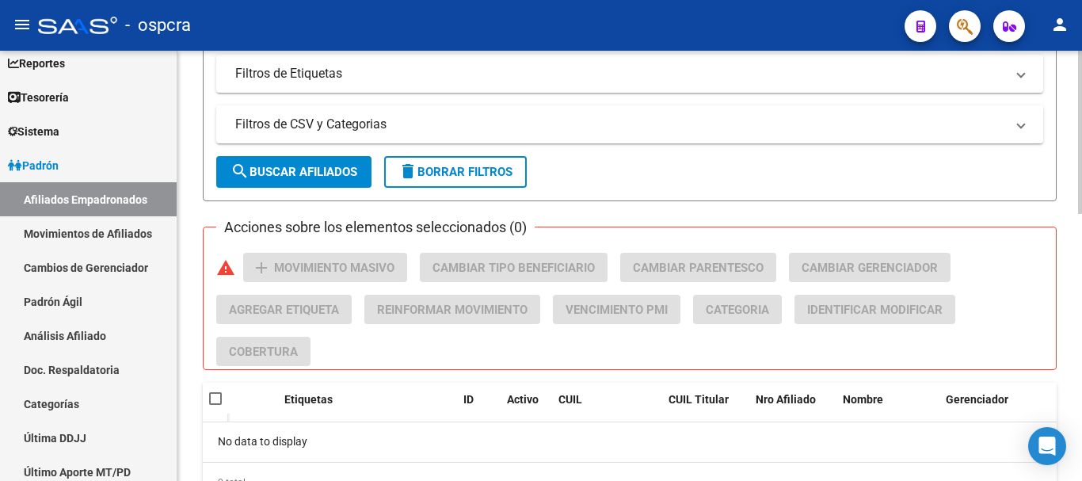
scroll to position [634, 0]
click at [297, 167] on span "search Buscar Afiliados" at bounding box center [294, 170] width 127 height 14
